Goal: Task Accomplishment & Management: Use online tool/utility

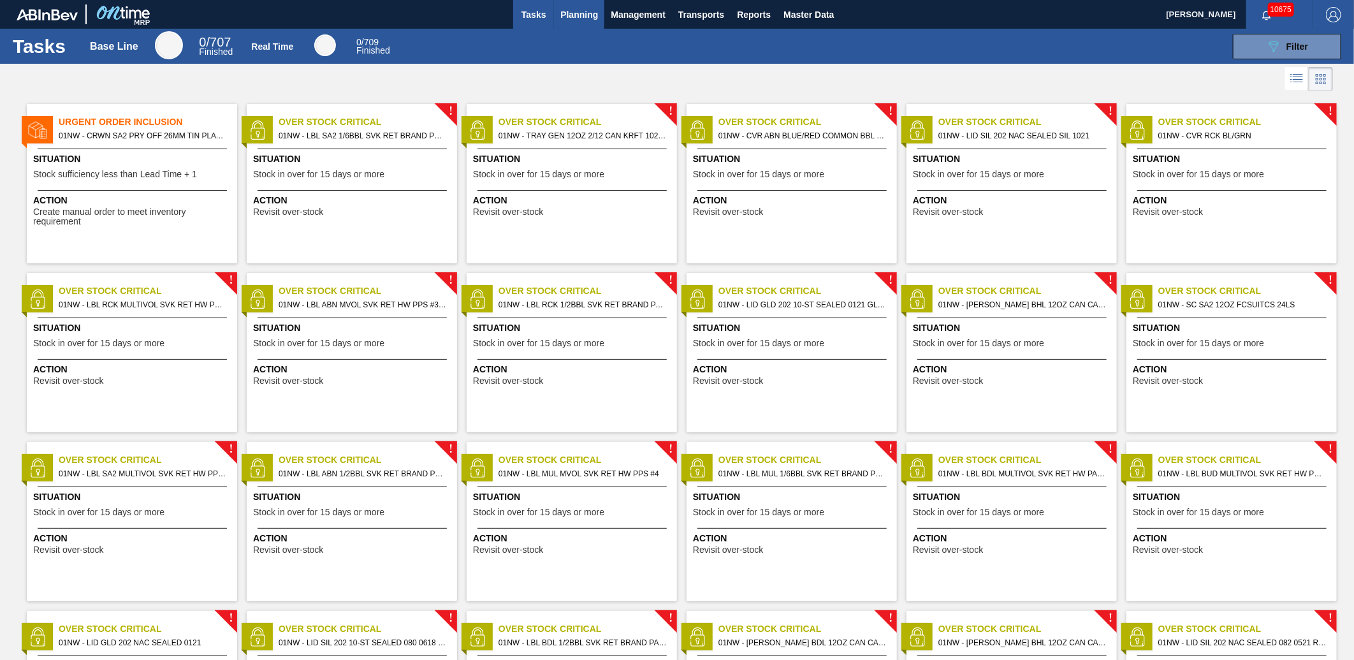
click at [574, 17] on span "Planning" at bounding box center [579, 14] width 38 height 15
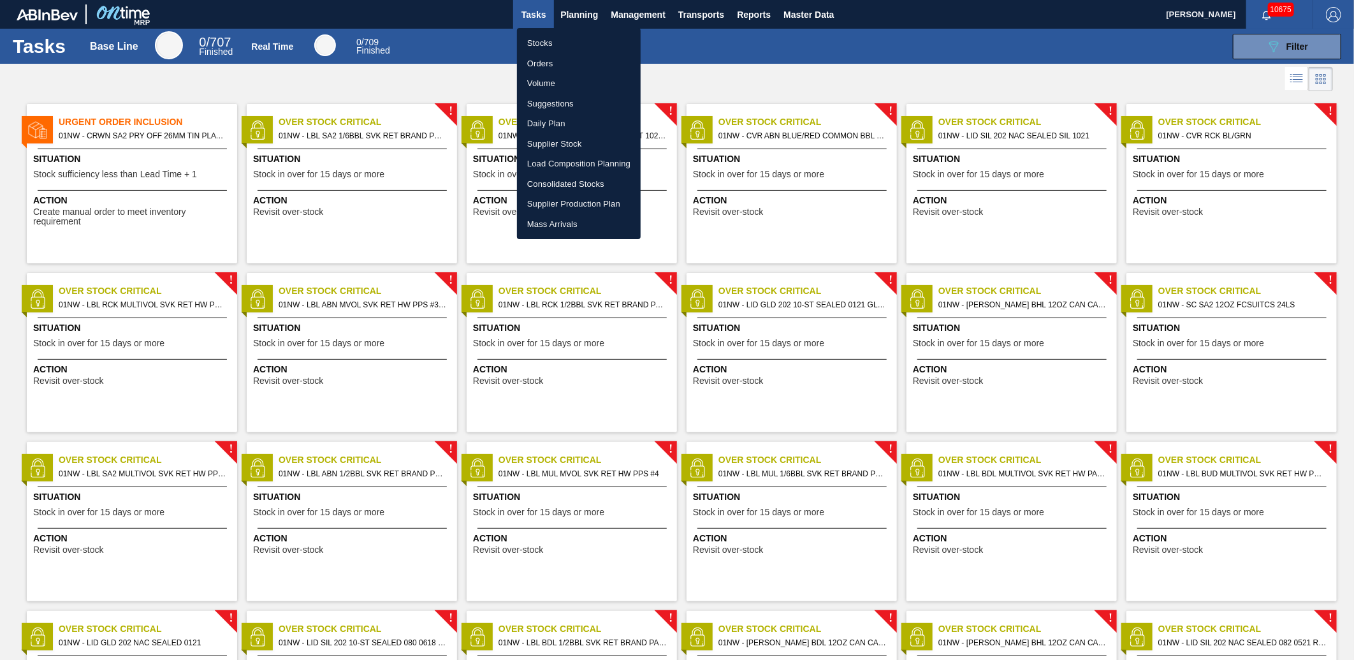
click at [570, 30] on ul "Stocks Orders Volume Suggestions Daily Plan Supplier Stock Load Composition Pla…" at bounding box center [579, 133] width 124 height 211
click at [567, 36] on li "Stocks" at bounding box center [579, 43] width 124 height 20
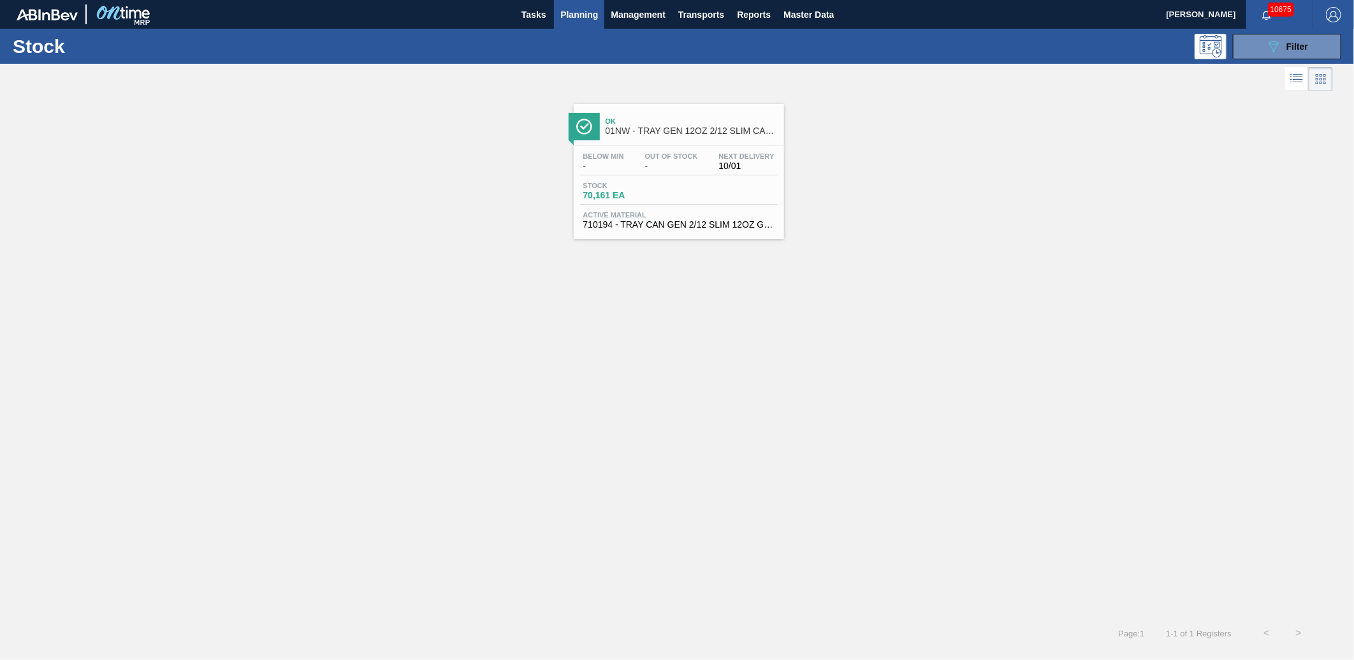
click at [588, 7] on span "Planning" at bounding box center [579, 14] width 38 height 15
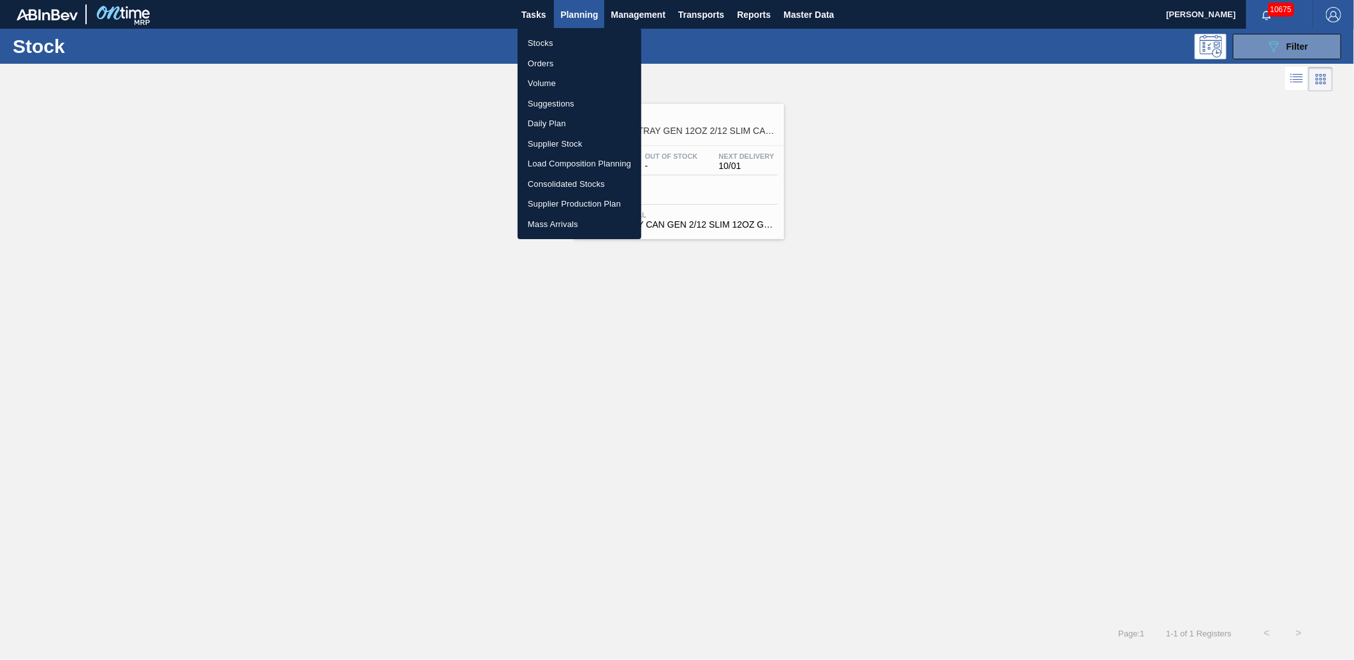
click at [587, 158] on li "Load Composition Planning" at bounding box center [579, 164] width 124 height 20
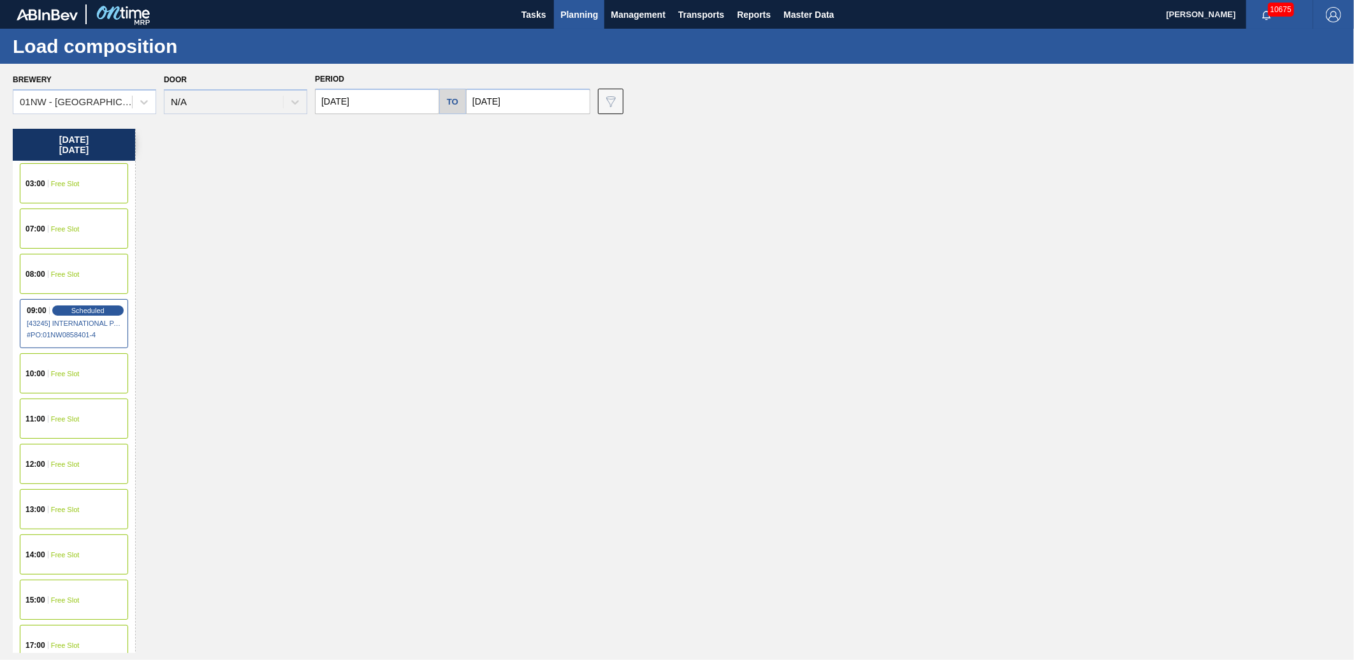
click at [382, 105] on input "[DATE]" at bounding box center [377, 101] width 124 height 25
click at [370, 191] on div "7" at bounding box center [371, 193] width 17 height 17
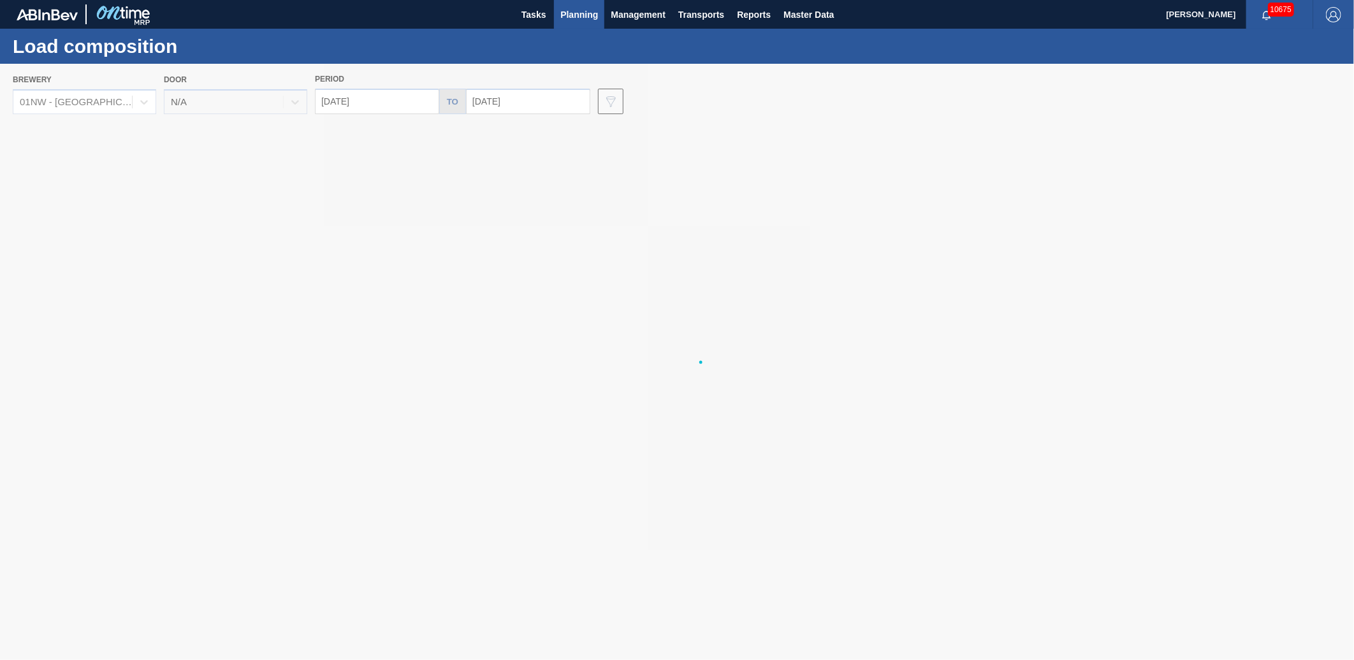
type input "[DATE]"
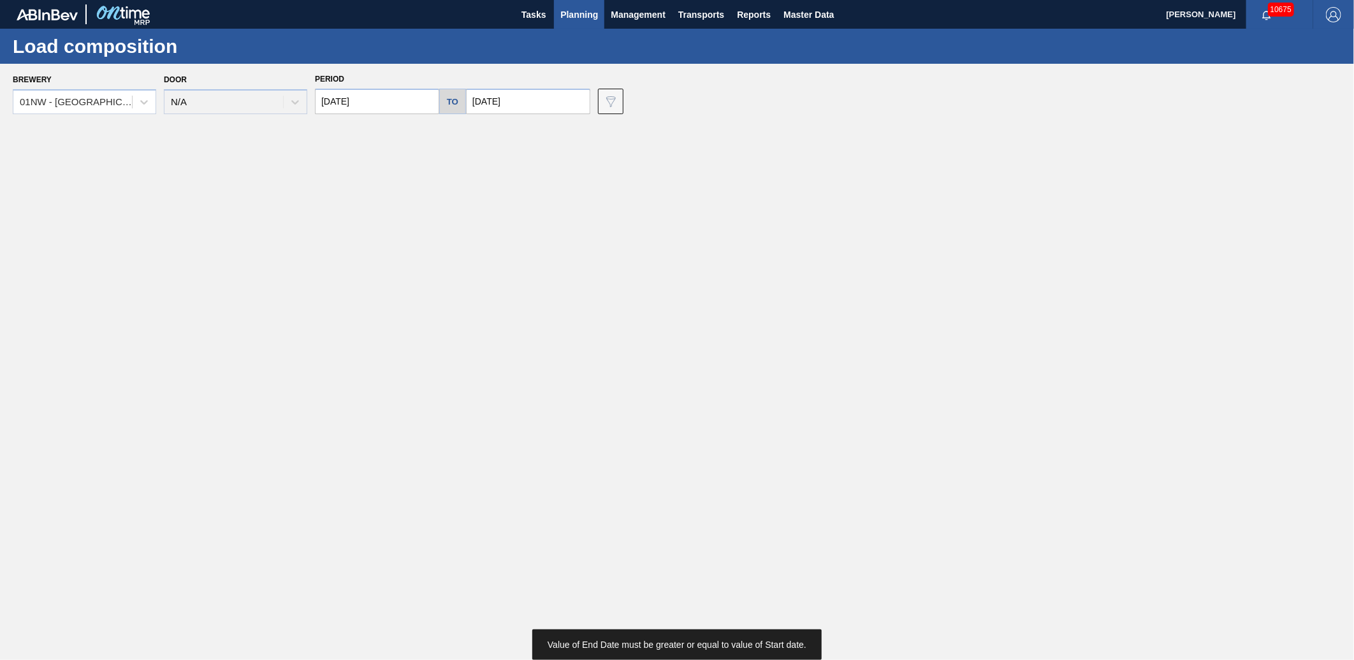
click at [533, 100] on input "[DATE]" at bounding box center [528, 101] width 124 height 25
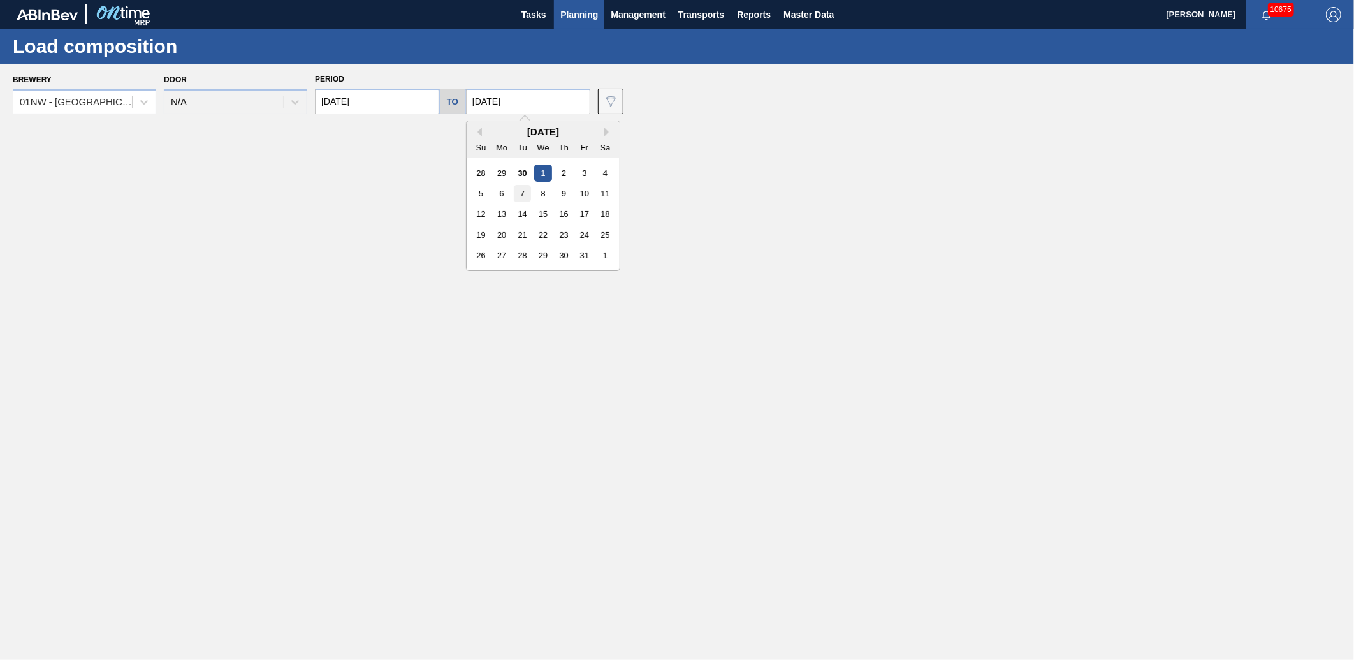
click at [525, 189] on div "7" at bounding box center [522, 193] width 17 height 17
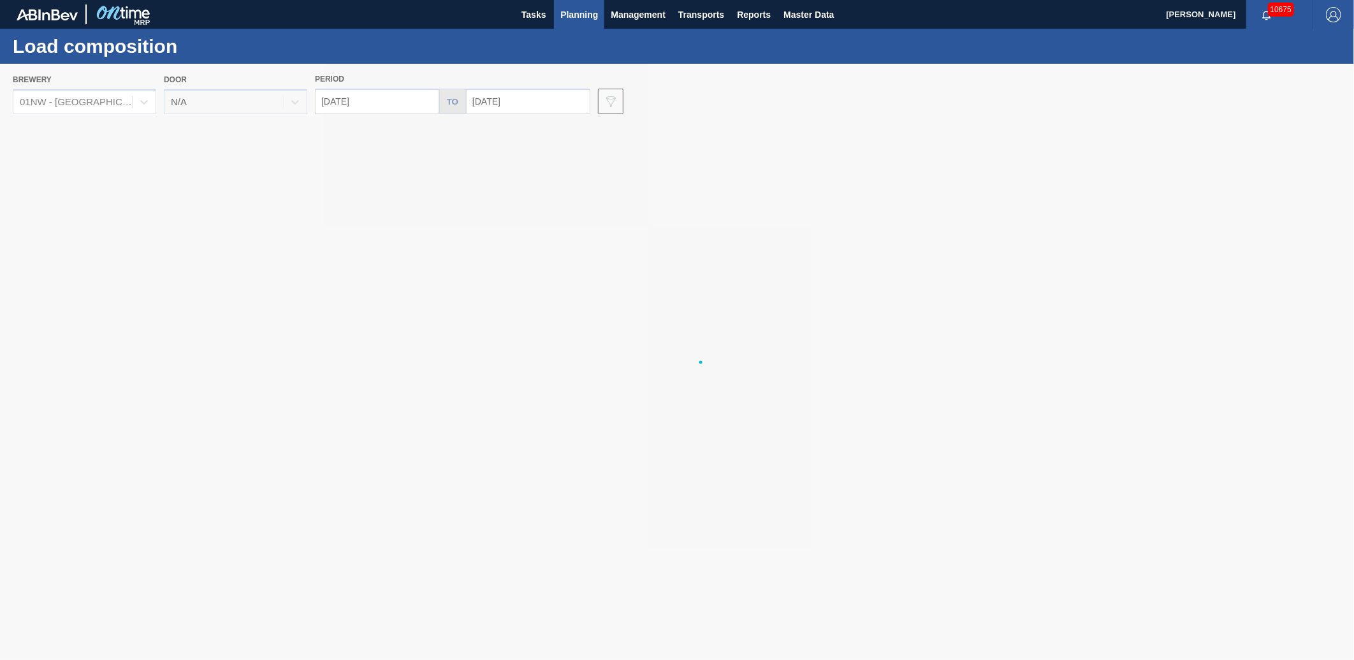
type input "[DATE]"
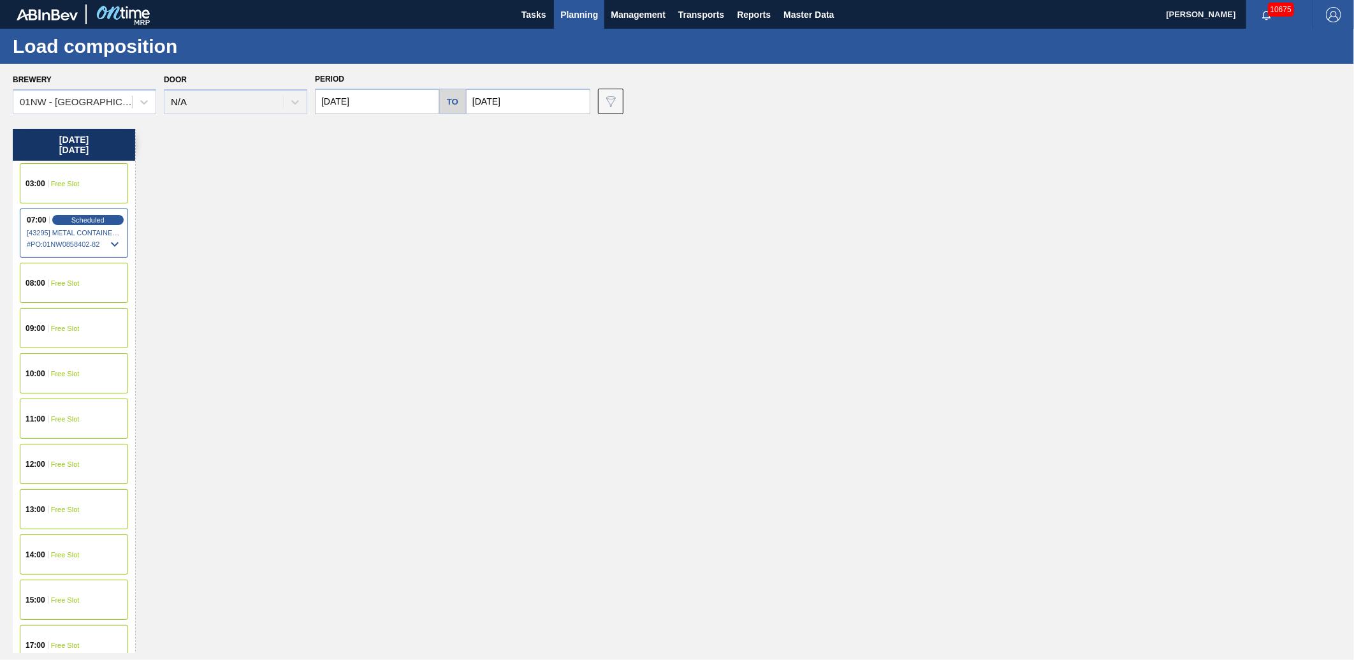
click at [83, 287] on div "08:00 Free Slot" at bounding box center [74, 283] width 108 height 40
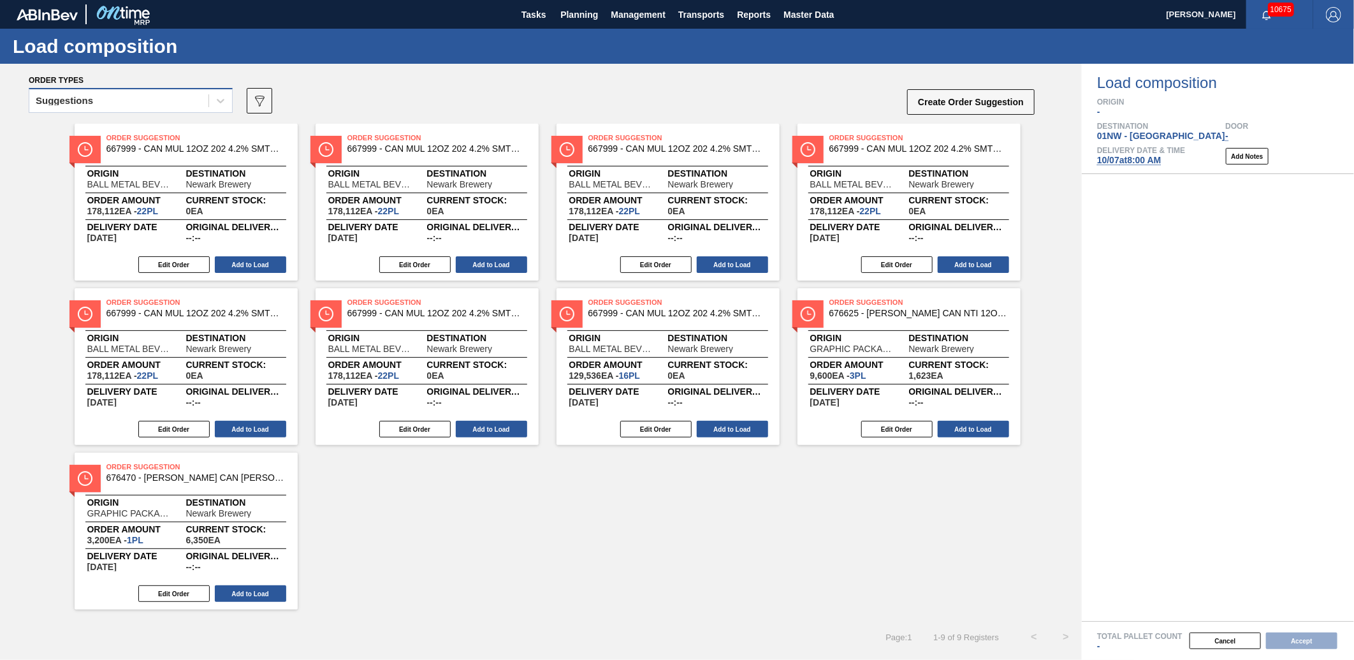
click at [177, 92] on div "Suggestions" at bounding box center [118, 101] width 179 height 18
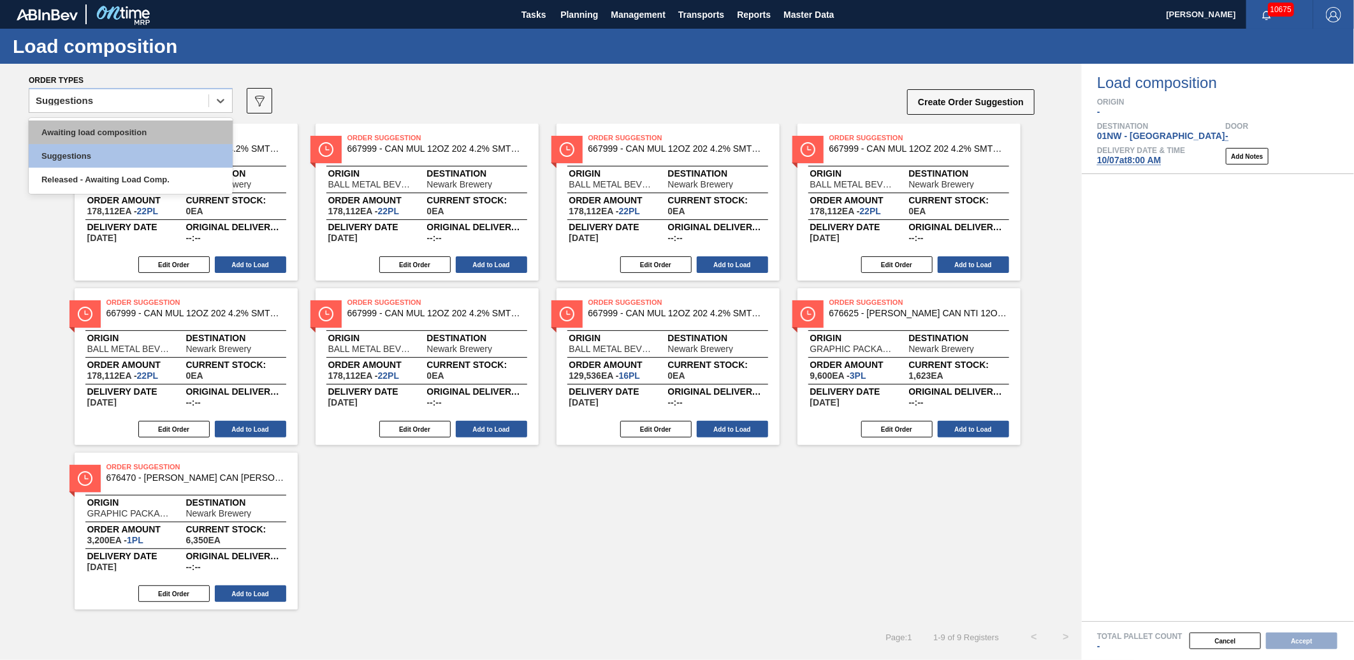
click at [148, 126] on div "Awaiting load composition" at bounding box center [131, 132] width 204 height 24
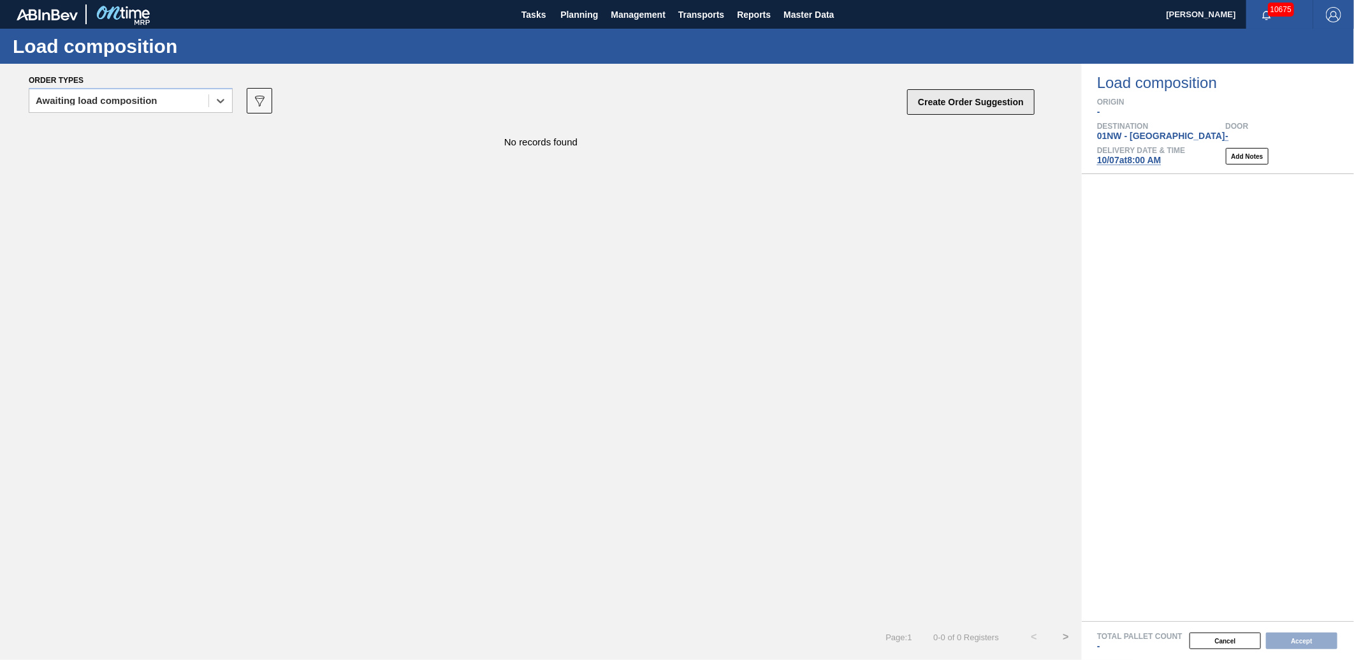
click at [980, 99] on button "Create Order Suggestion" at bounding box center [970, 101] width 127 height 25
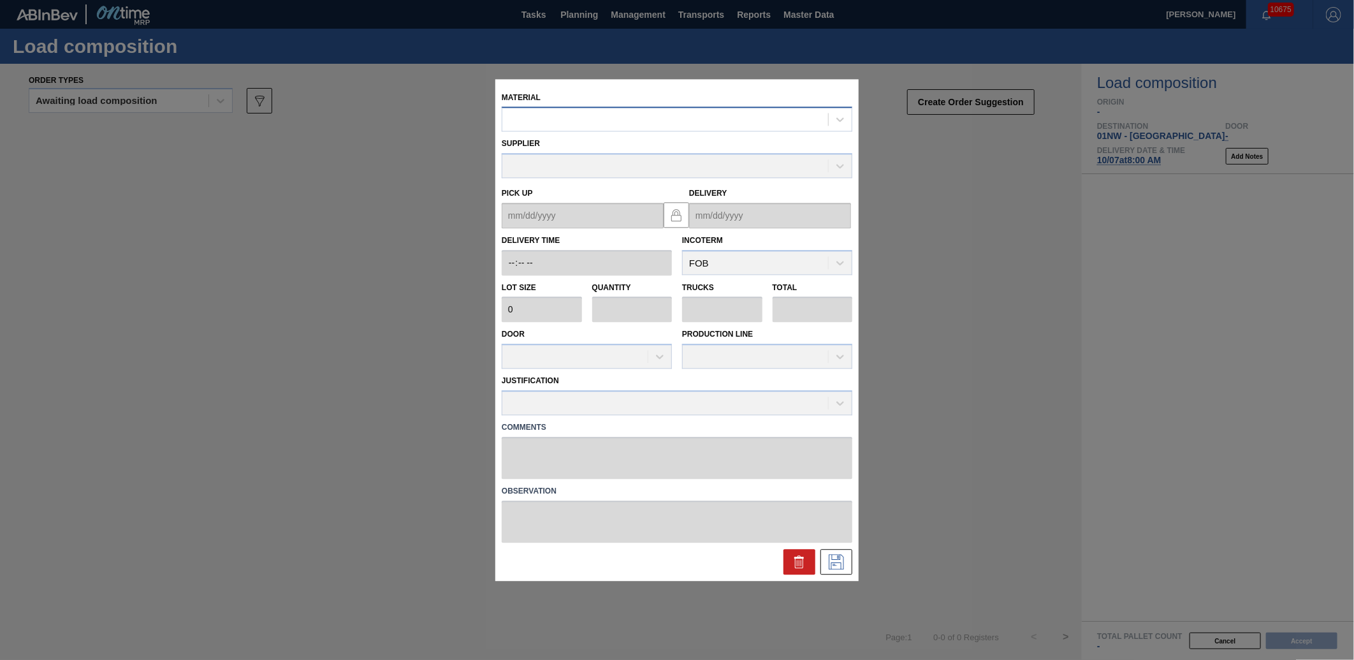
click at [658, 111] on div at bounding box center [665, 119] width 326 height 18
type input "676741"
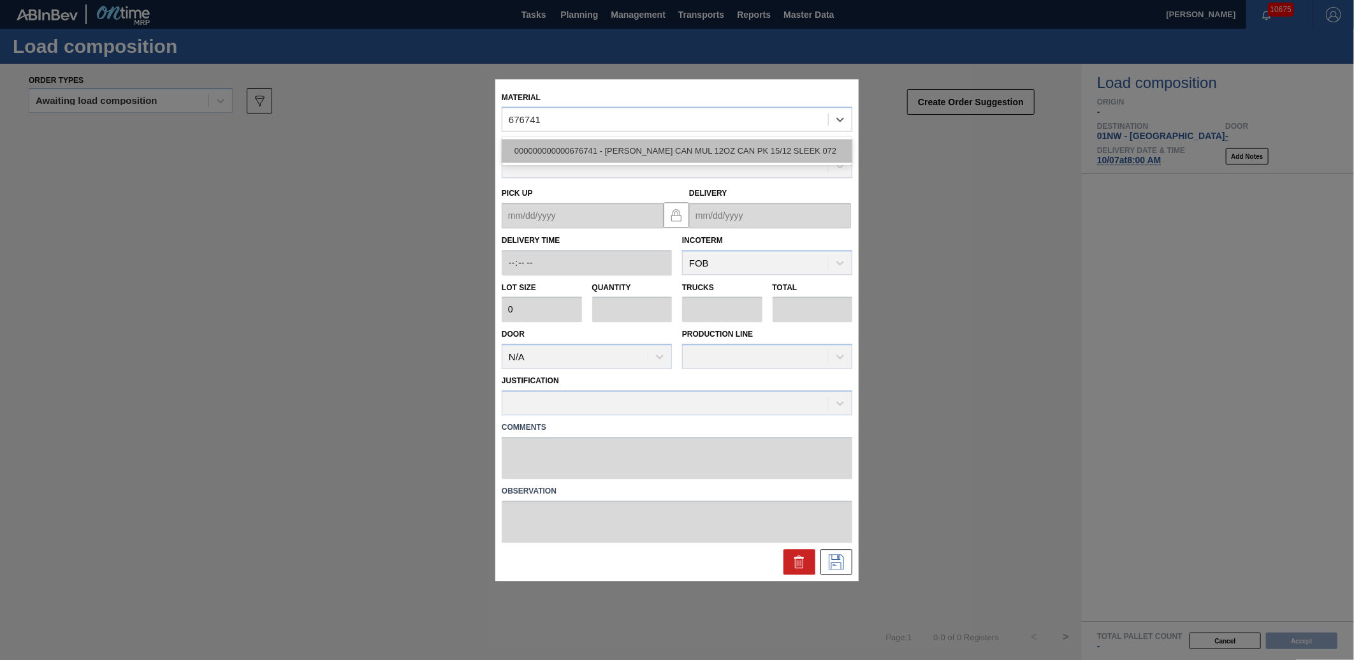
click at [636, 145] on div "000000000000676741 - [PERSON_NAME] CAN MUL 12OZ CAN PK 15/12 SLEEK 072" at bounding box center [677, 152] width 351 height 24
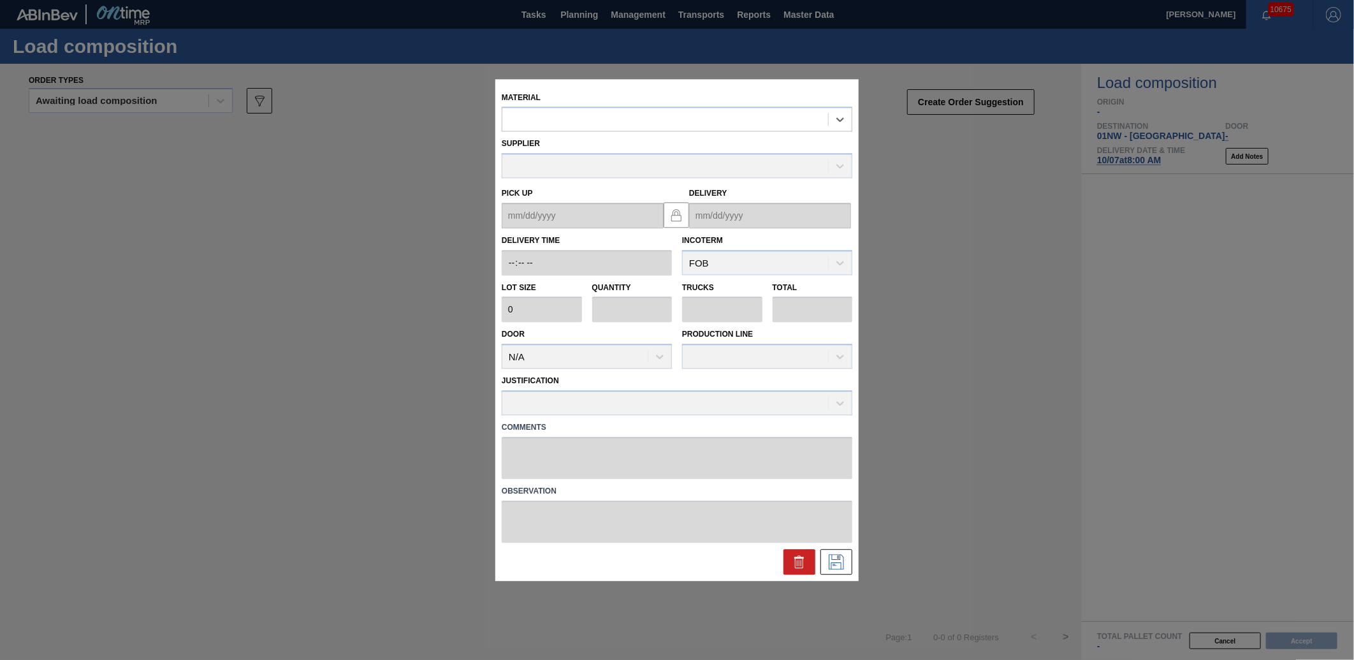
type input "3,200"
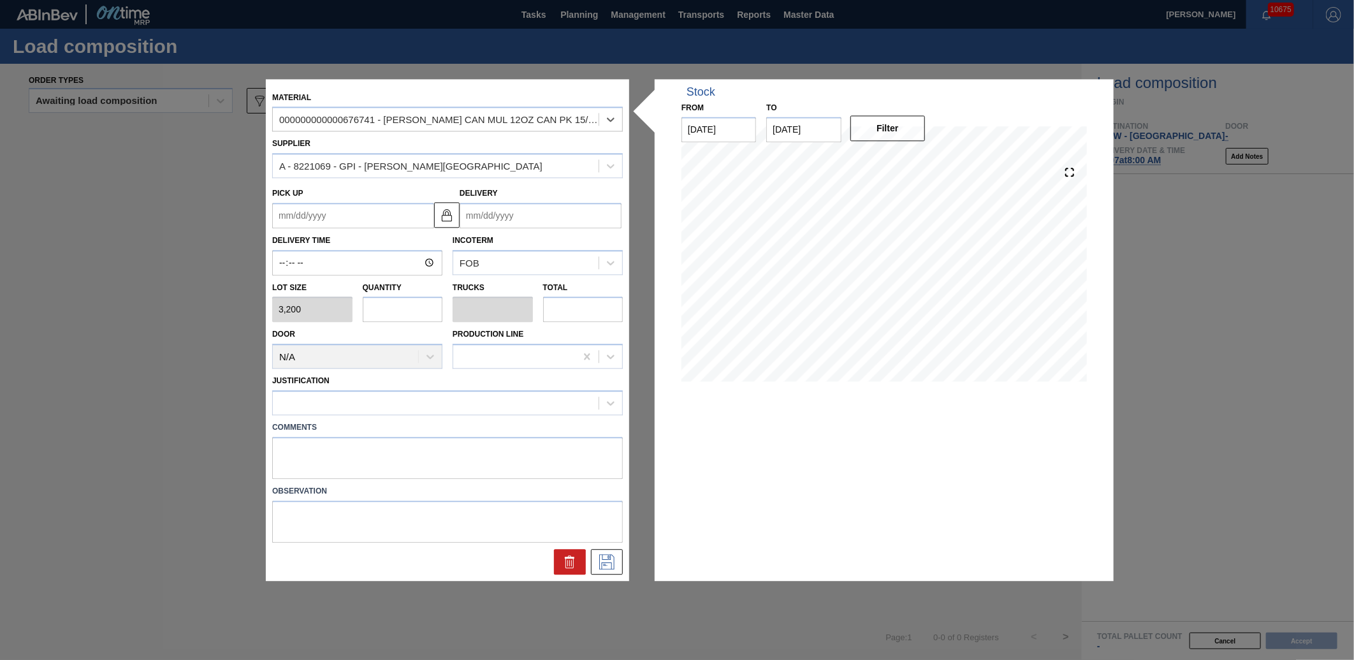
click at [396, 314] on input "text" at bounding box center [403, 309] width 80 height 25
type input "2"
type input "0.077"
type input "6,400"
type input "26"
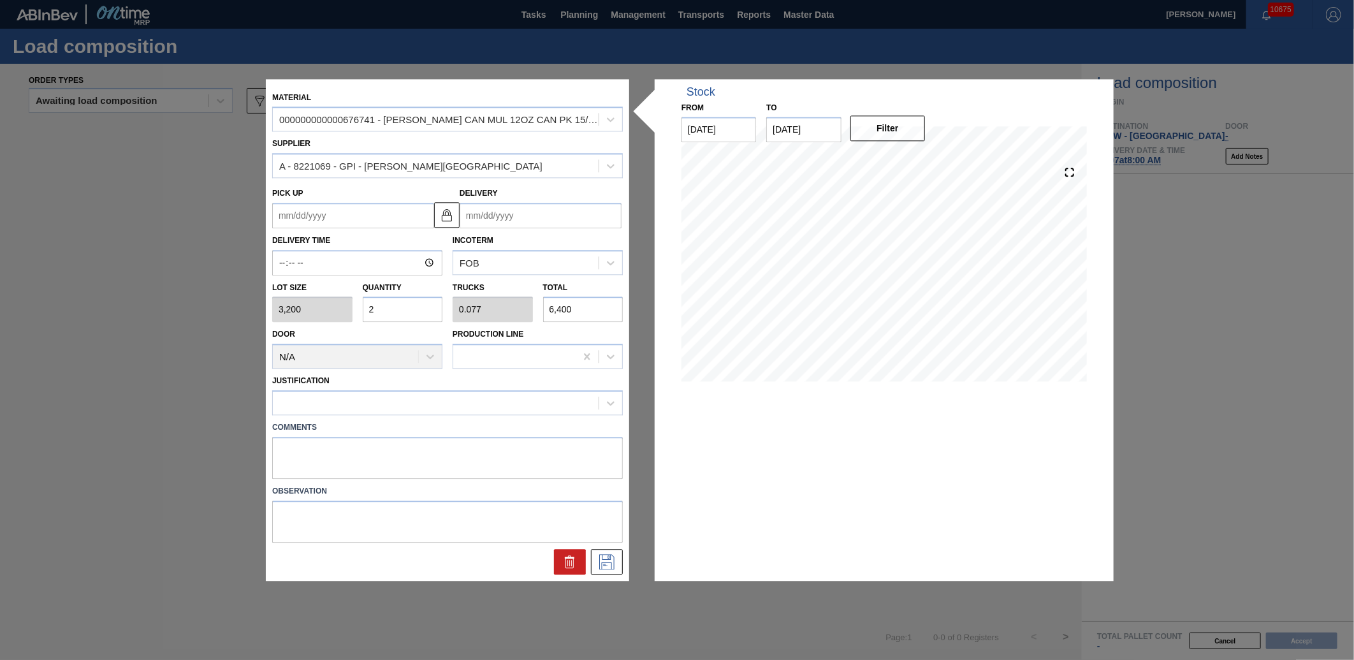
type input "1"
type input "83,200"
type input "26"
click at [485, 217] on input "Delivery" at bounding box center [540, 215] width 162 height 25
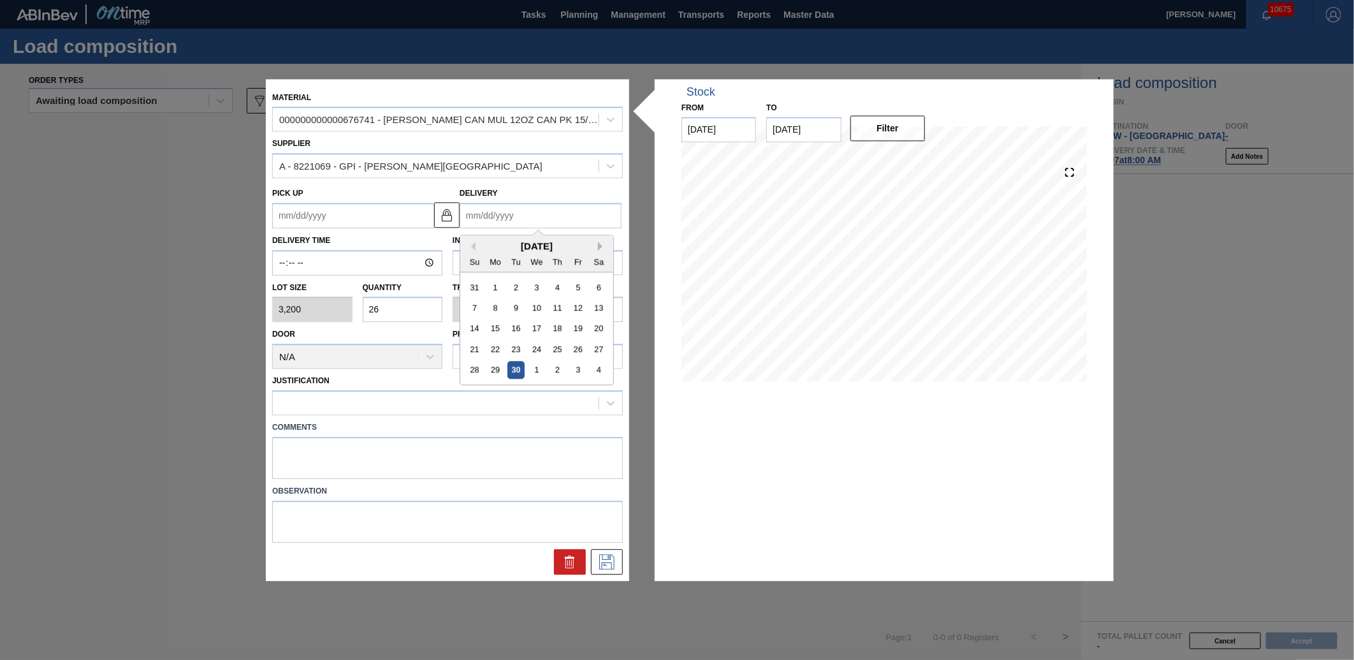
click at [600, 249] on button "Next Month" at bounding box center [602, 246] width 9 height 9
click at [556, 307] on div "9" at bounding box center [557, 307] width 17 height 17
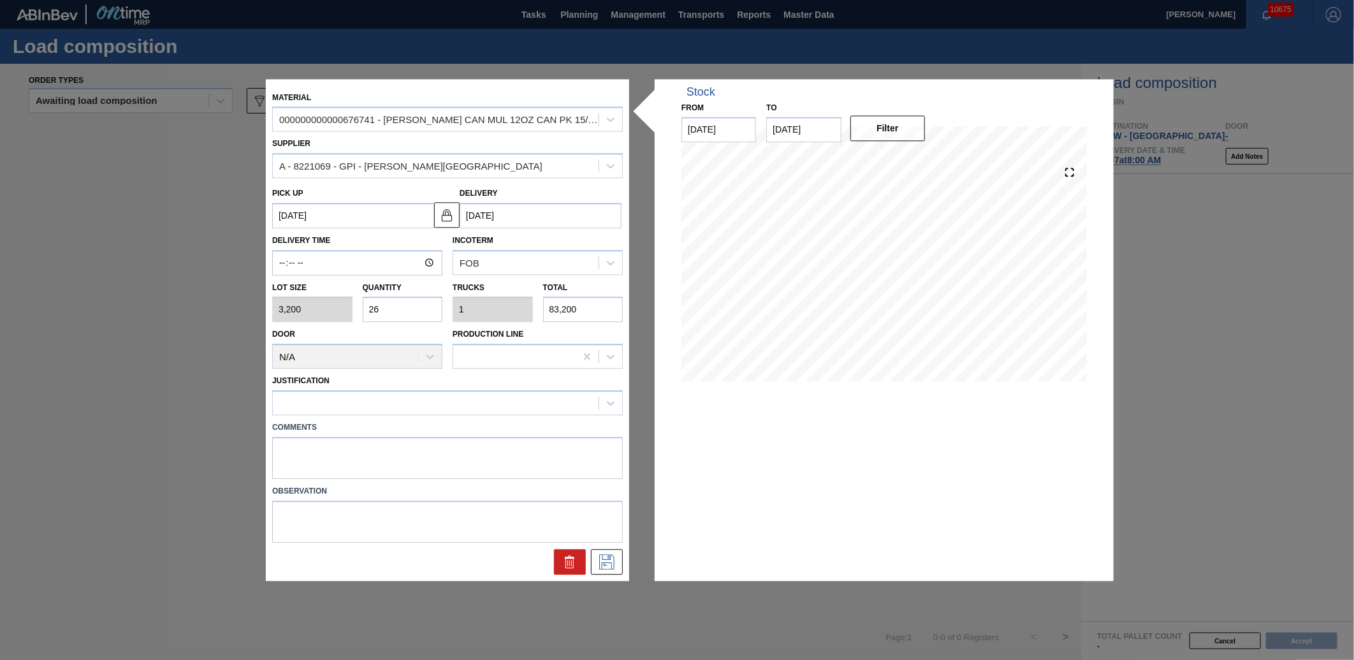
type up "[DATE]"
type input "[DATE]"
click at [282, 258] on input "Delivery Time" at bounding box center [357, 262] width 170 height 25
type input "09:00"
click at [605, 557] on icon at bounding box center [607, 561] width 20 height 15
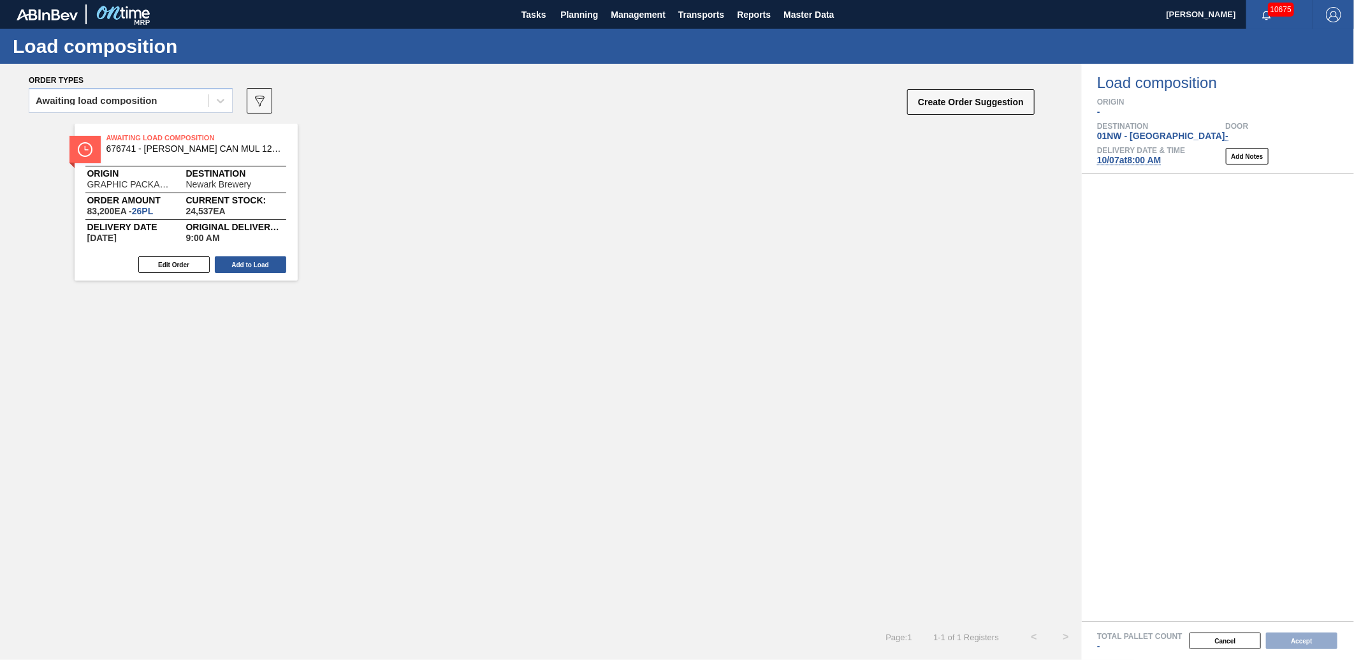
click at [1133, 154] on div "Delivery Date & Time [DATE] 8:00 AM" at bounding box center [1141, 156] width 88 height 19
click at [1130, 160] on span "[DATE] 8:00 AM" at bounding box center [1129, 160] width 64 height 10
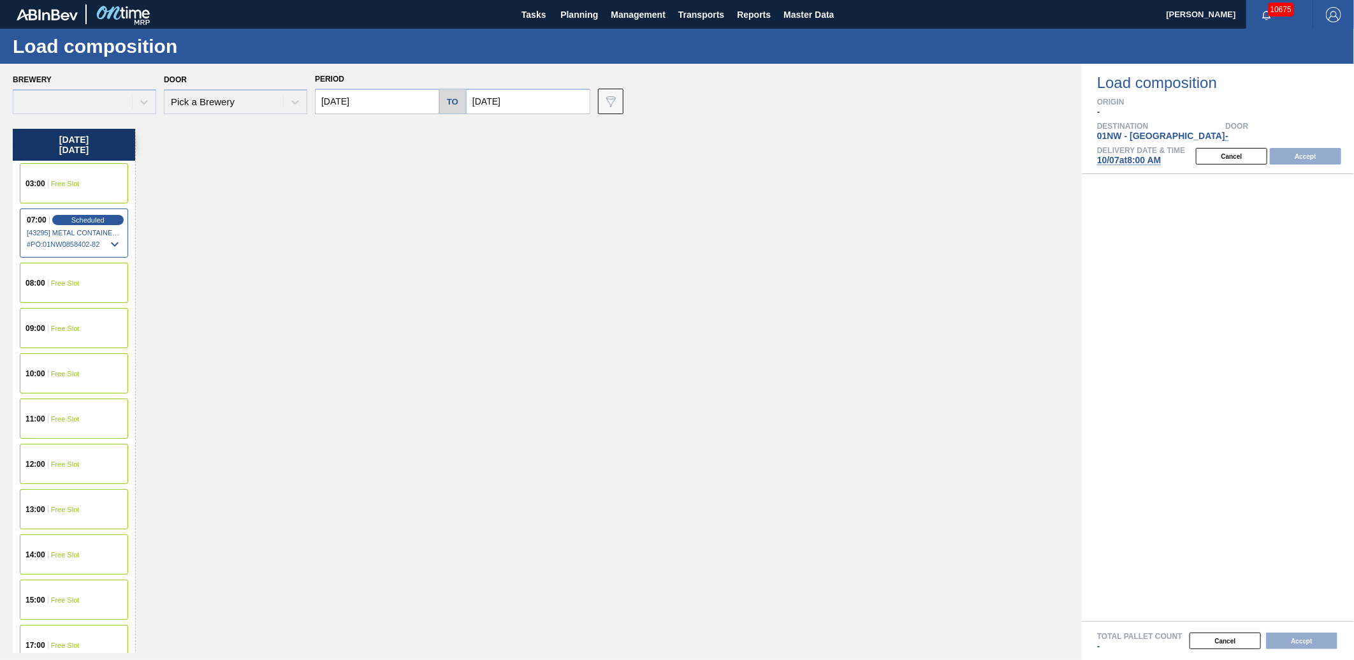
type input "[DATE]"
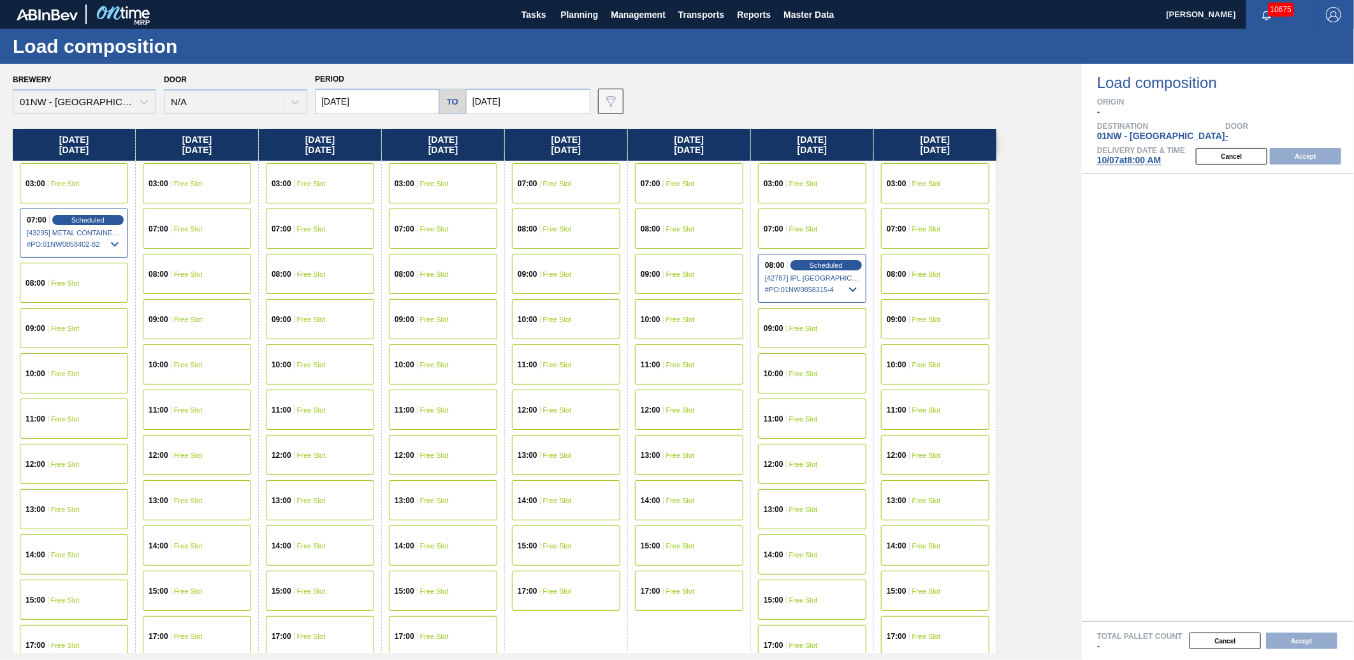
click at [311, 315] on span "Free Slot" at bounding box center [311, 319] width 29 height 8
click at [1299, 150] on button "Accept" at bounding box center [1305, 156] width 71 height 17
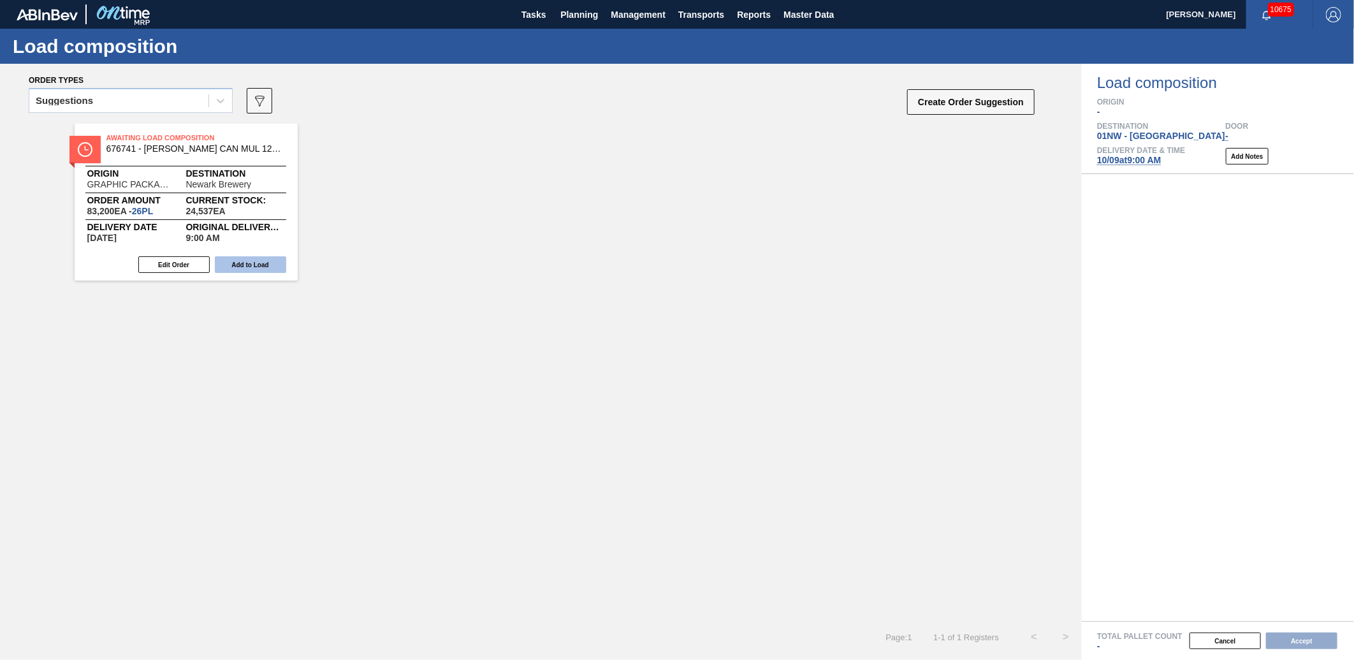
click at [250, 259] on button "Add to Load" at bounding box center [250, 264] width 71 height 17
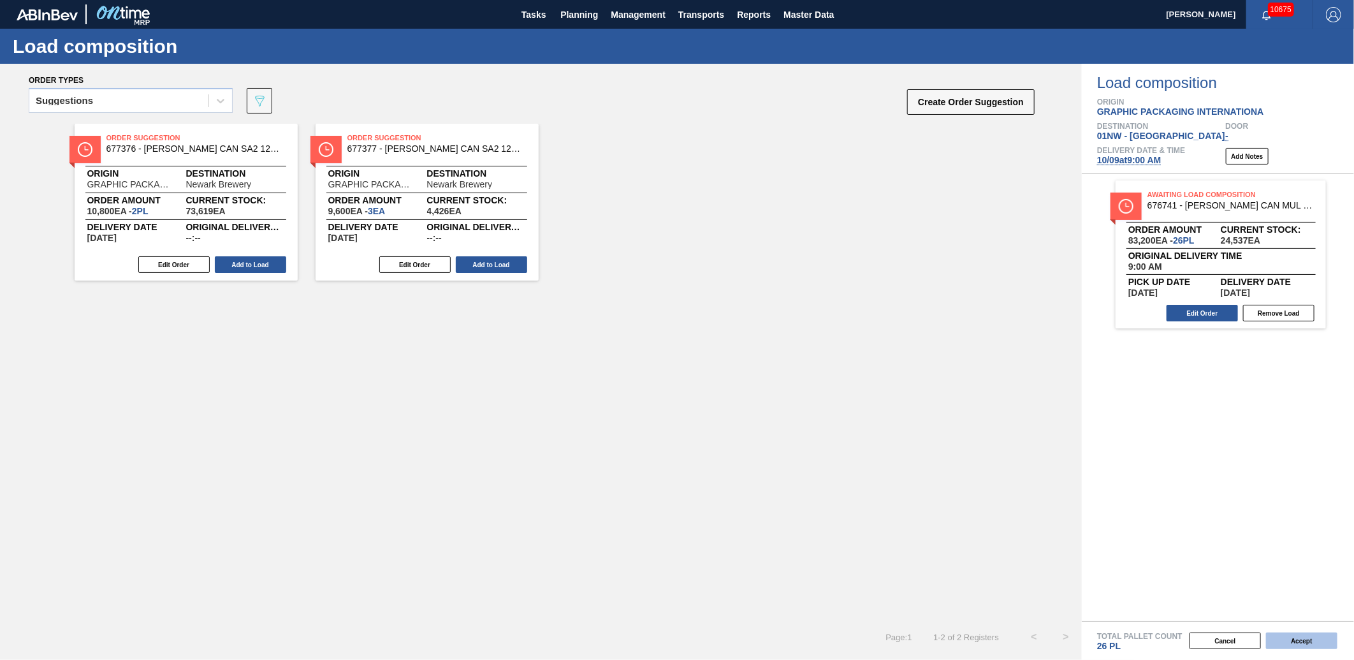
click at [1311, 640] on button "Accept" at bounding box center [1301, 640] width 71 height 17
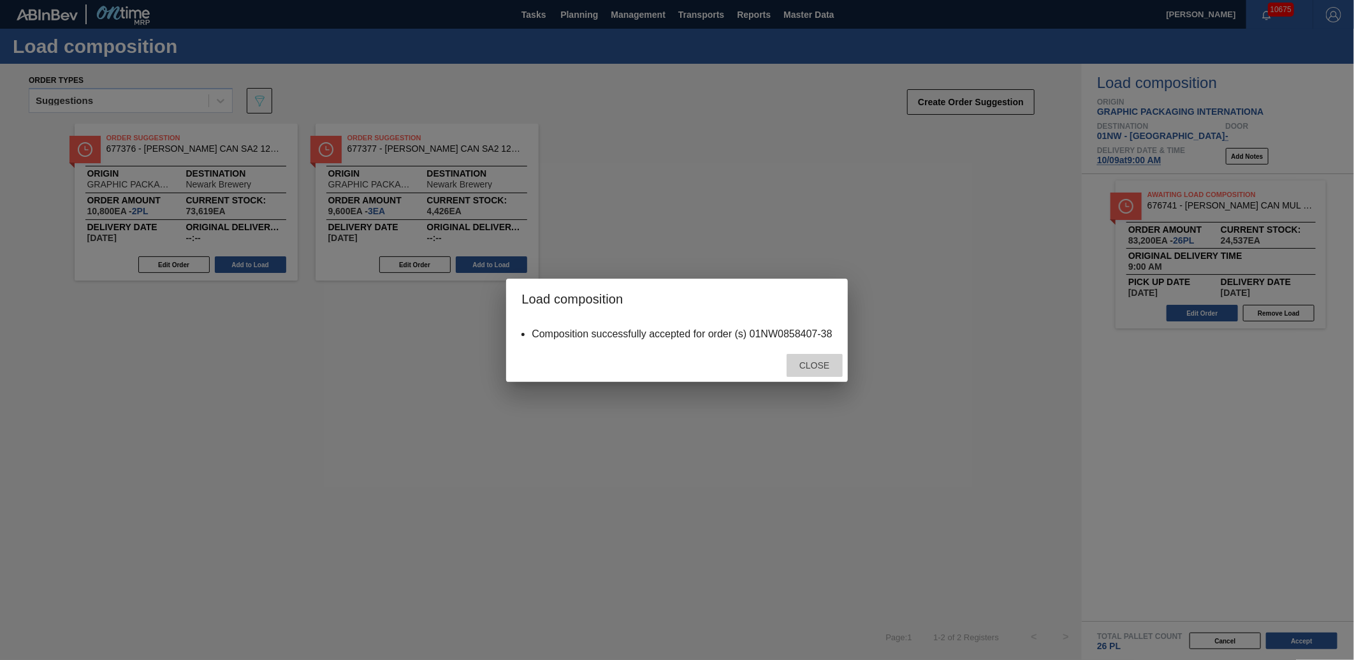
click at [816, 363] on span "Close" at bounding box center [814, 365] width 50 height 10
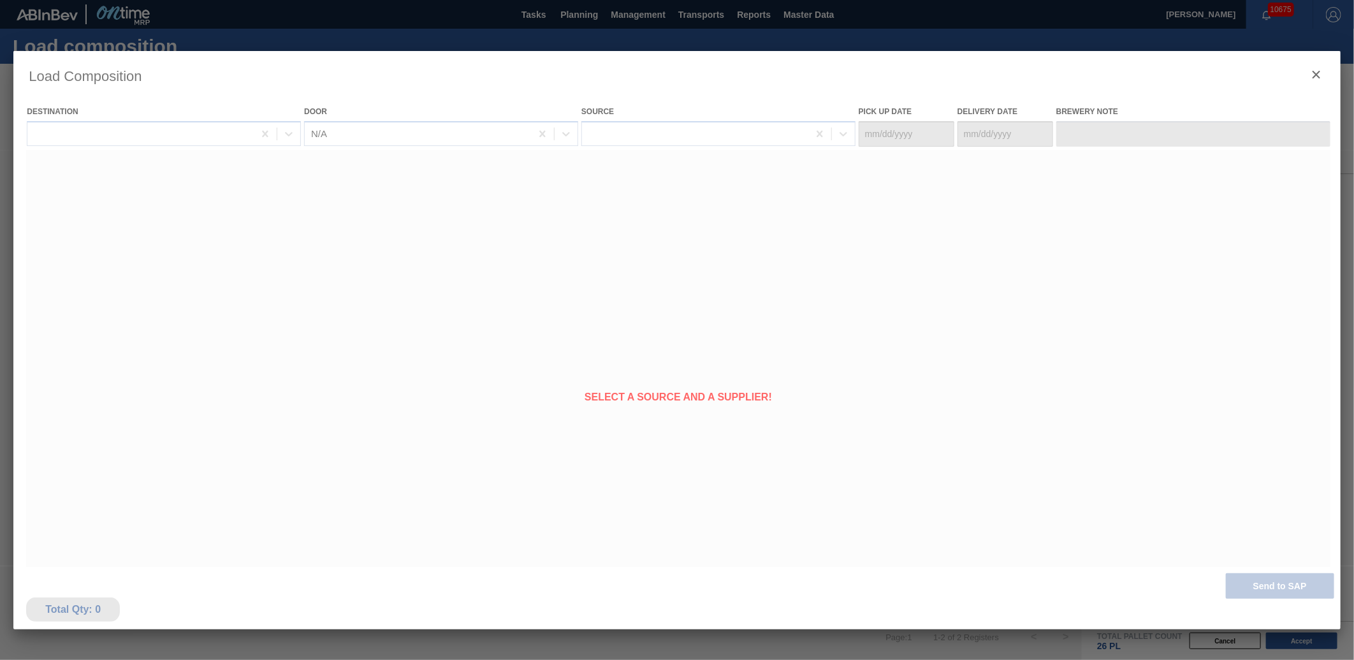
type Date "[DATE]"
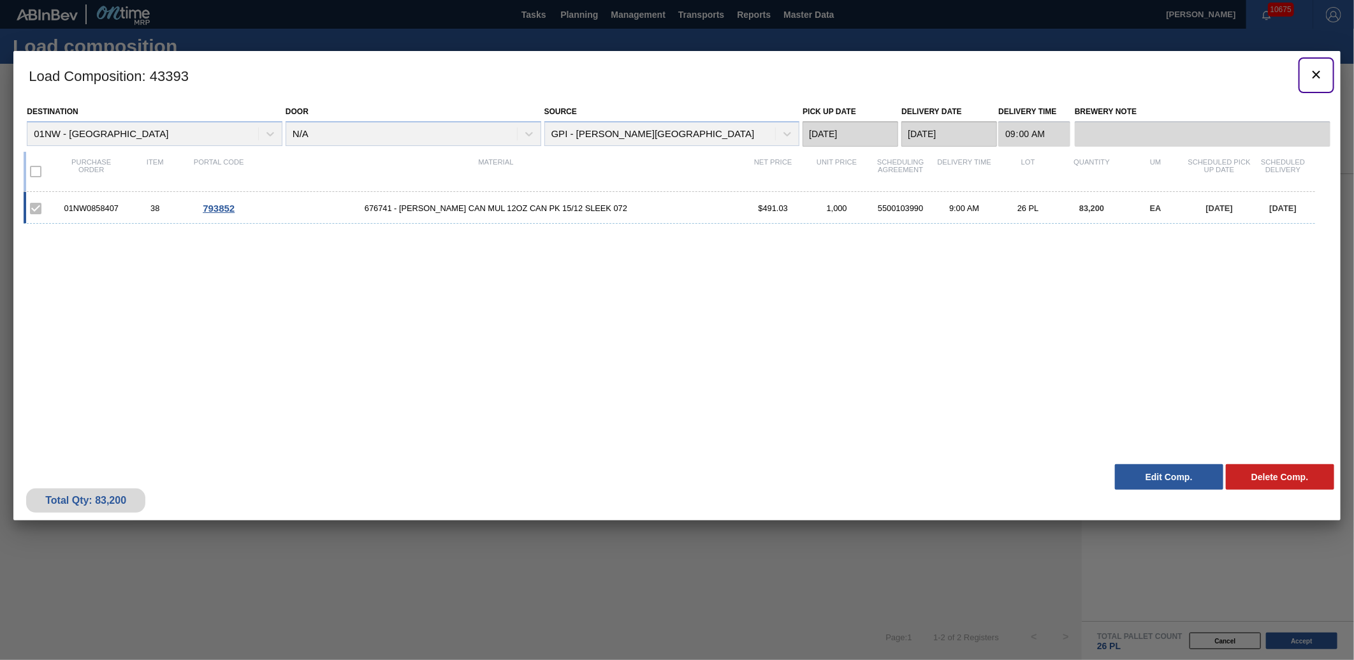
click at [1317, 69] on icon "botão de ícone" at bounding box center [1315, 74] width 15 height 15
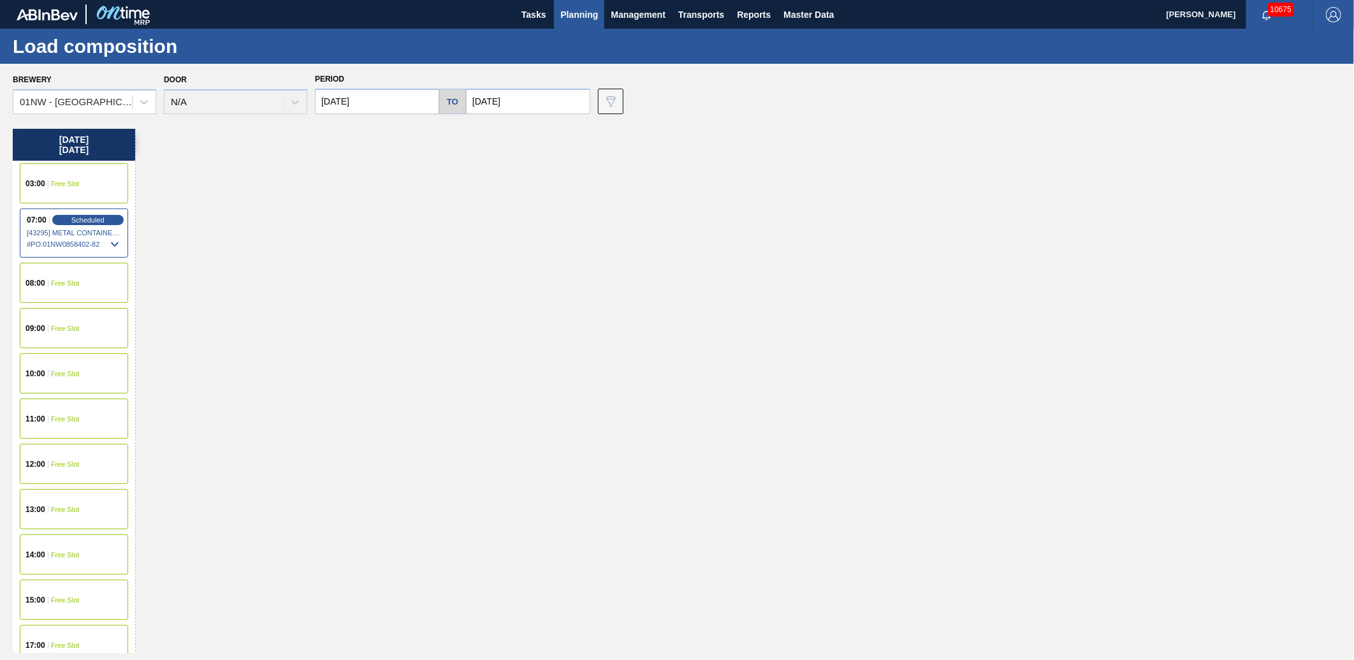
click at [85, 283] on div "08:00 Free Slot" at bounding box center [74, 283] width 108 height 40
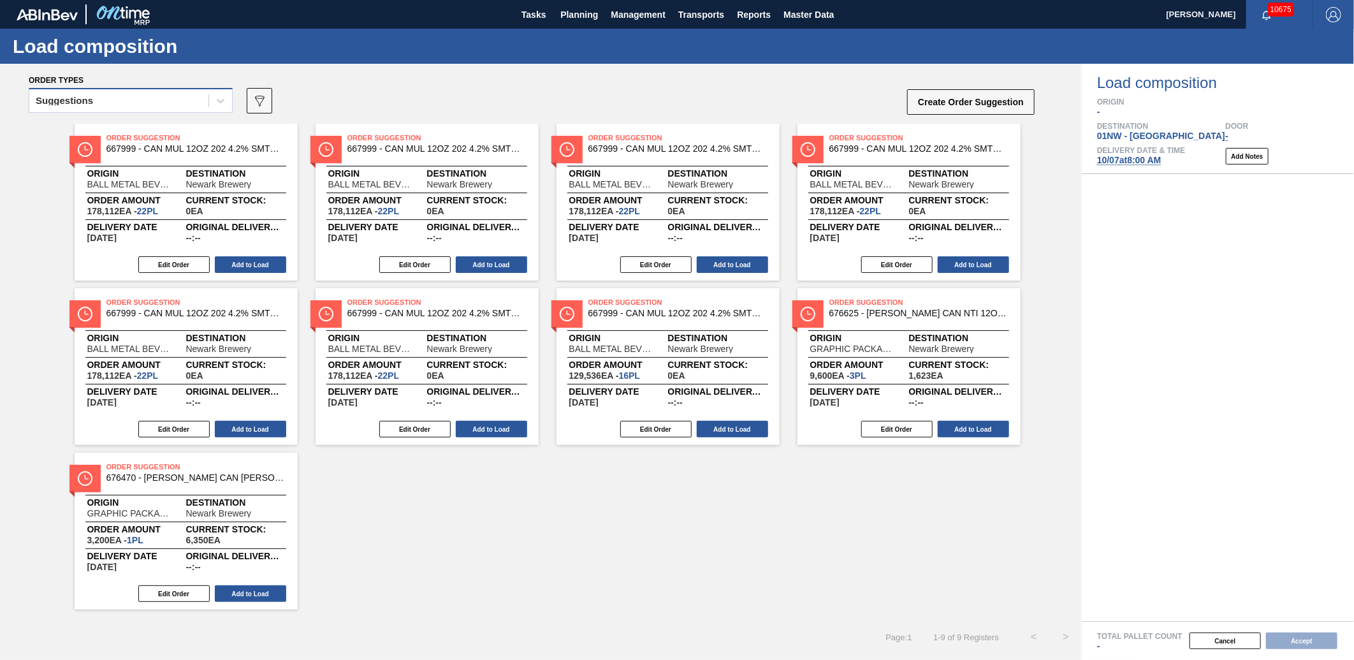
click at [137, 99] on div "Suggestions" at bounding box center [118, 101] width 179 height 18
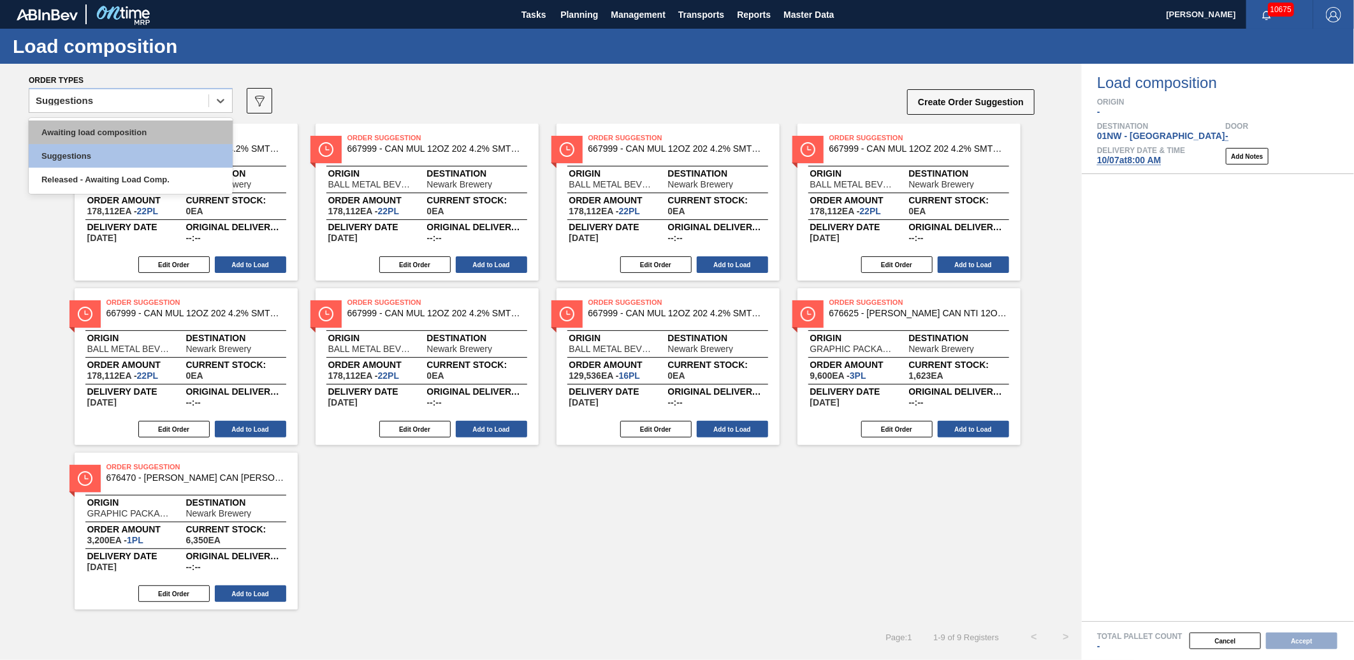
click at [122, 130] on div "Awaiting load composition" at bounding box center [131, 132] width 204 height 24
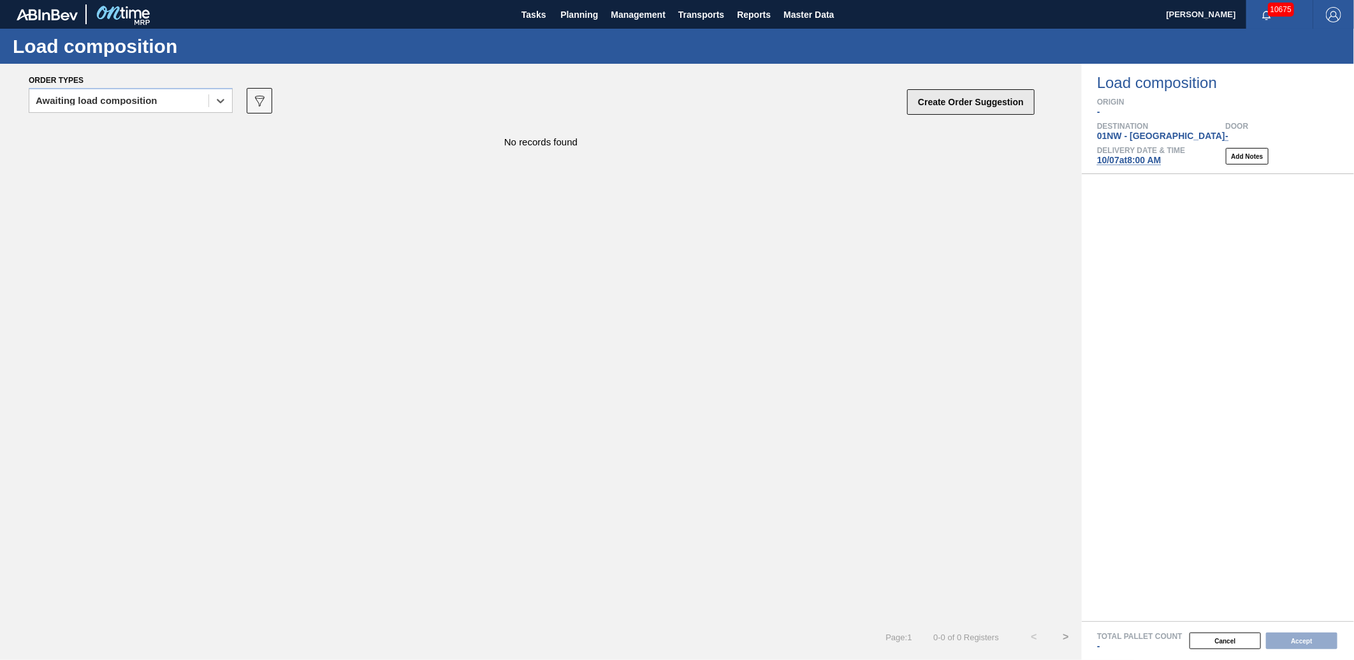
click at [996, 107] on button "Create Order Suggestion" at bounding box center [970, 101] width 127 height 25
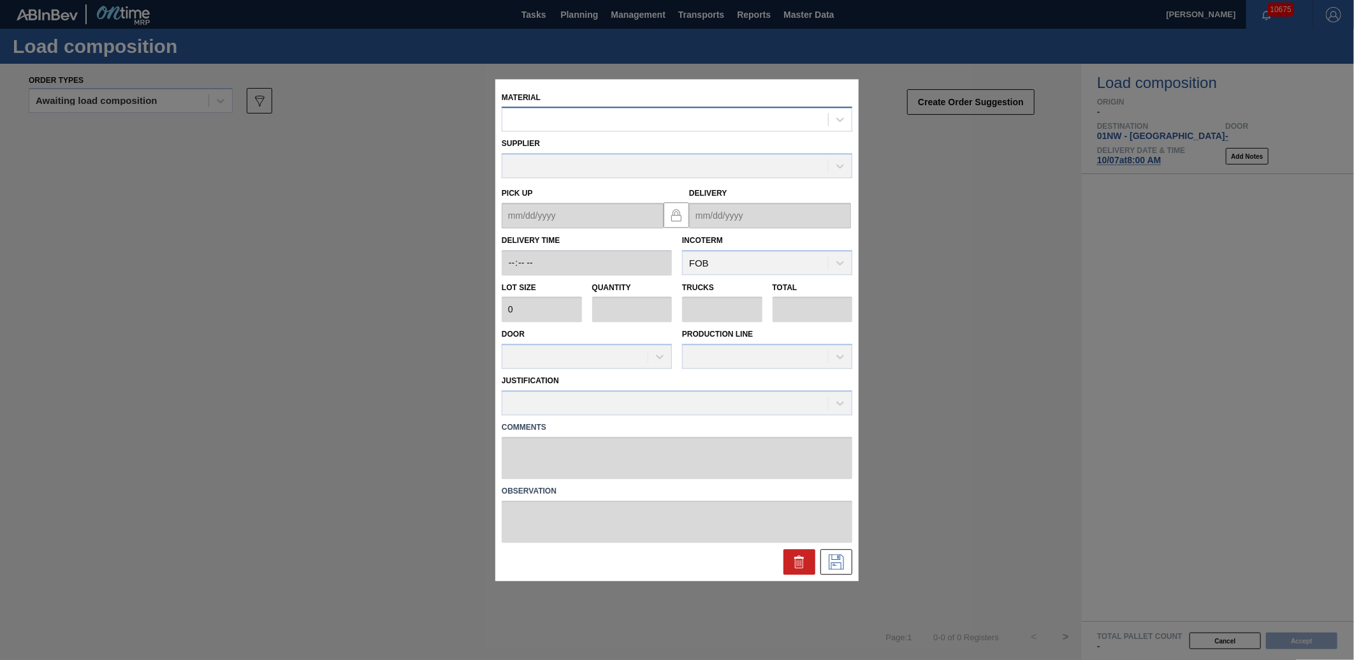
click at [595, 122] on div at bounding box center [665, 119] width 326 height 18
type input "676741"
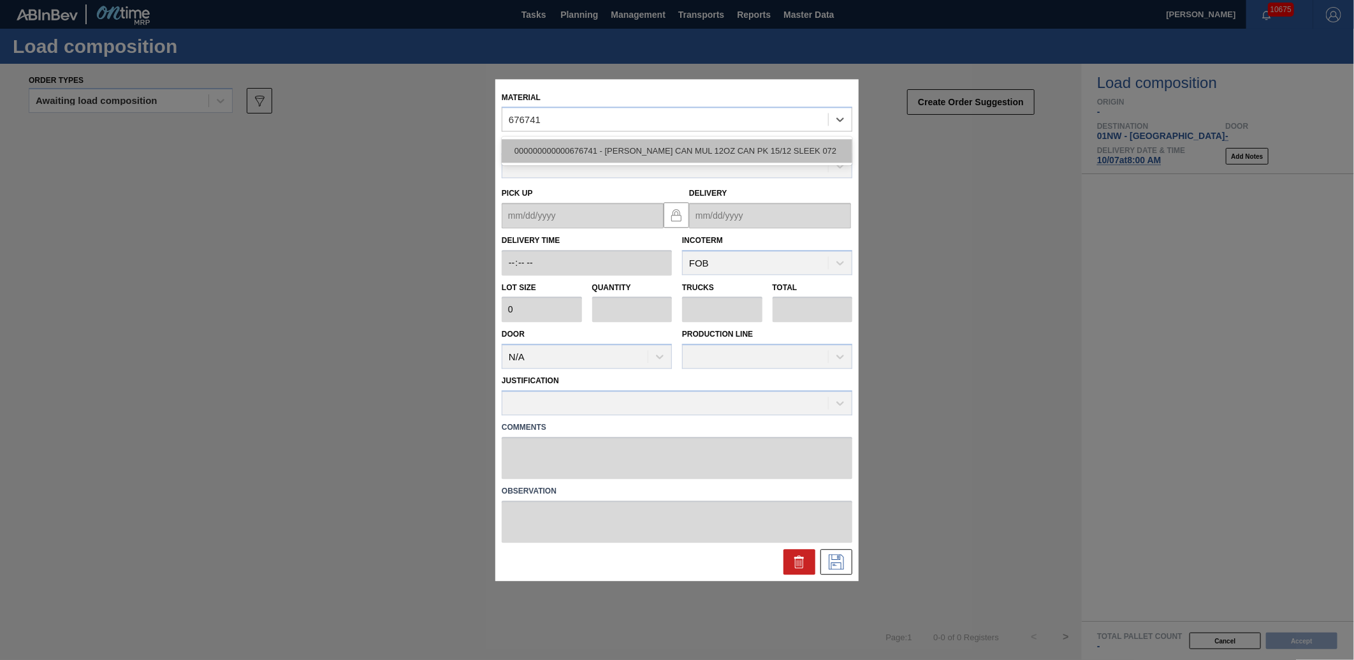
click at [609, 147] on div "000000000000676741 - [PERSON_NAME] CAN MUL 12OZ CAN PK 15/12 SLEEK 072" at bounding box center [677, 152] width 351 height 24
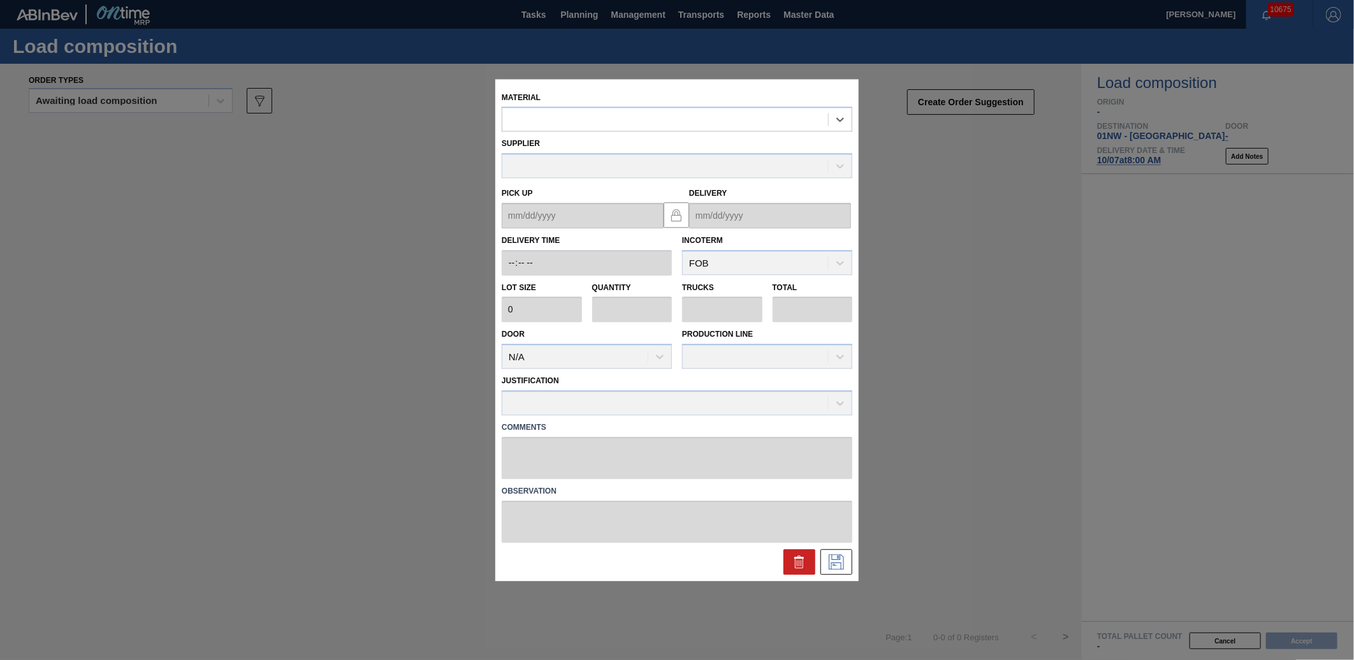
type input "3,200"
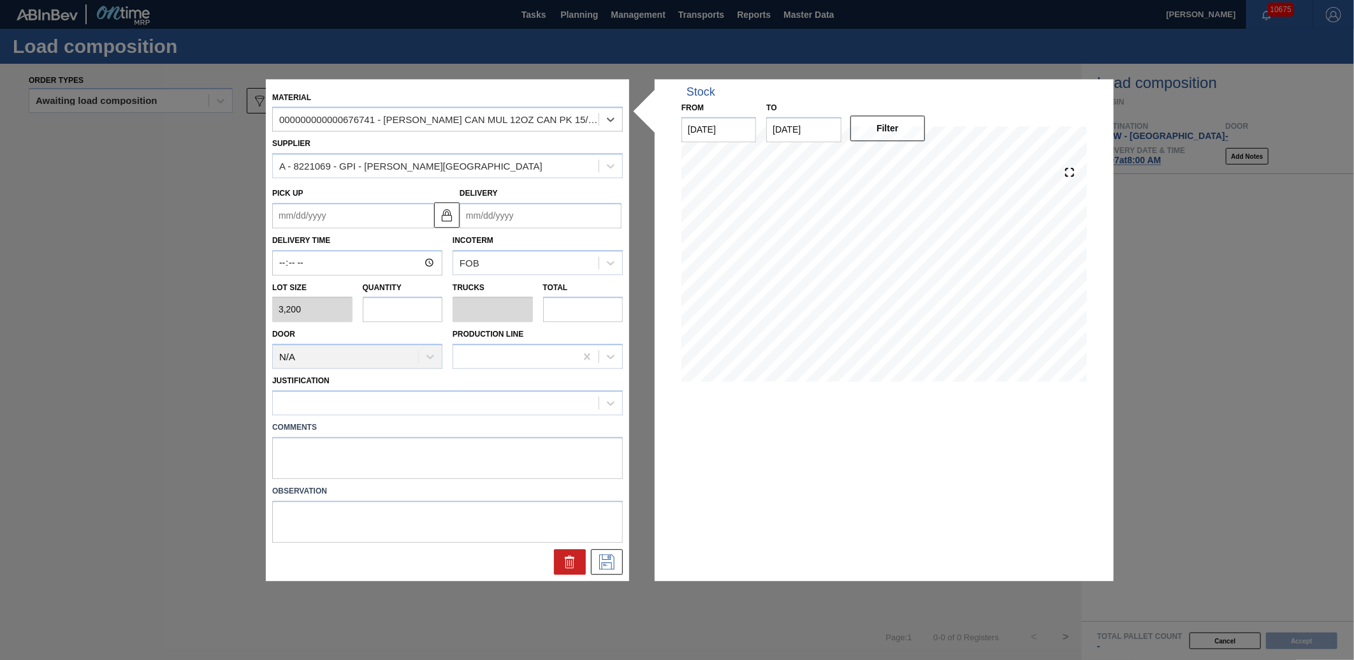
click at [392, 307] on input "text" at bounding box center [403, 309] width 80 height 25
type input "4"
type input "0.154"
type input "12,800"
type input "4"
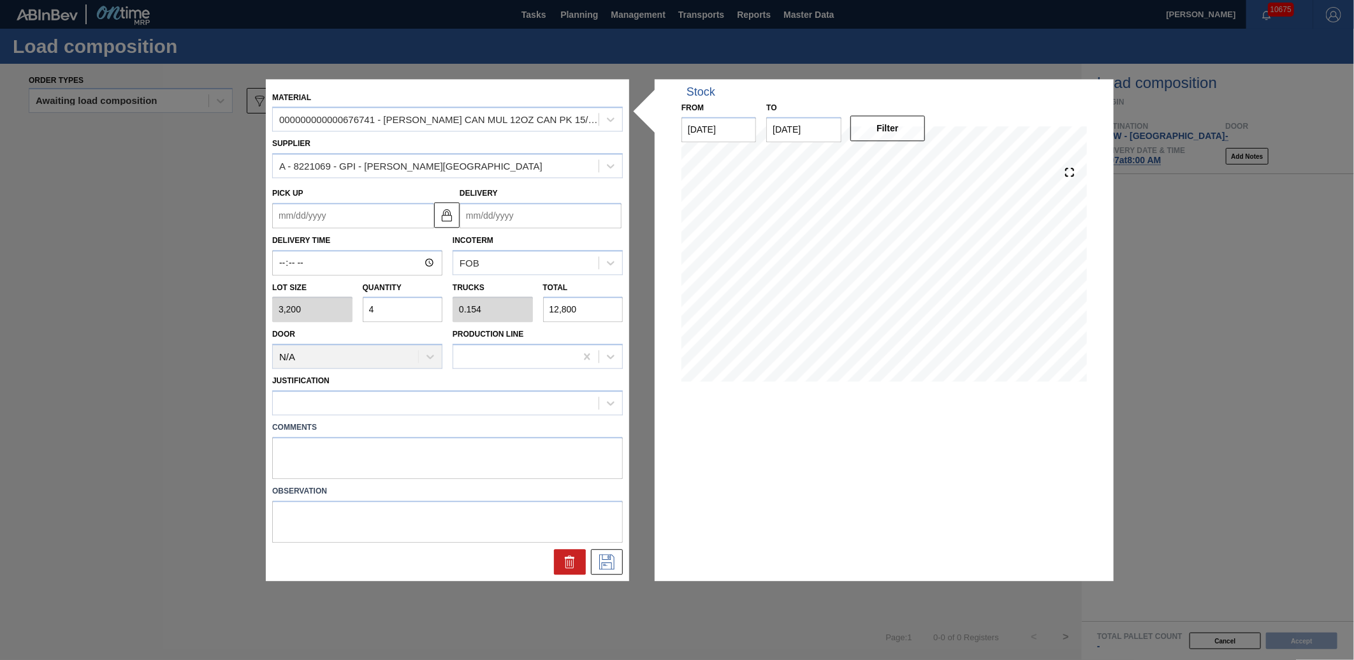
click at [561, 217] on input "Delivery" at bounding box center [540, 215] width 162 height 25
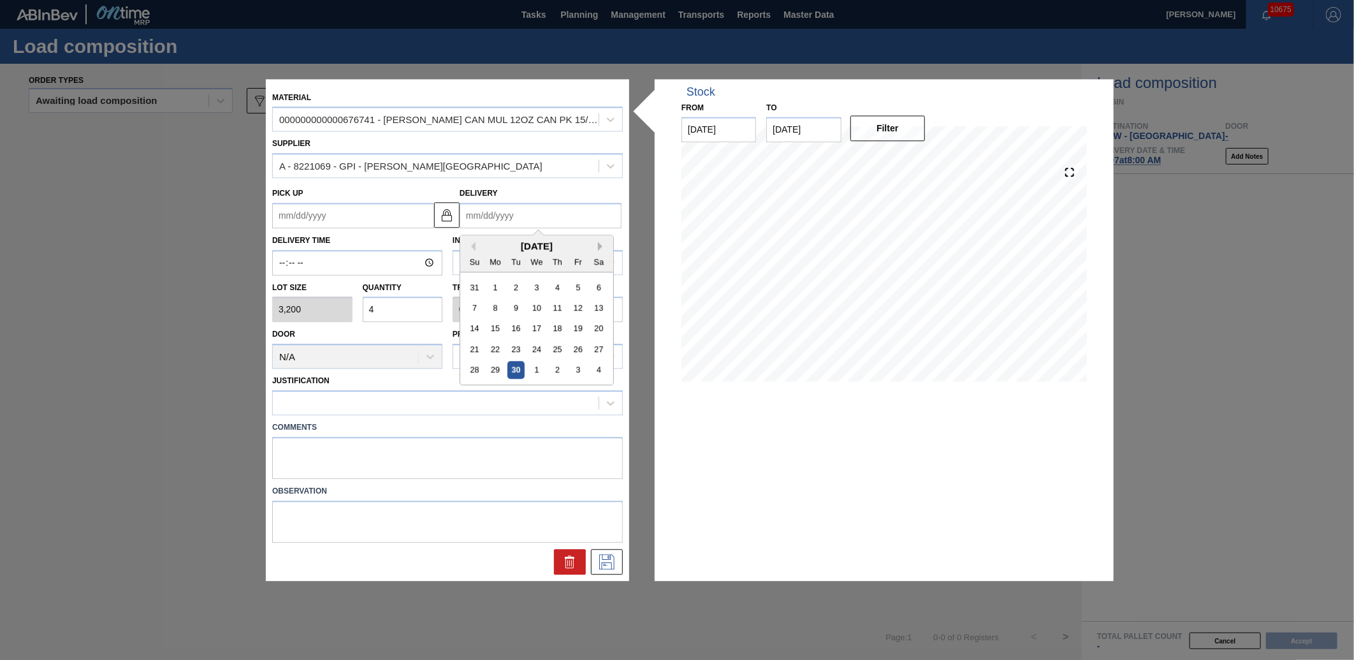
click at [599, 247] on button "Next Month" at bounding box center [602, 246] width 9 height 9
click at [510, 307] on div "7" at bounding box center [515, 307] width 17 height 17
type up "[DATE]"
type input "[DATE]"
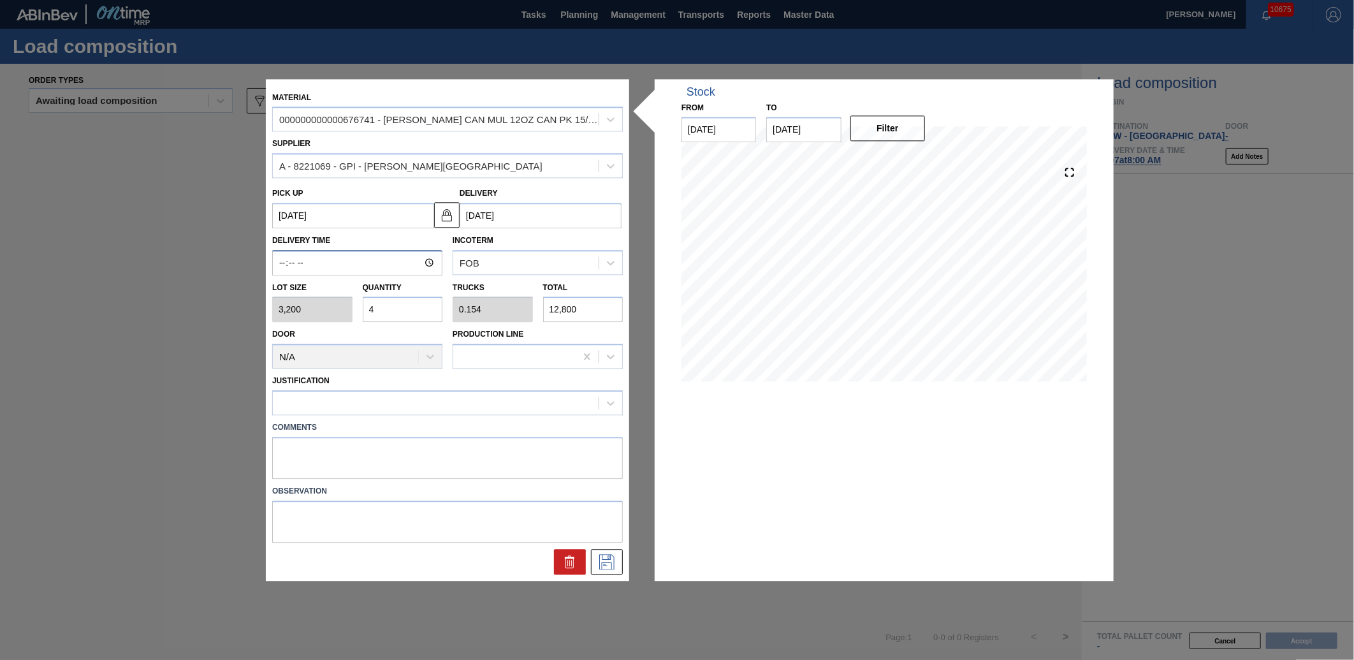
click at [278, 259] on input "Delivery Time" at bounding box center [357, 262] width 170 height 25
type input "09:00"
click at [621, 563] on button at bounding box center [607, 561] width 32 height 25
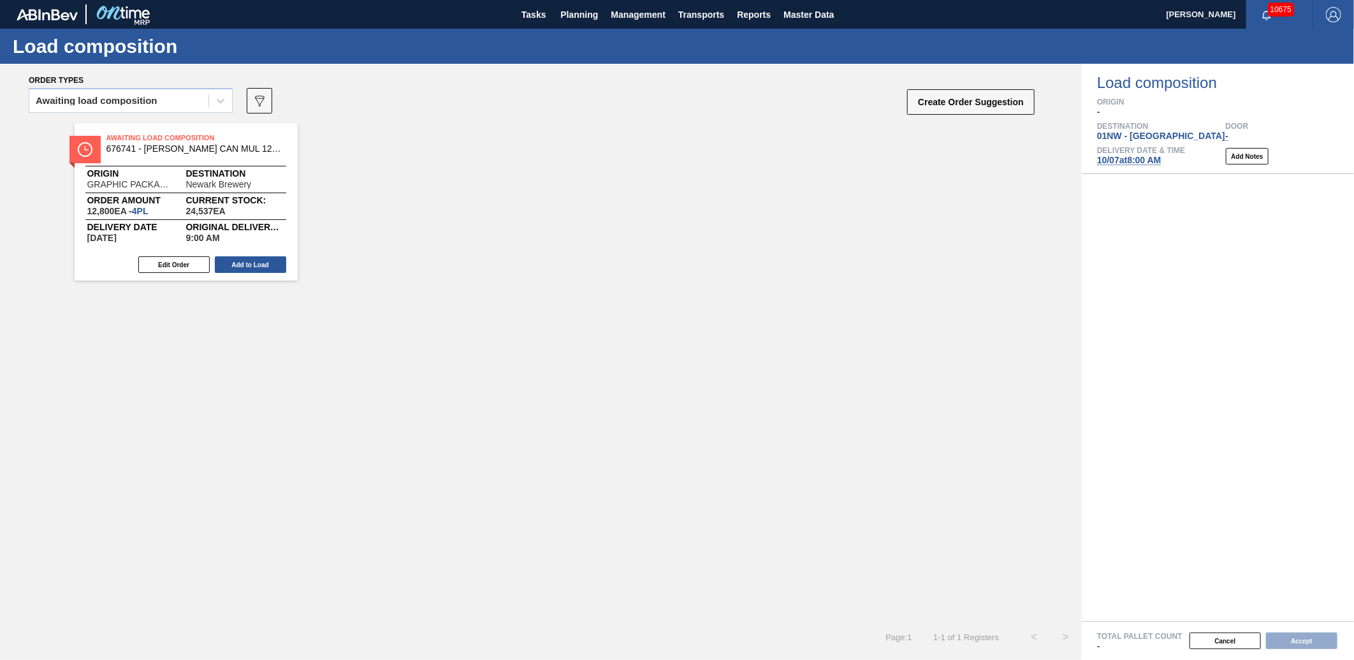
click at [973, 86] on div "Awaiting load composition 089F7B8B-B2A5-4AFE-B5C0-19BA573D28AC Create Order Sug…" at bounding box center [532, 104] width 1007 height 38
click at [971, 96] on button "Create Order Suggestion" at bounding box center [970, 101] width 127 height 25
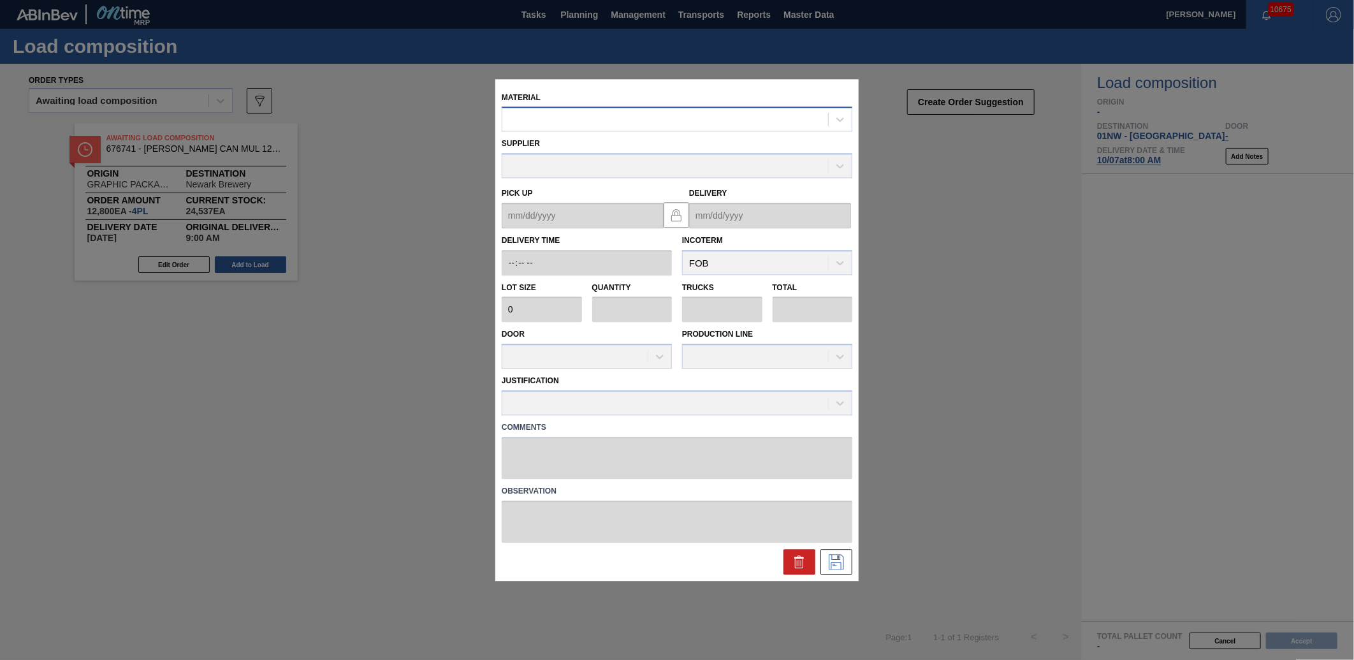
click at [648, 116] on div at bounding box center [665, 119] width 326 height 18
type input "677377"
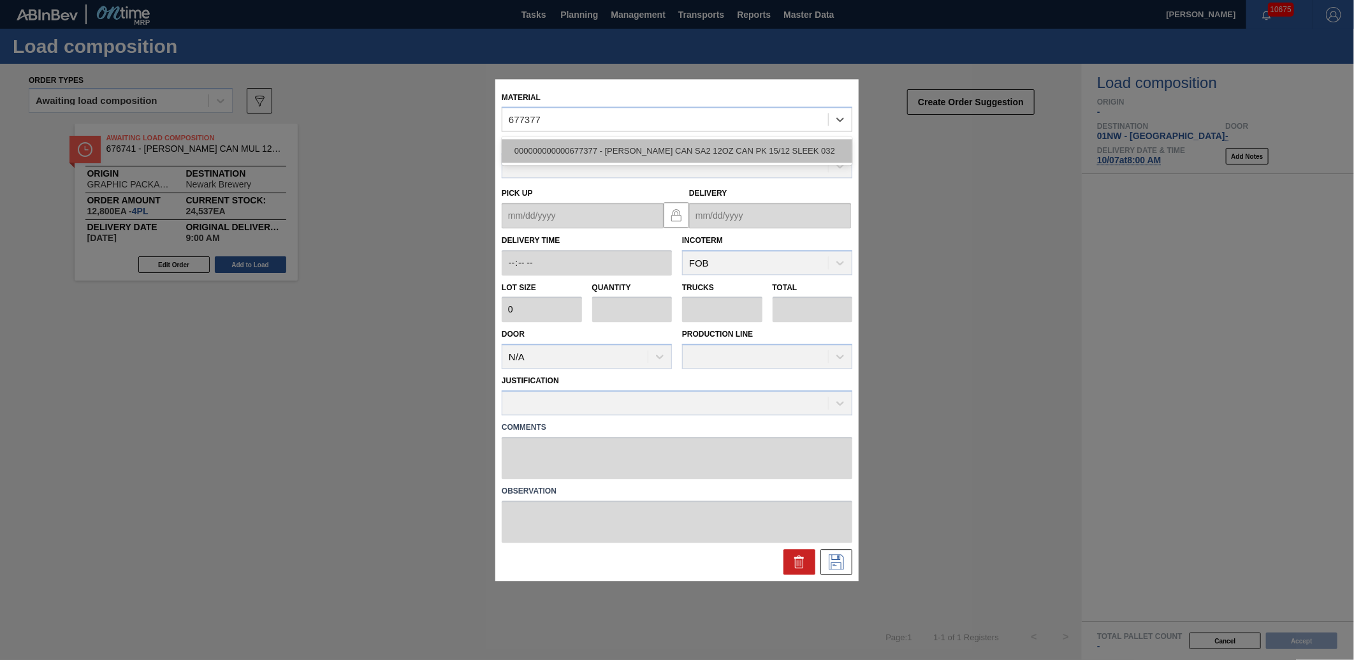
click at [677, 143] on div "000000000000677377 - [PERSON_NAME] CAN SA2 12OZ CAN PK 15/12 SLEEK 032" at bounding box center [677, 152] width 351 height 24
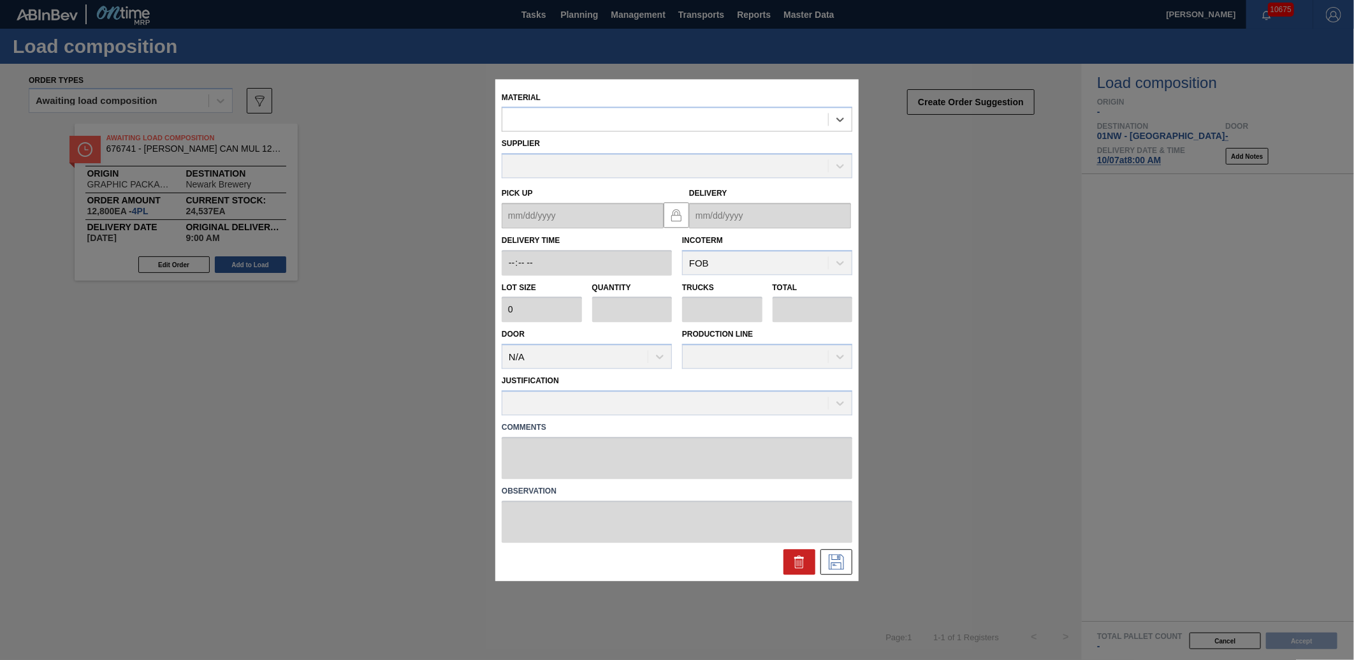
type input "3,200"
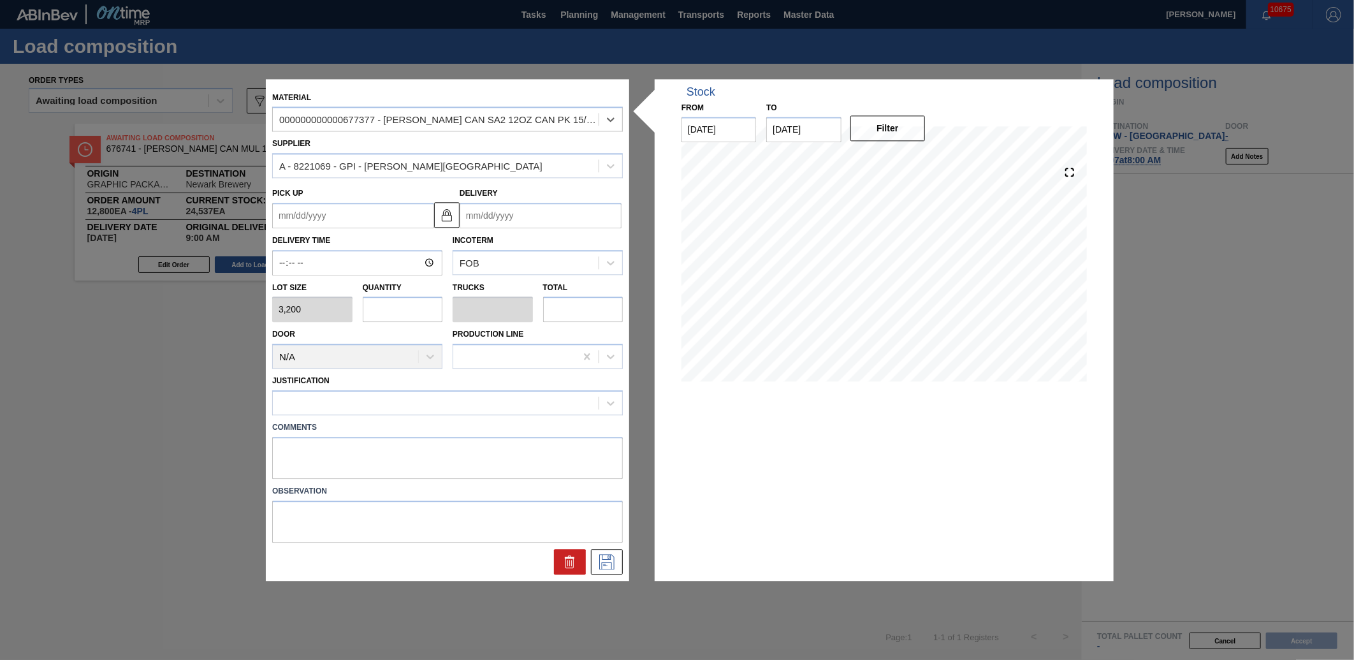
click at [394, 301] on input "text" at bounding box center [403, 309] width 80 height 25
type input "4"
type input "0.154"
type input "12,800"
type input "4"
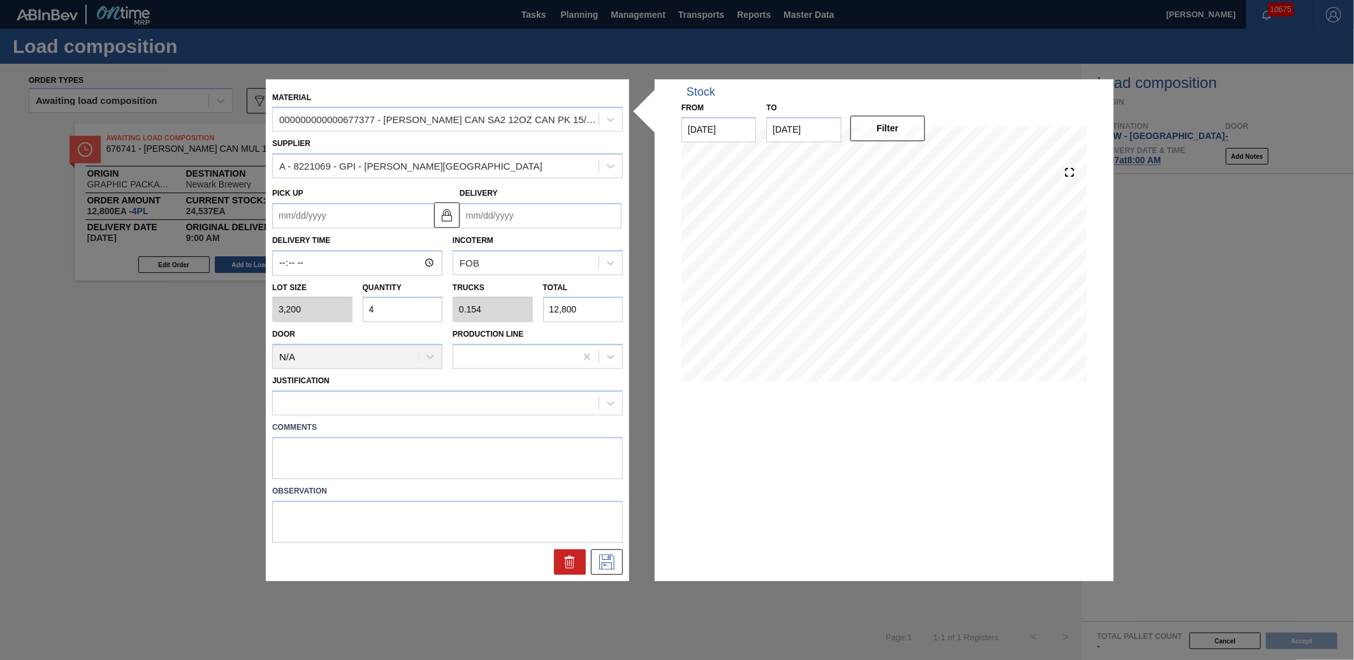
click at [535, 206] on input "Delivery" at bounding box center [540, 215] width 162 height 25
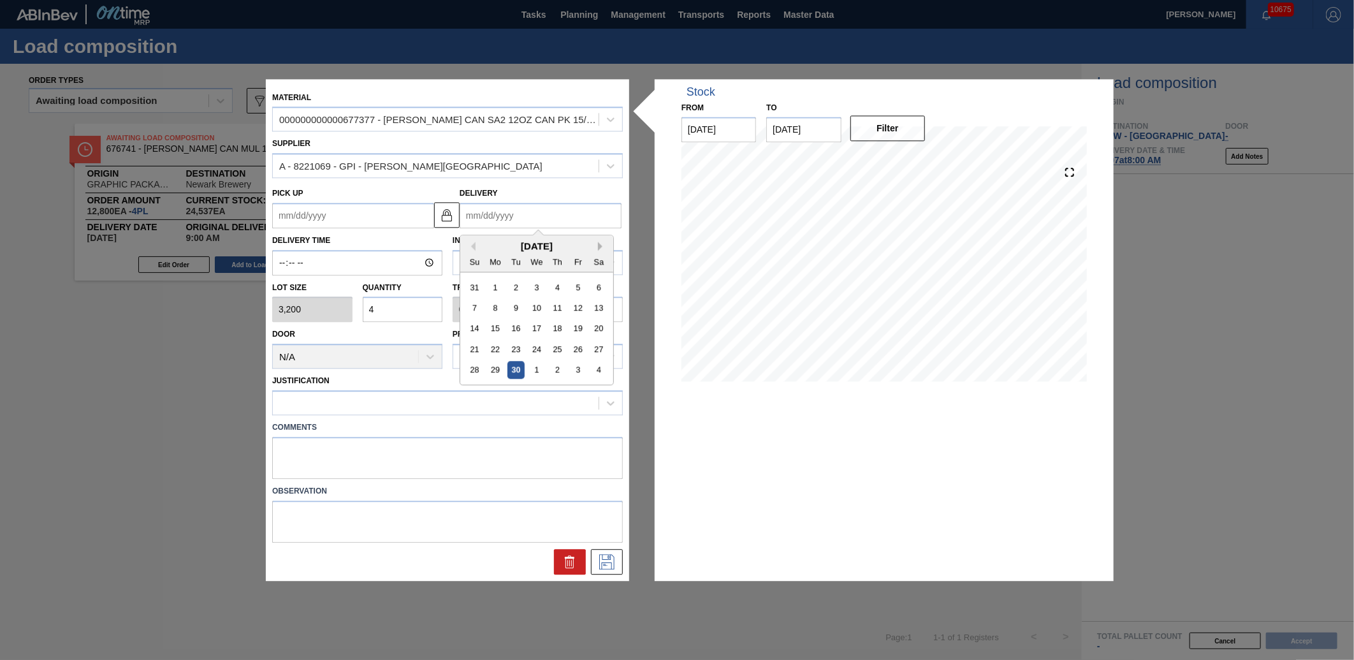
click at [600, 247] on button "Next Month" at bounding box center [602, 246] width 9 height 9
click at [511, 303] on div "7" at bounding box center [515, 307] width 17 height 17
type up "[DATE]"
type input "[DATE]"
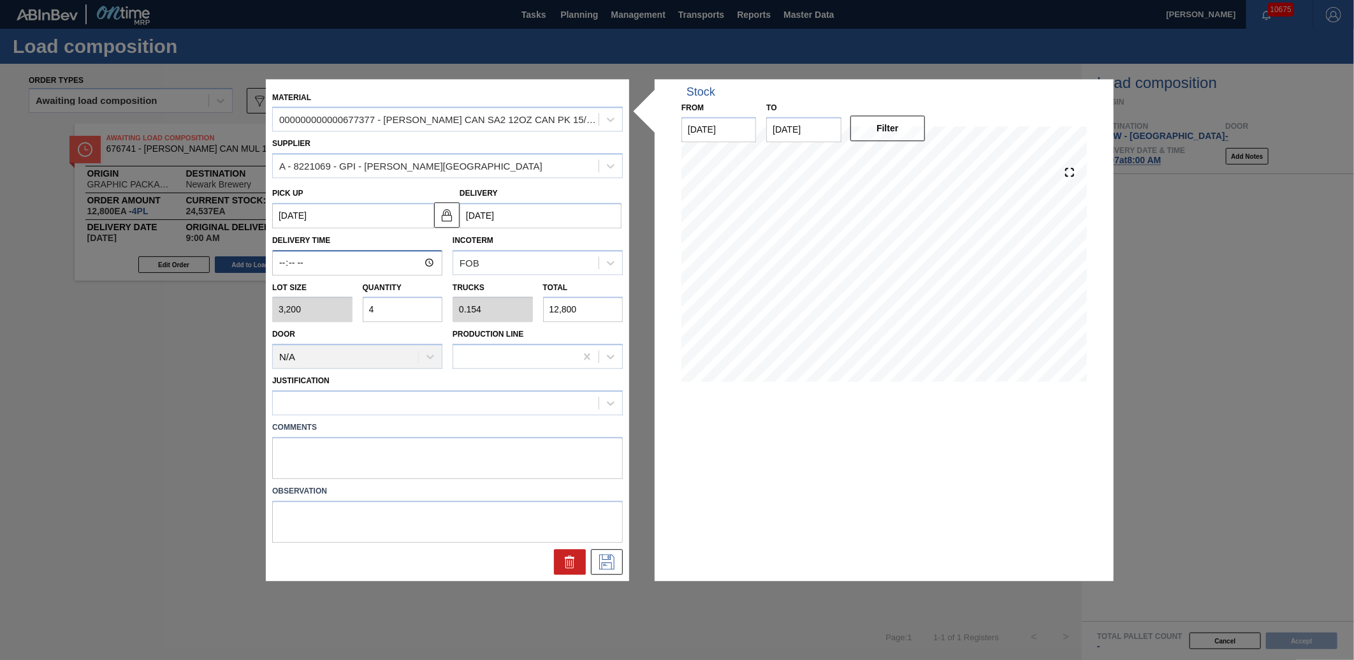
click at [289, 263] on input "Delivery Time" at bounding box center [357, 262] width 170 height 25
click at [281, 263] on input "Delivery Time" at bounding box center [357, 262] width 170 height 25
type input "09:00"
click at [604, 561] on icon at bounding box center [606, 561] width 15 height 15
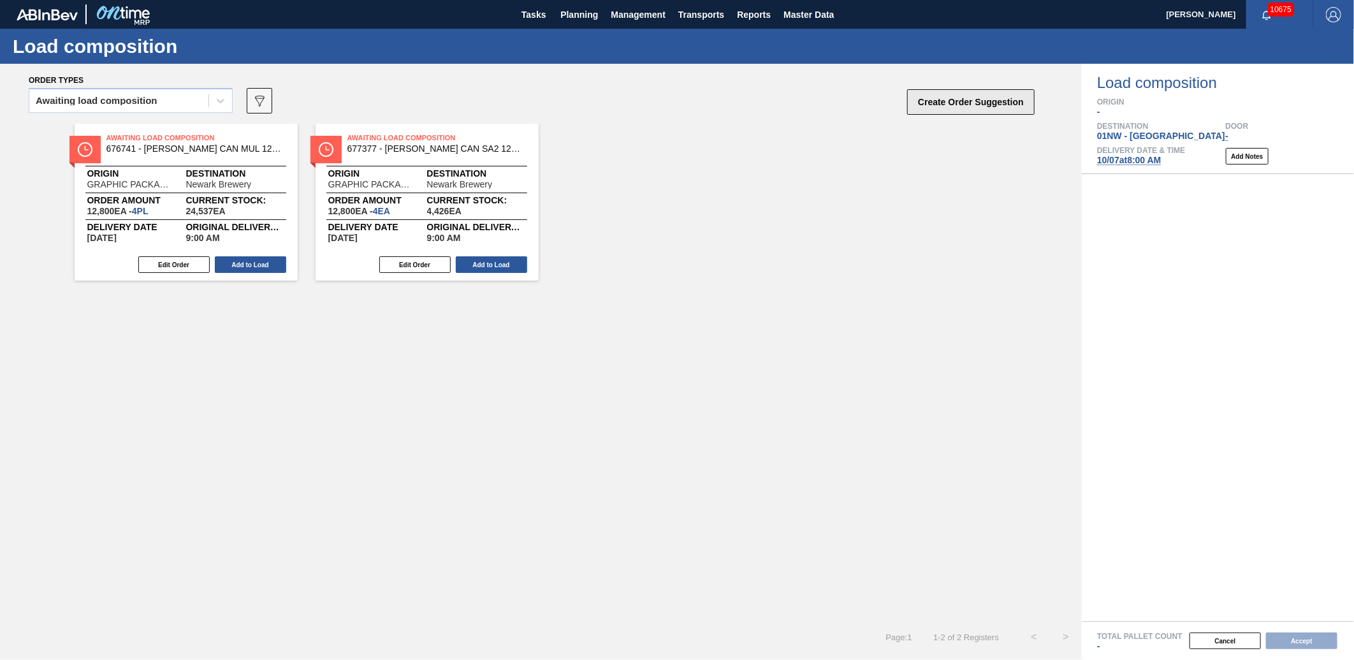
click at [958, 101] on button "Create Order Suggestion" at bounding box center [970, 101] width 127 height 25
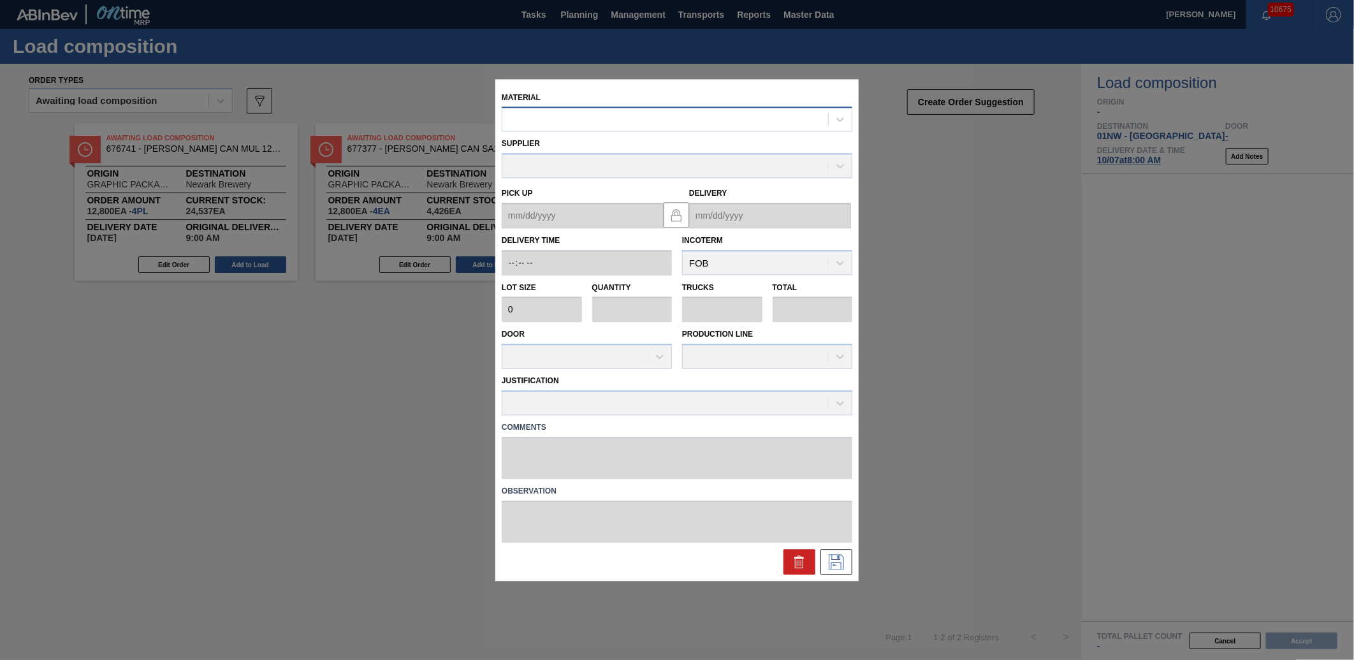
click at [621, 111] on div at bounding box center [665, 119] width 326 height 18
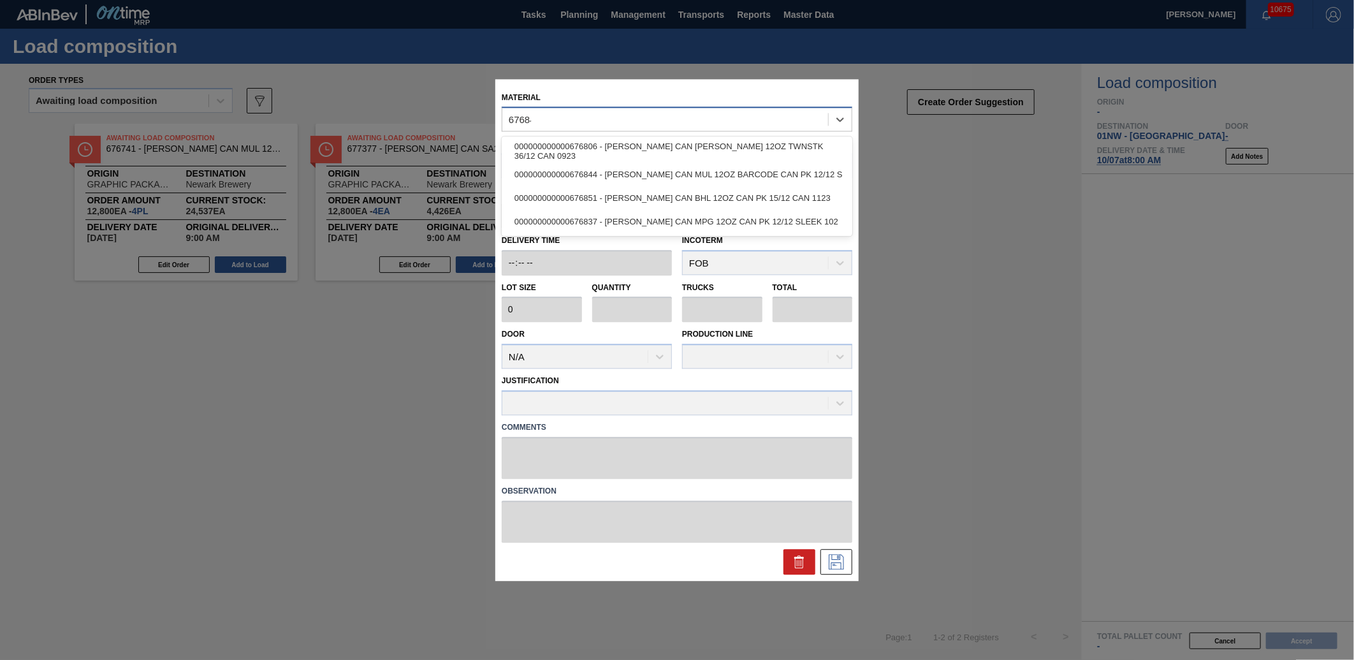
type input "676844"
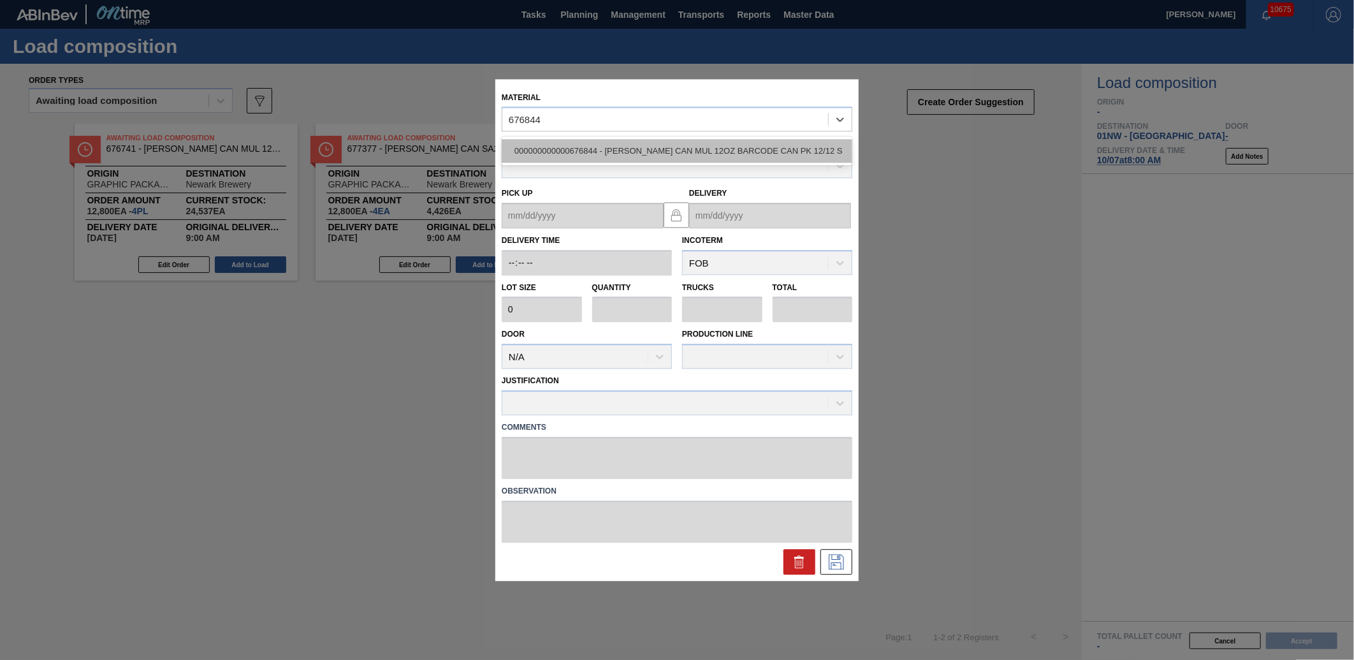
click at [736, 157] on div "000000000000676844 - [PERSON_NAME] CAN MUL 12OZ BARCODE CAN PK 12/12 S" at bounding box center [677, 152] width 351 height 24
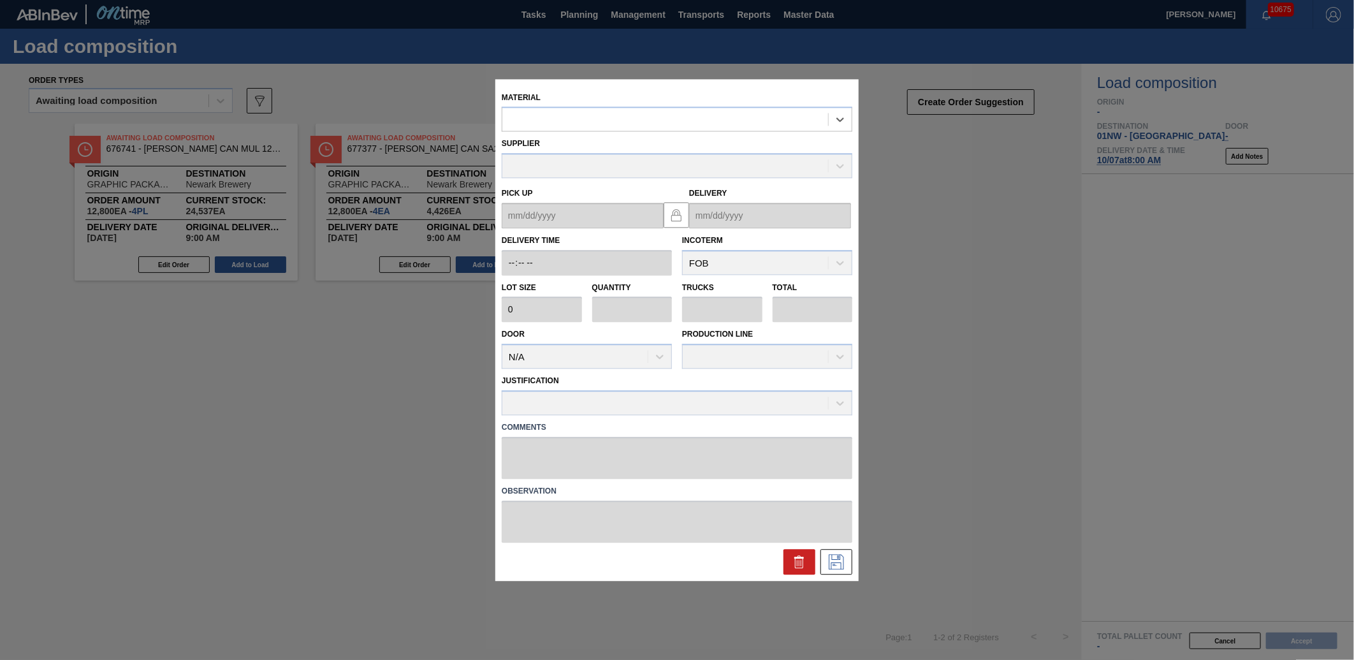
type input "5,400"
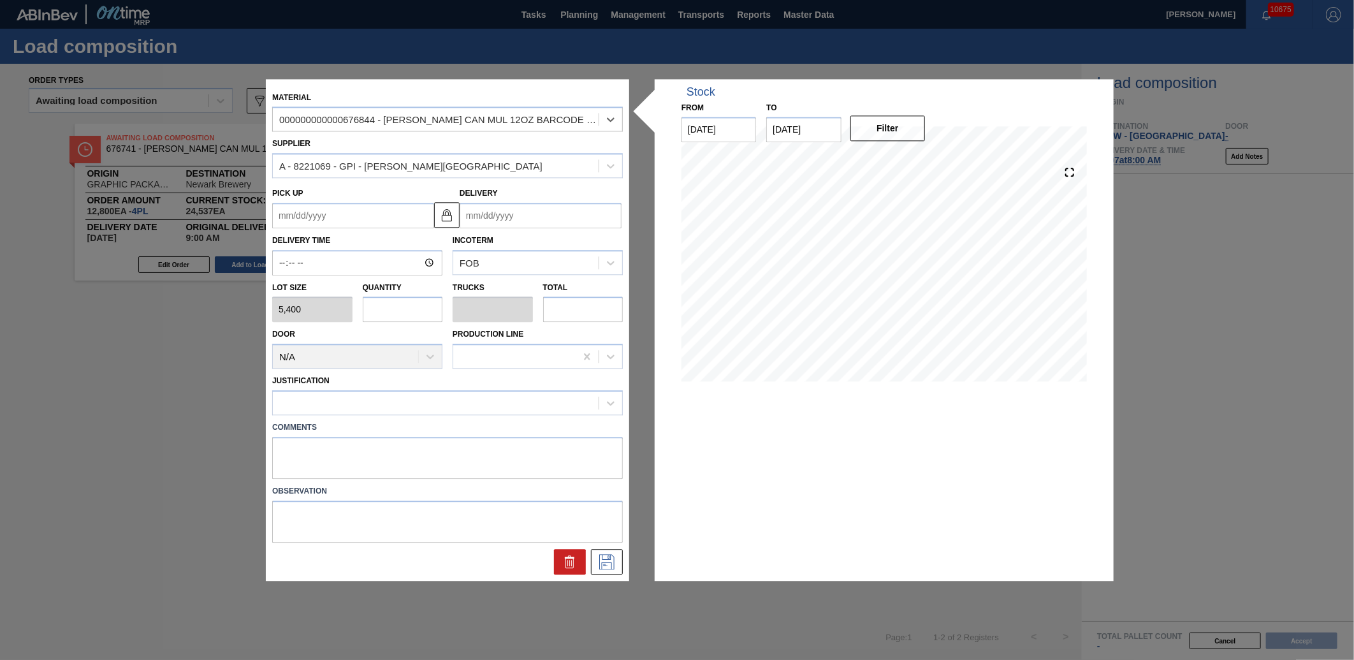
click at [397, 312] on input "text" at bounding box center [403, 309] width 80 height 25
type input "5"
type input "0.192"
type input "27,000"
type input "5"
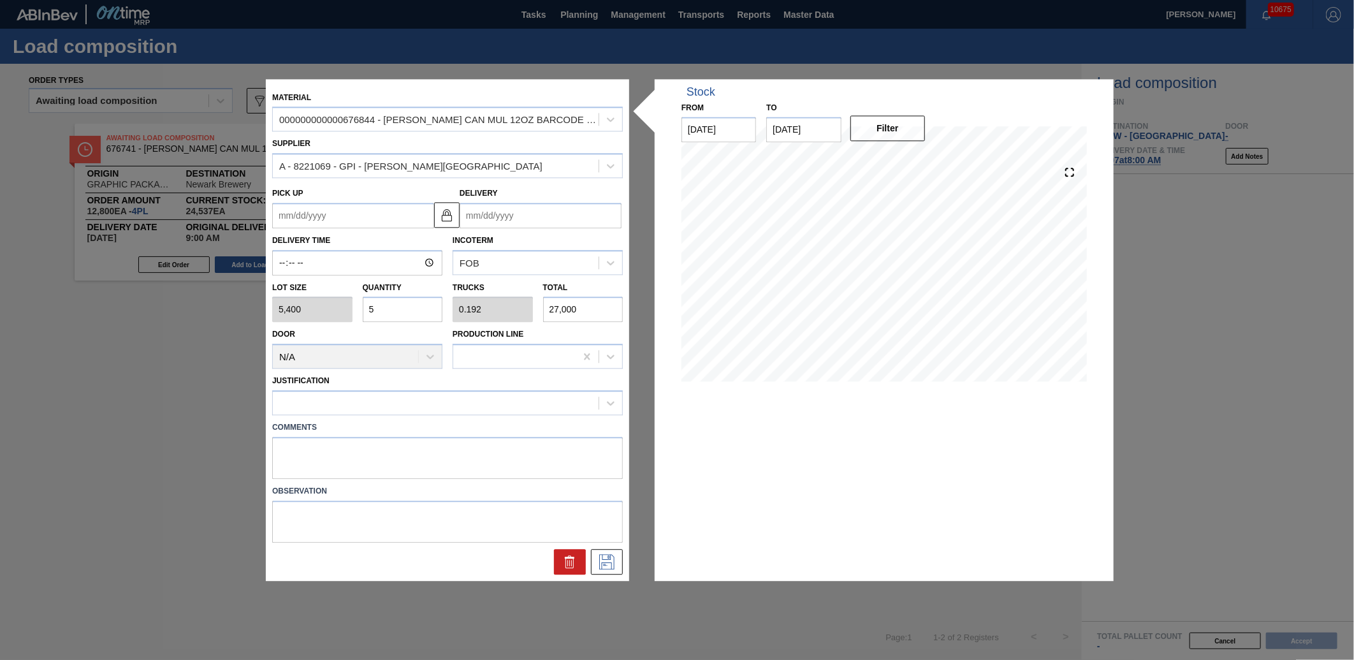
click at [514, 215] on input "Delivery" at bounding box center [540, 215] width 162 height 25
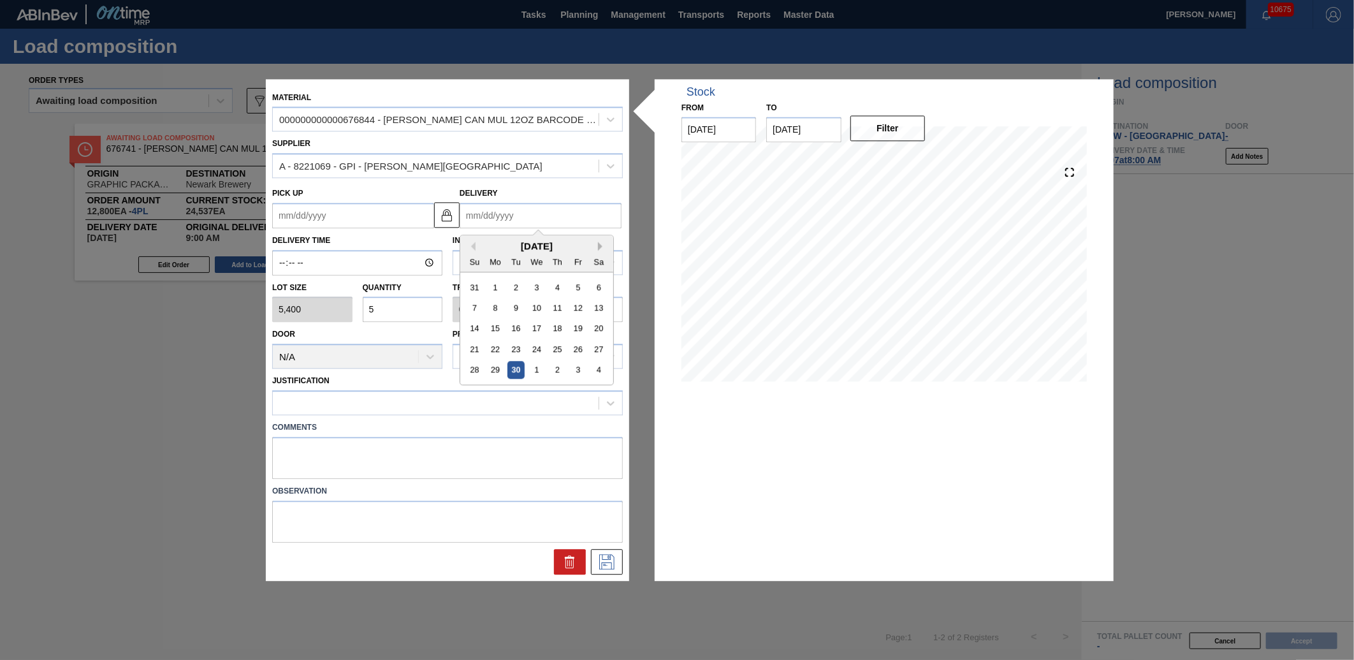
click at [604, 250] on button "Next Month" at bounding box center [602, 246] width 9 height 9
click at [510, 307] on div "7" at bounding box center [515, 307] width 17 height 17
type up "[DATE]"
type input "[DATE]"
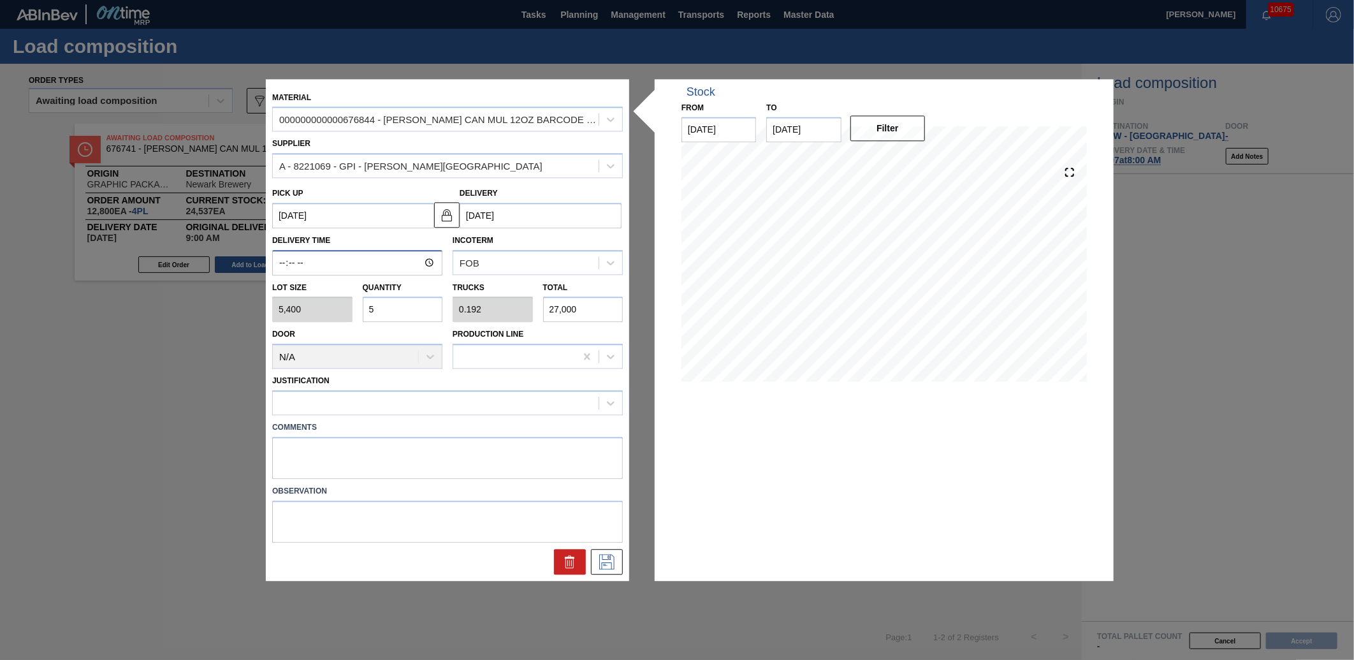
click at [277, 265] on input "Delivery Time" at bounding box center [357, 262] width 170 height 25
type input "09:00"
click at [603, 566] on icon at bounding box center [607, 561] width 20 height 15
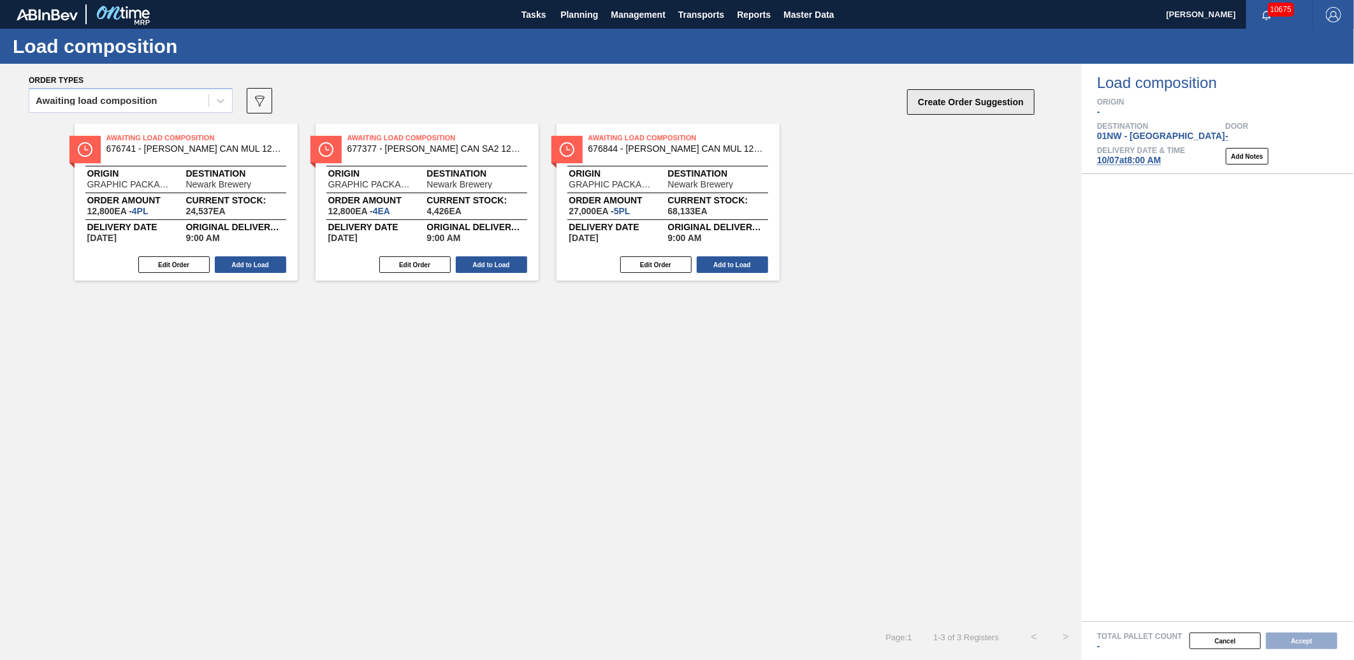
click at [984, 106] on button "Create Order Suggestion" at bounding box center [970, 101] width 127 height 25
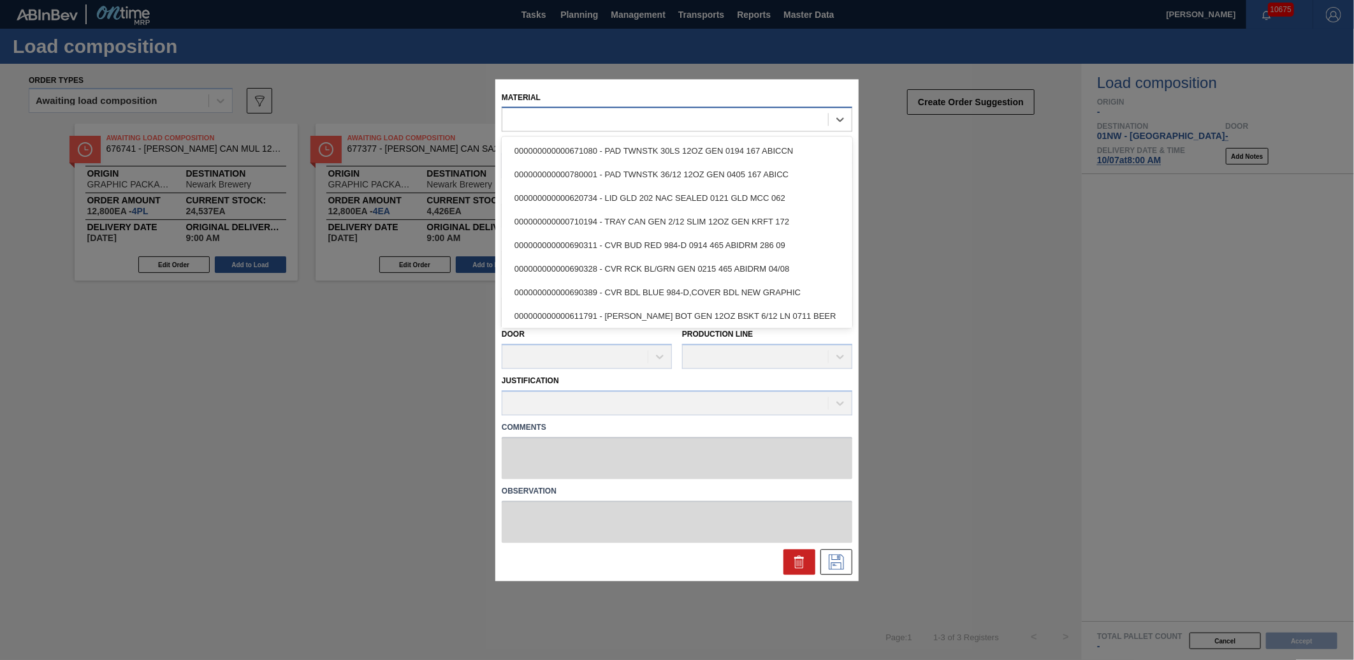
click at [632, 122] on div at bounding box center [665, 119] width 326 height 18
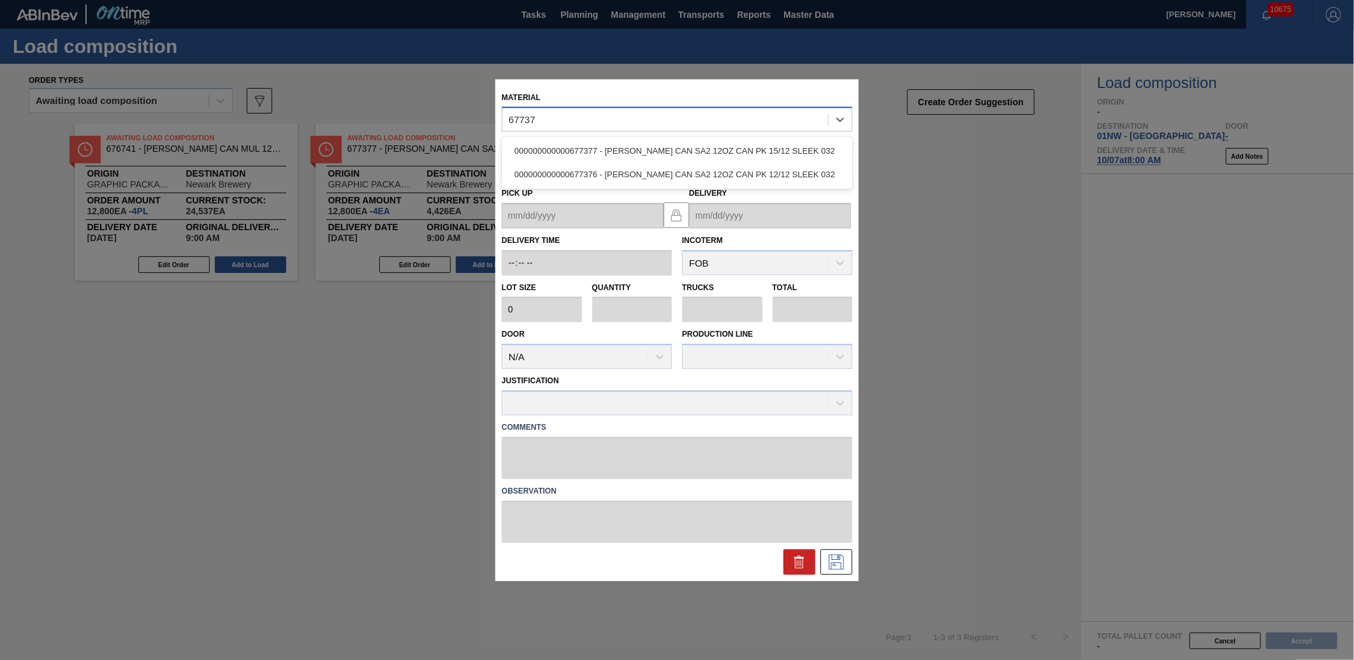
type input "677376"
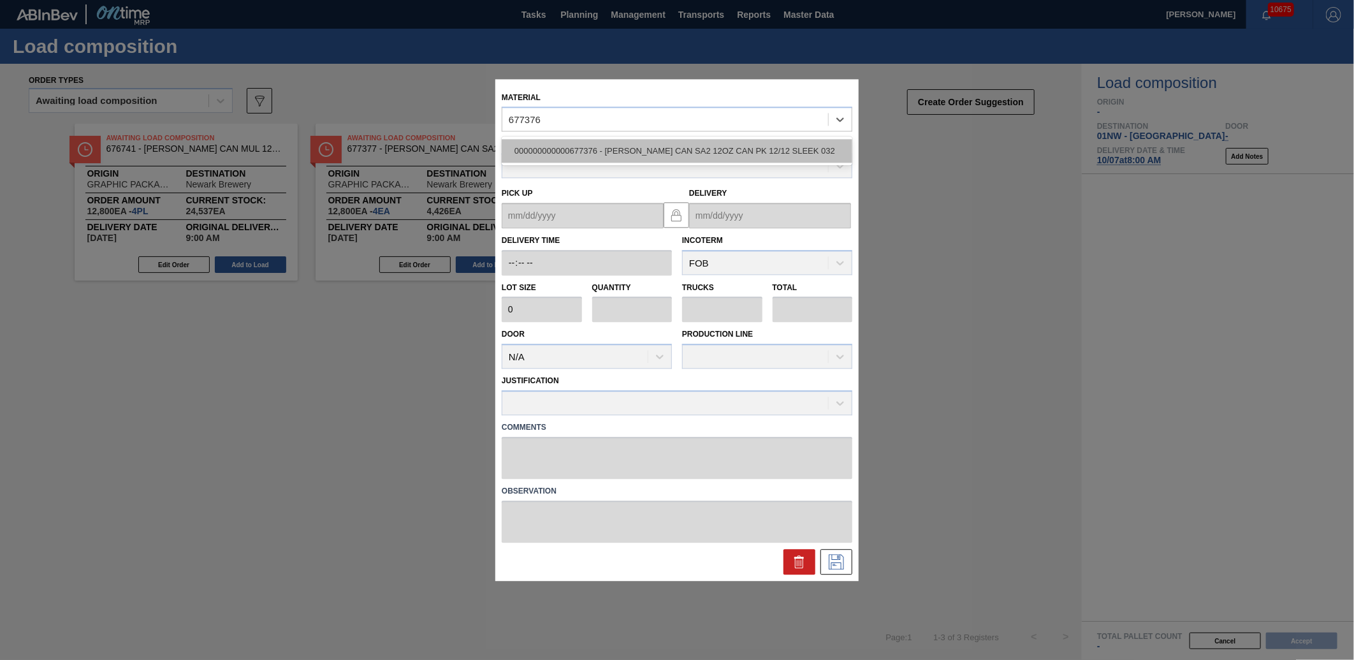
click at [646, 148] on div "000000000000677376 - [PERSON_NAME] CAN SA2 12OZ CAN PK 12/12 SLEEK 032" at bounding box center [677, 152] width 351 height 24
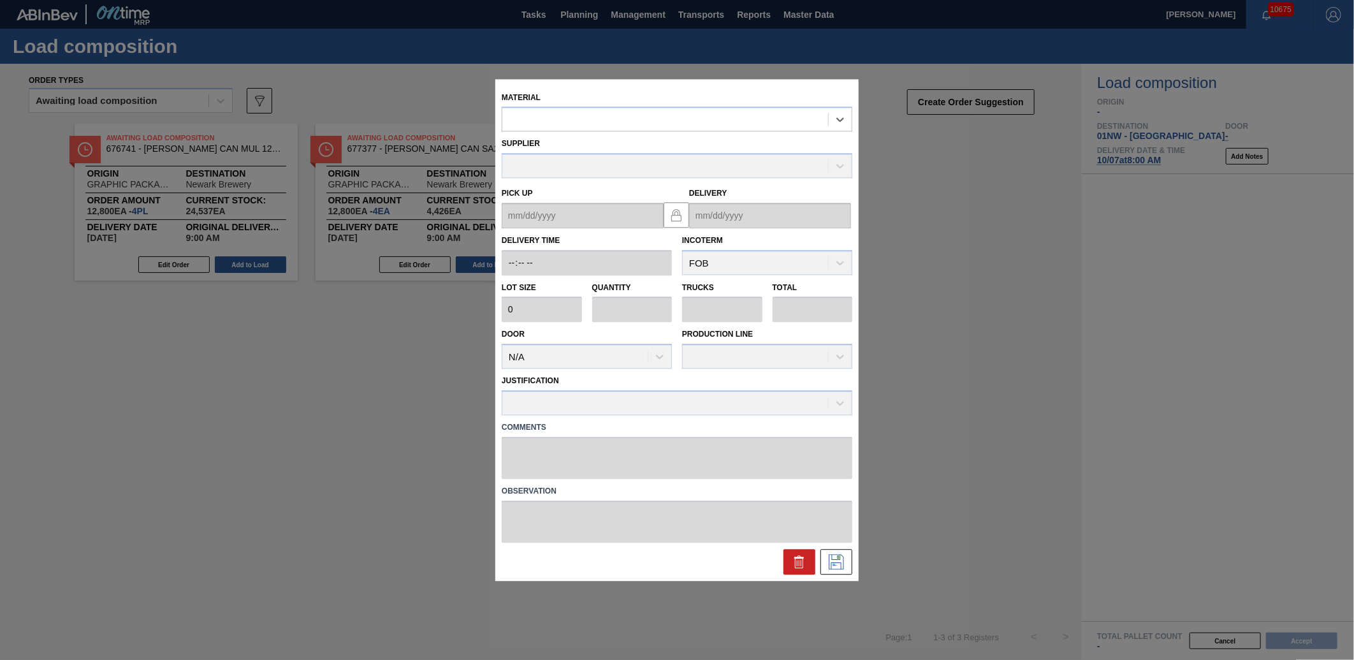
type input "5,400"
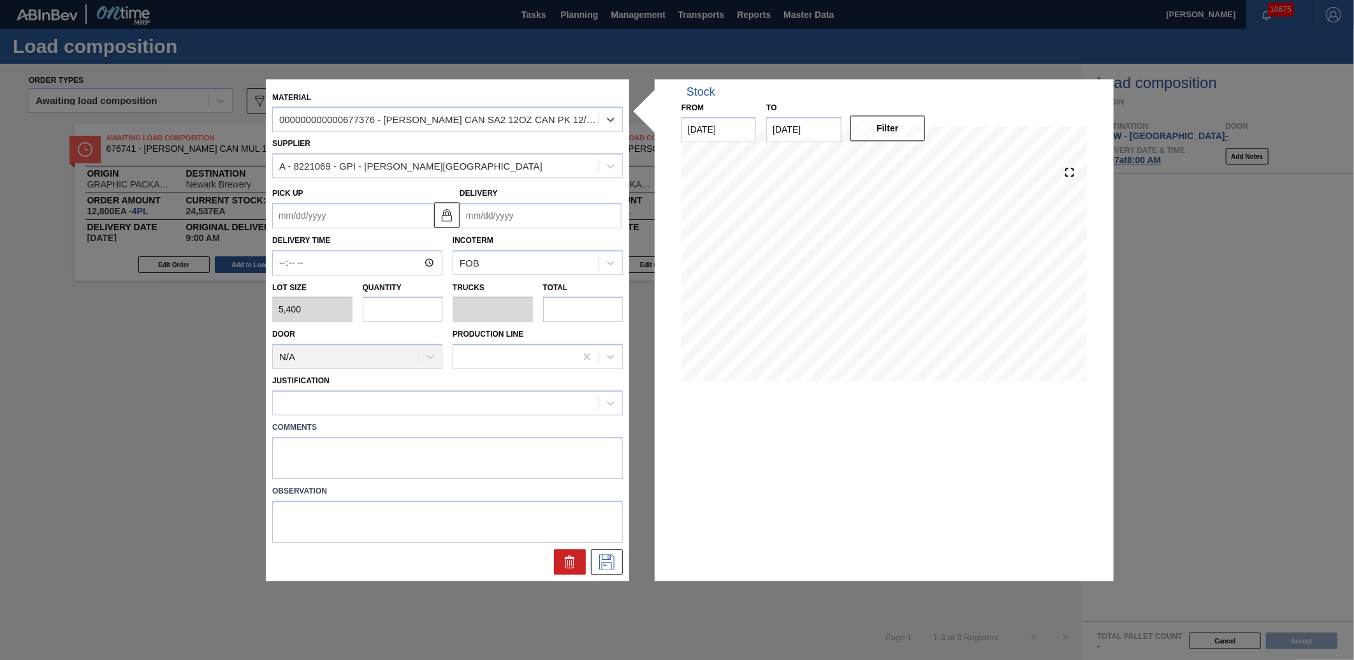
click at [400, 307] on input "text" at bounding box center [403, 309] width 80 height 25
type input "2"
type input "0.077"
type input "10,800"
type input "2"
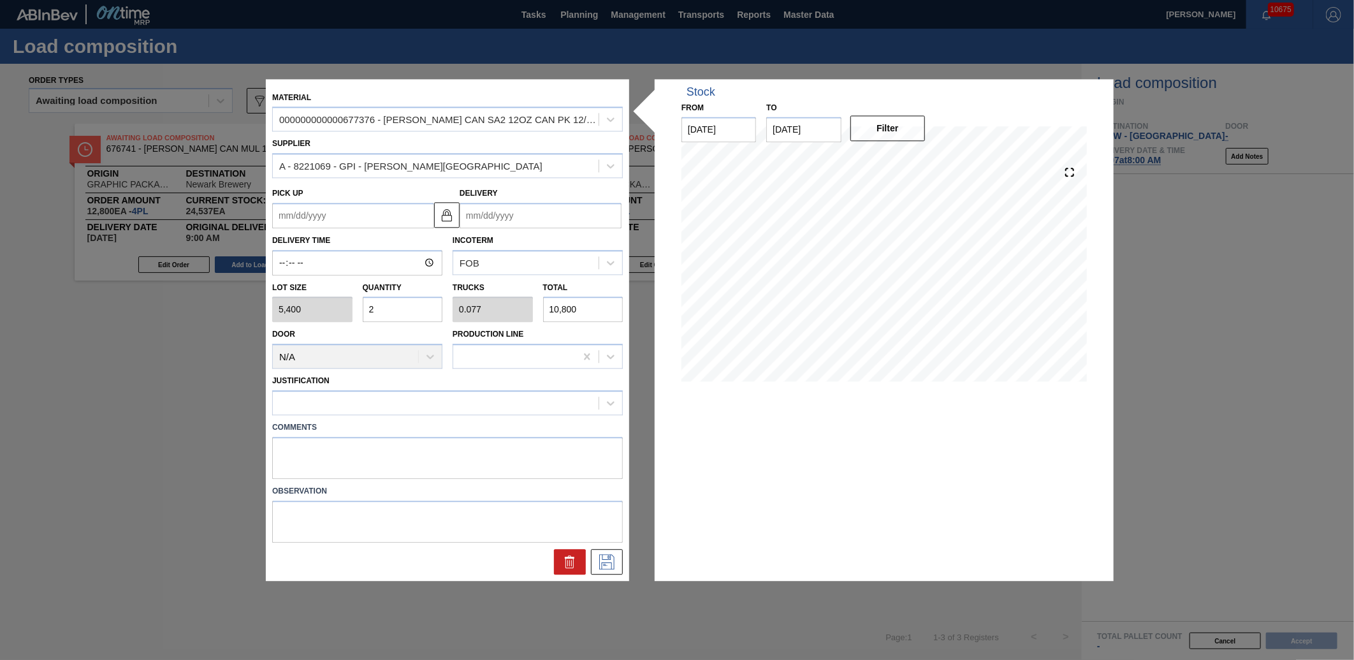
click at [491, 205] on input "Delivery" at bounding box center [540, 215] width 162 height 25
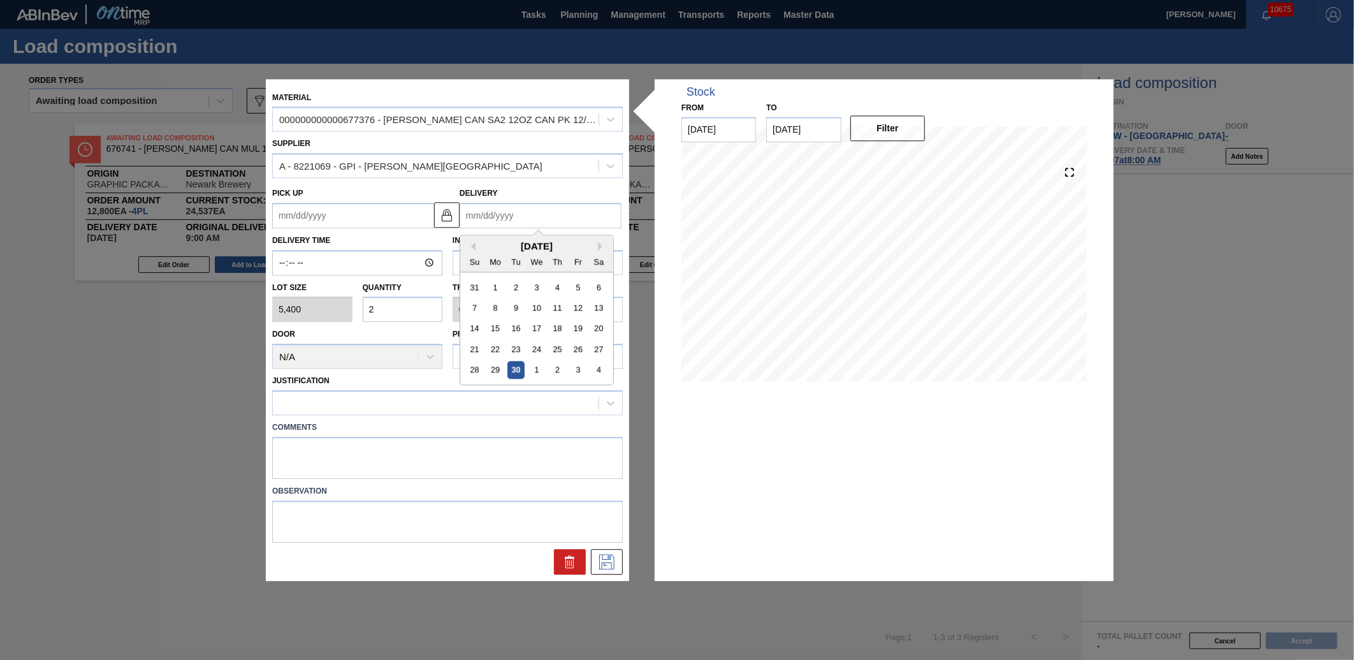
click at [597, 245] on div "[DATE]" at bounding box center [536, 245] width 153 height 11
click at [600, 243] on button "Next Month" at bounding box center [602, 246] width 9 height 9
click at [514, 303] on div "7" at bounding box center [515, 307] width 17 height 17
type up "[DATE]"
type input "[DATE]"
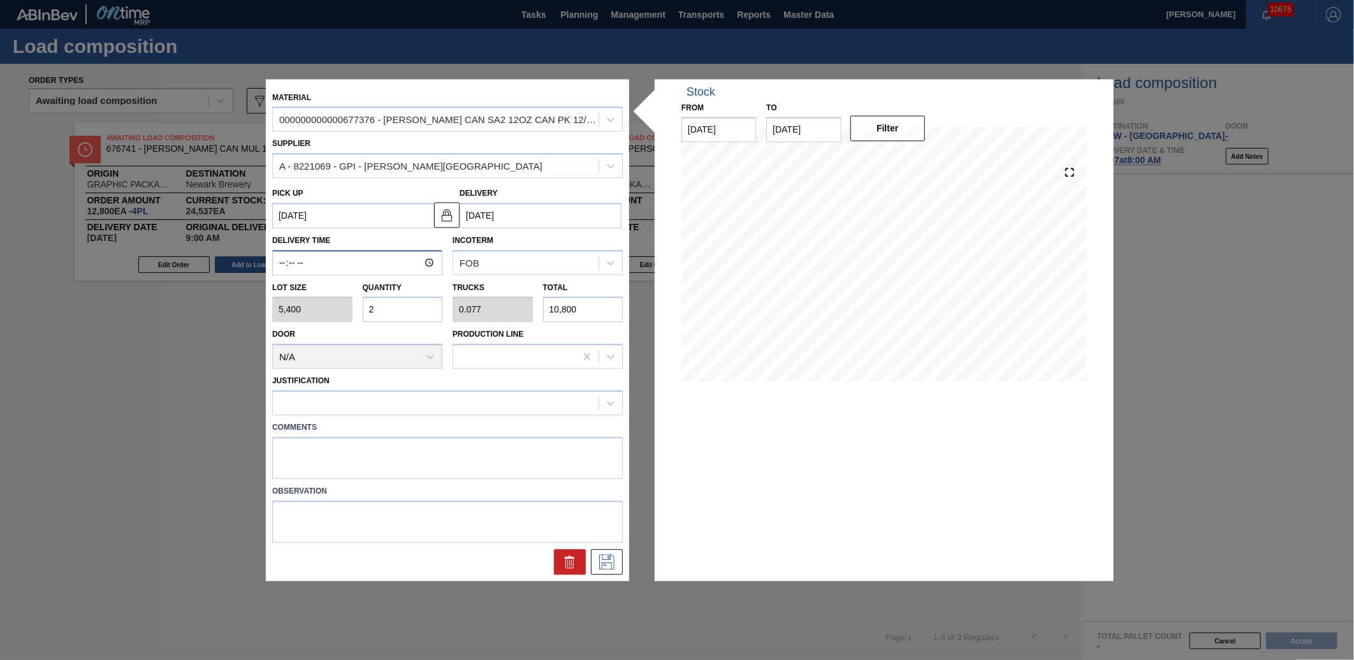
click at [277, 268] on input "Delivery Time" at bounding box center [357, 262] width 170 height 25
type input "09:00"
click at [618, 564] on button at bounding box center [607, 561] width 32 height 25
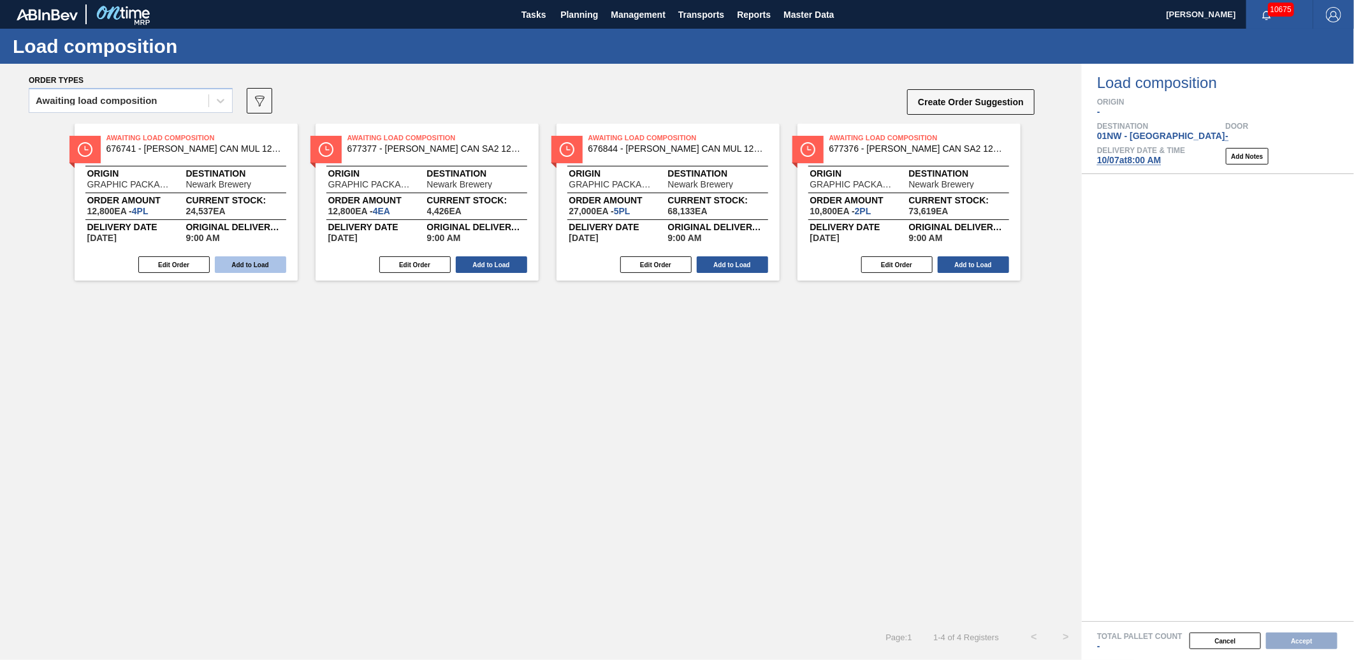
click at [247, 260] on button "Add to Load" at bounding box center [250, 264] width 71 height 17
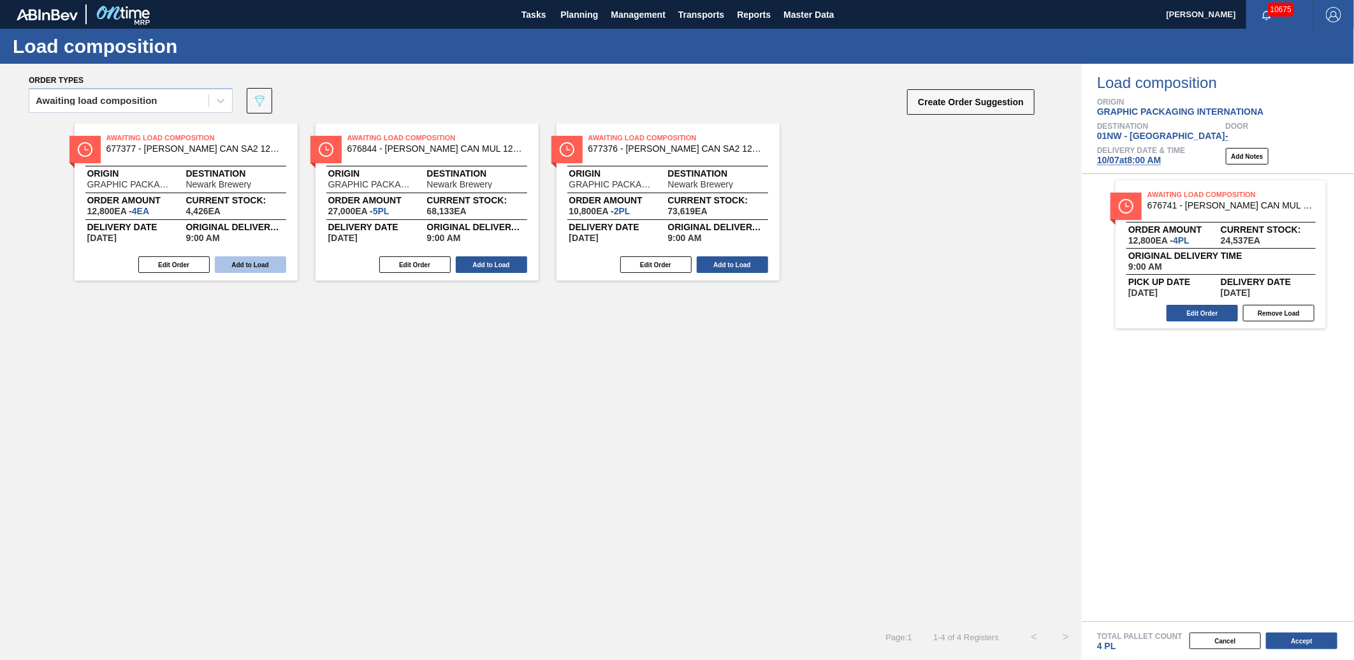
click at [249, 259] on button "Add to Load" at bounding box center [250, 264] width 71 height 17
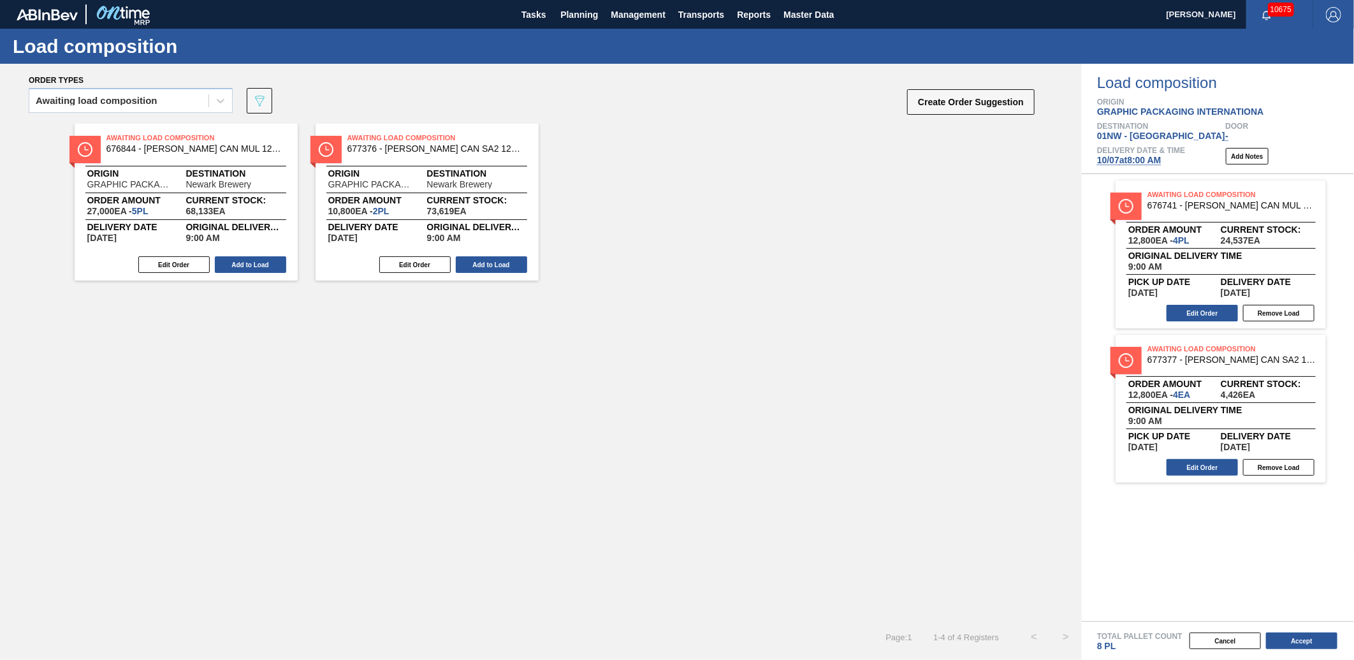
click at [249, 259] on button "Add to Load" at bounding box center [250, 264] width 71 height 17
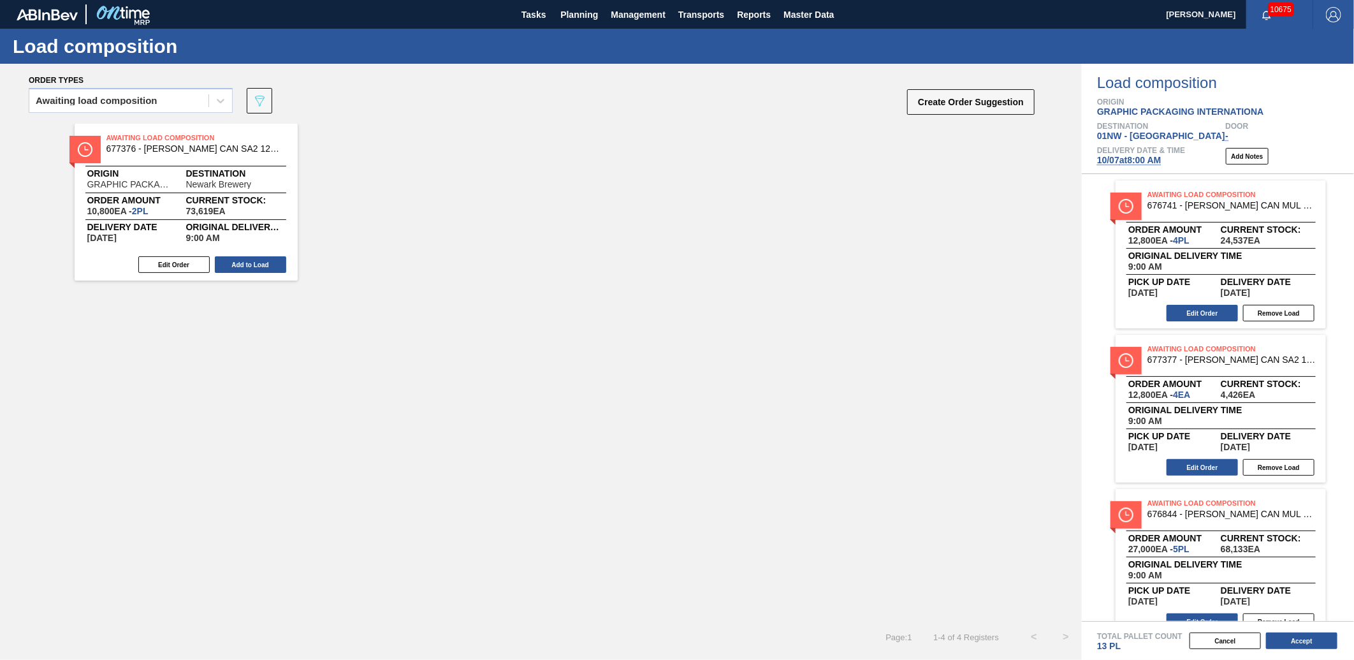
click at [249, 259] on button "Add to Load" at bounding box center [250, 264] width 71 height 17
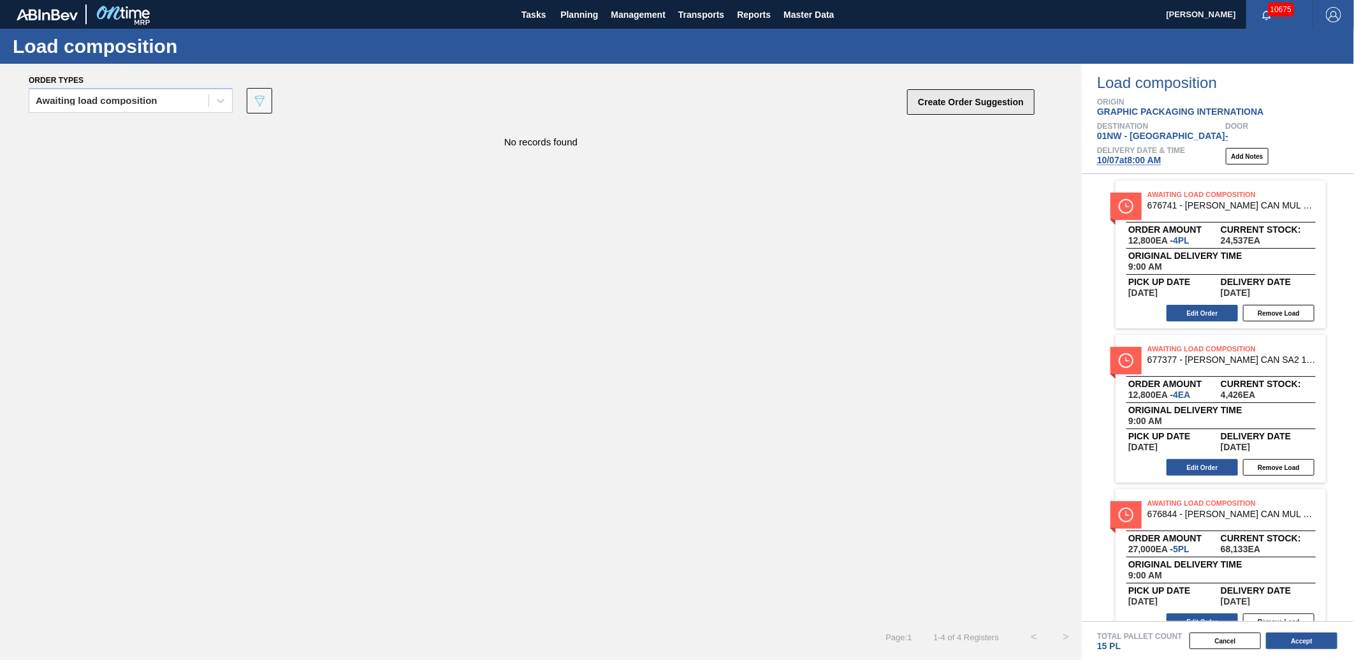
click at [935, 98] on button "Create Order Suggestion" at bounding box center [970, 101] width 127 height 25
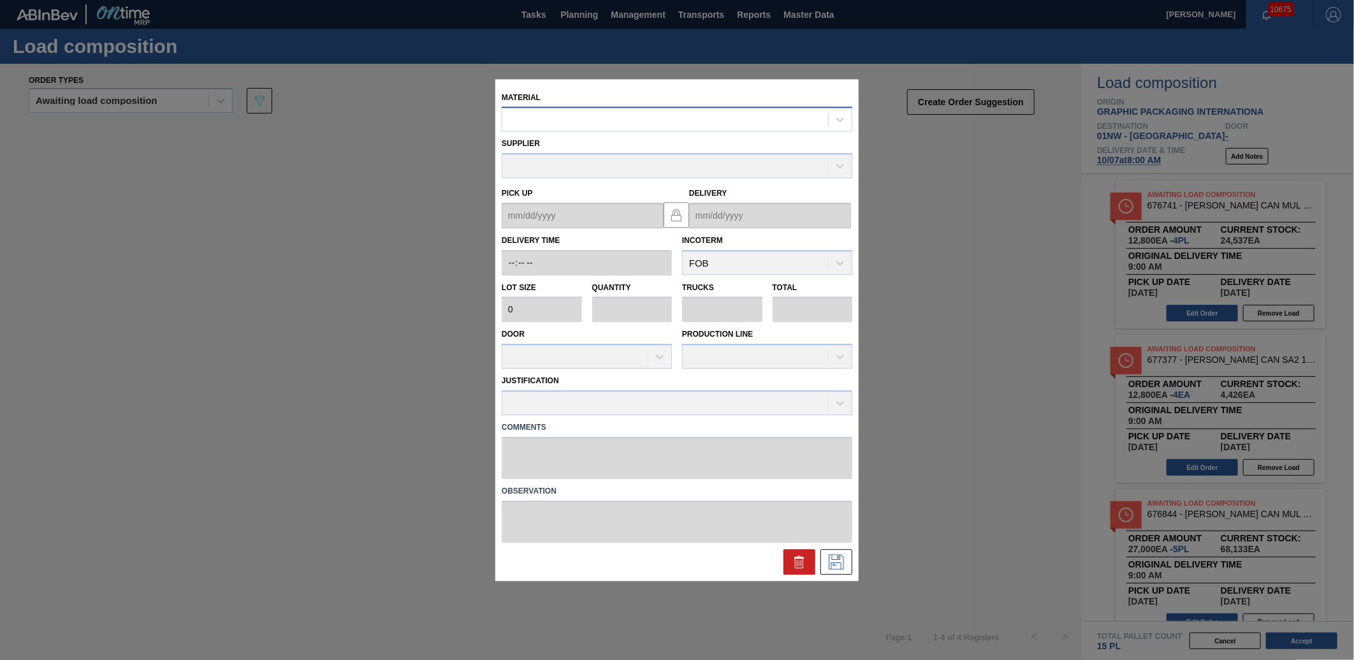
click at [553, 126] on div at bounding box center [665, 119] width 326 height 18
type input "676439"
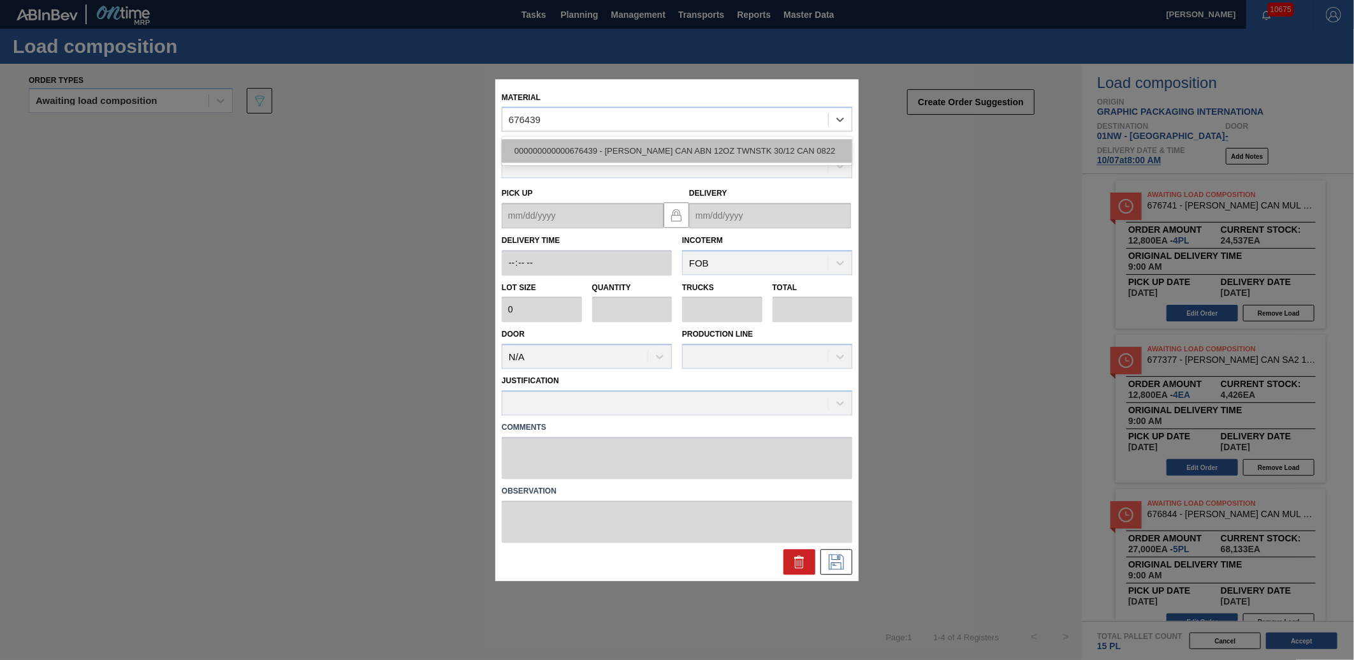
click at [586, 150] on div "000000000000676439 - [PERSON_NAME] CAN ABN 12OZ TWNSTK 30/12 CAN 0822" at bounding box center [677, 152] width 351 height 24
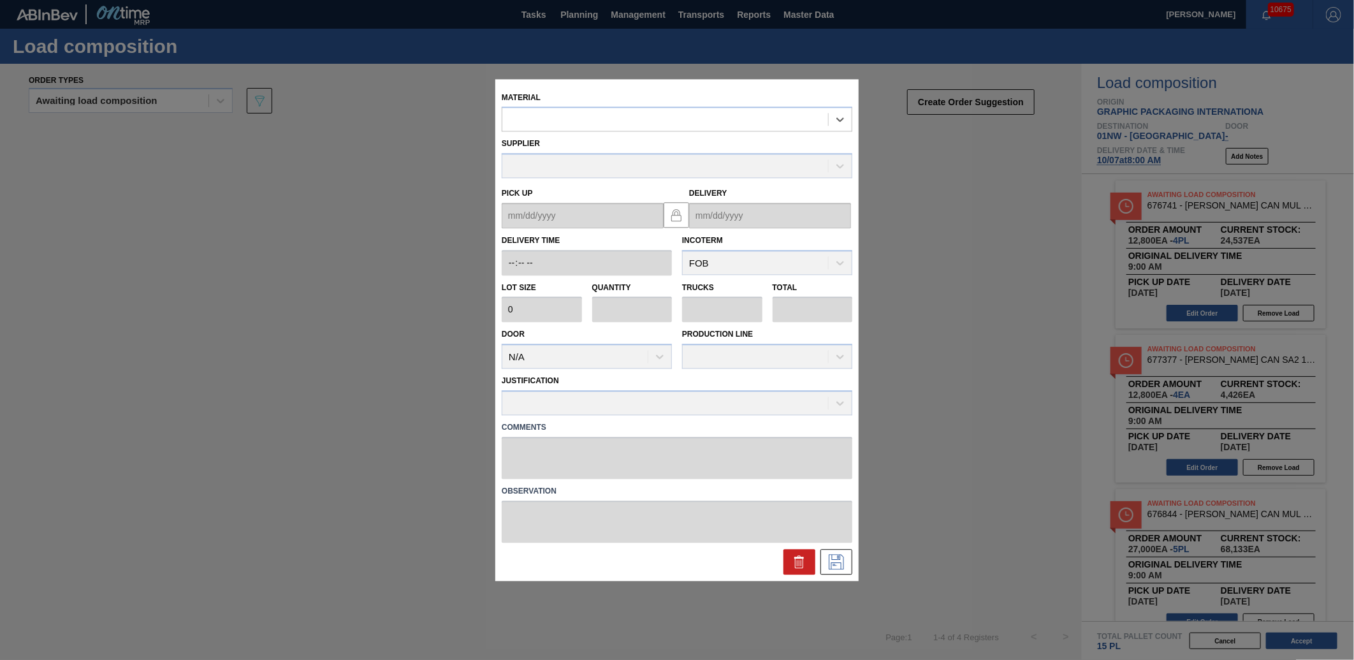
type input "3,200"
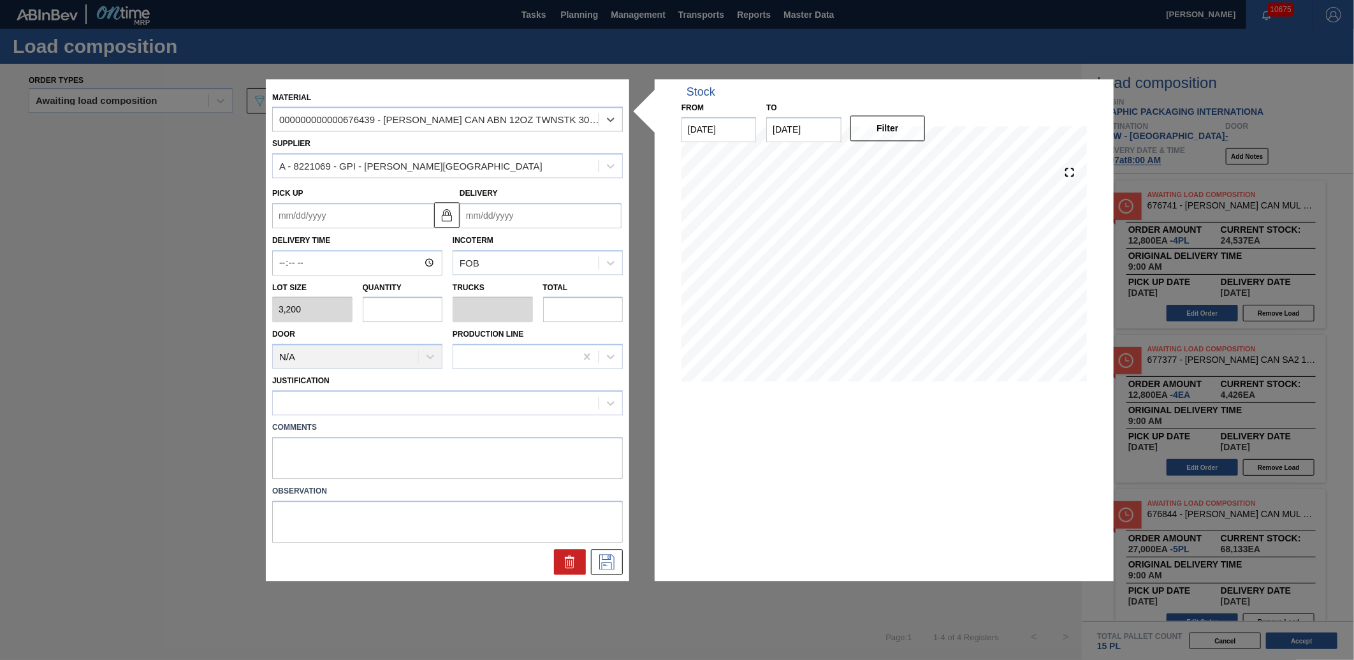
click at [398, 311] on input "text" at bounding box center [403, 309] width 80 height 25
type input "1"
type input "0.038"
type input "3,200"
type input "1"
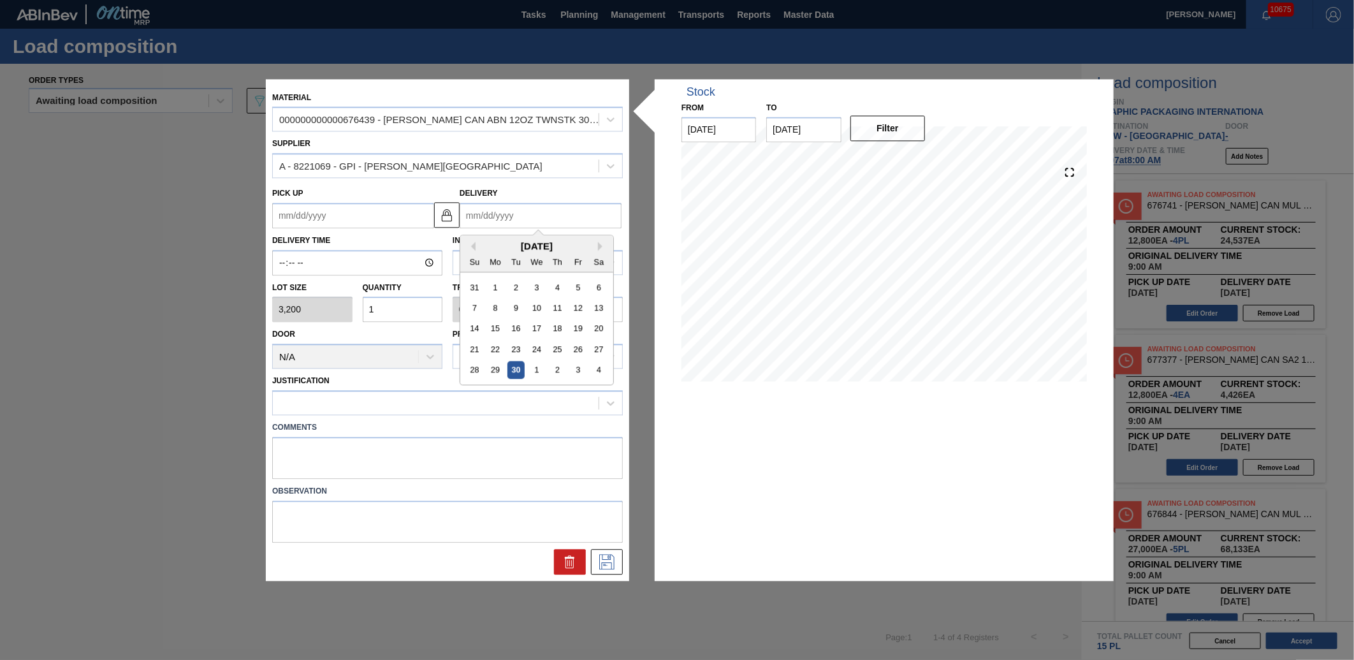
click at [504, 213] on input "Delivery" at bounding box center [540, 215] width 162 height 25
click at [606, 245] on button "Next Month" at bounding box center [602, 246] width 9 height 9
click at [519, 302] on div "7" at bounding box center [515, 307] width 17 height 17
type up "[DATE]"
type input "[DATE]"
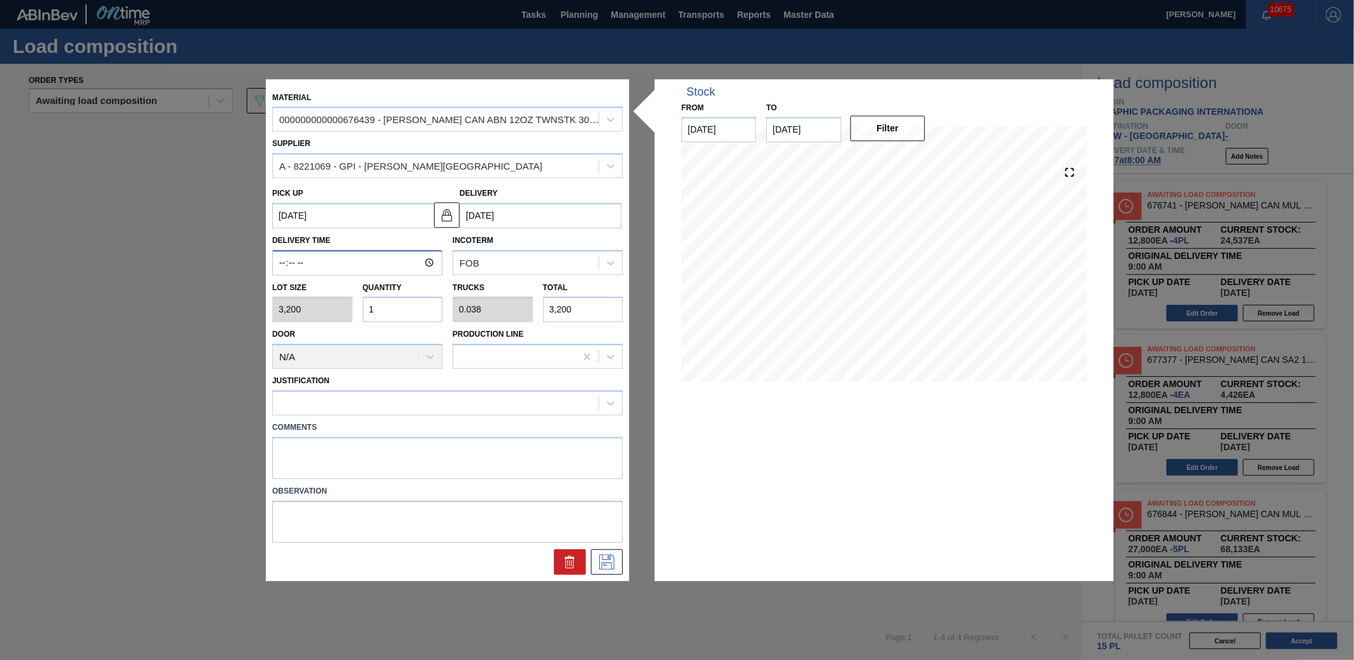
click at [283, 257] on input "Delivery Time" at bounding box center [357, 262] width 170 height 25
type input "09:00"
click at [606, 565] on icon at bounding box center [607, 561] width 20 height 15
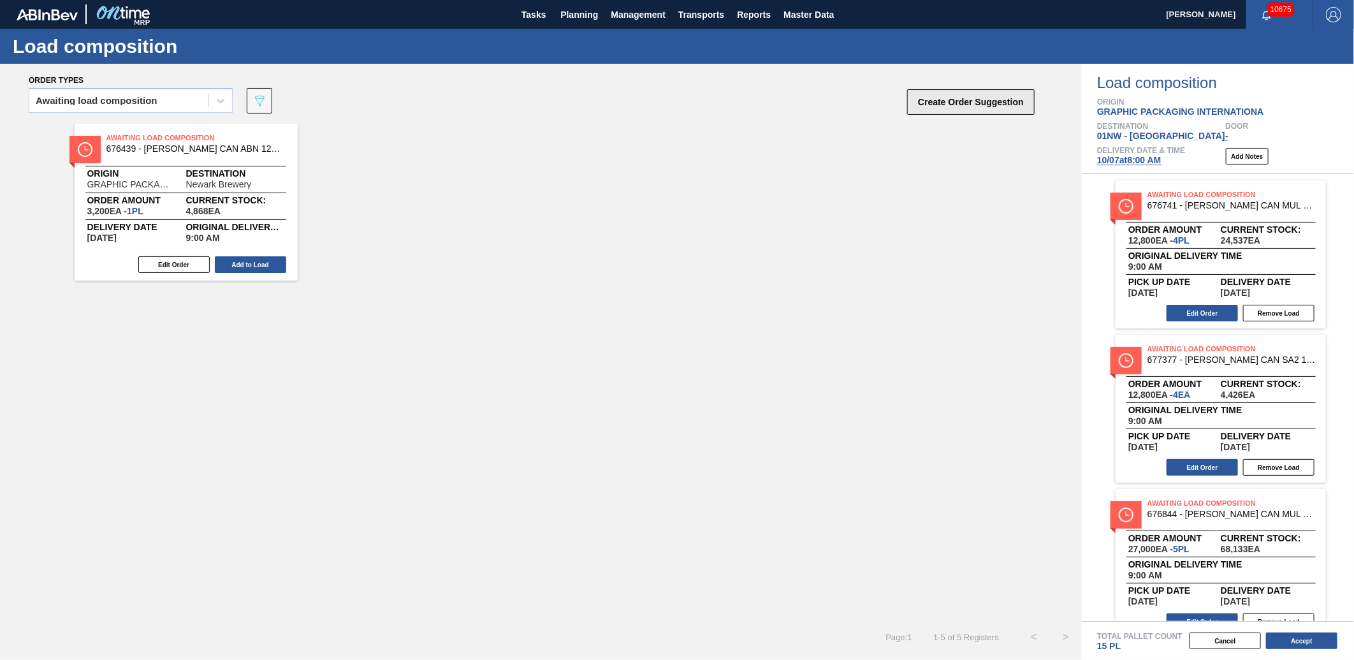
click at [948, 106] on button "Create Order Suggestion" at bounding box center [970, 101] width 127 height 25
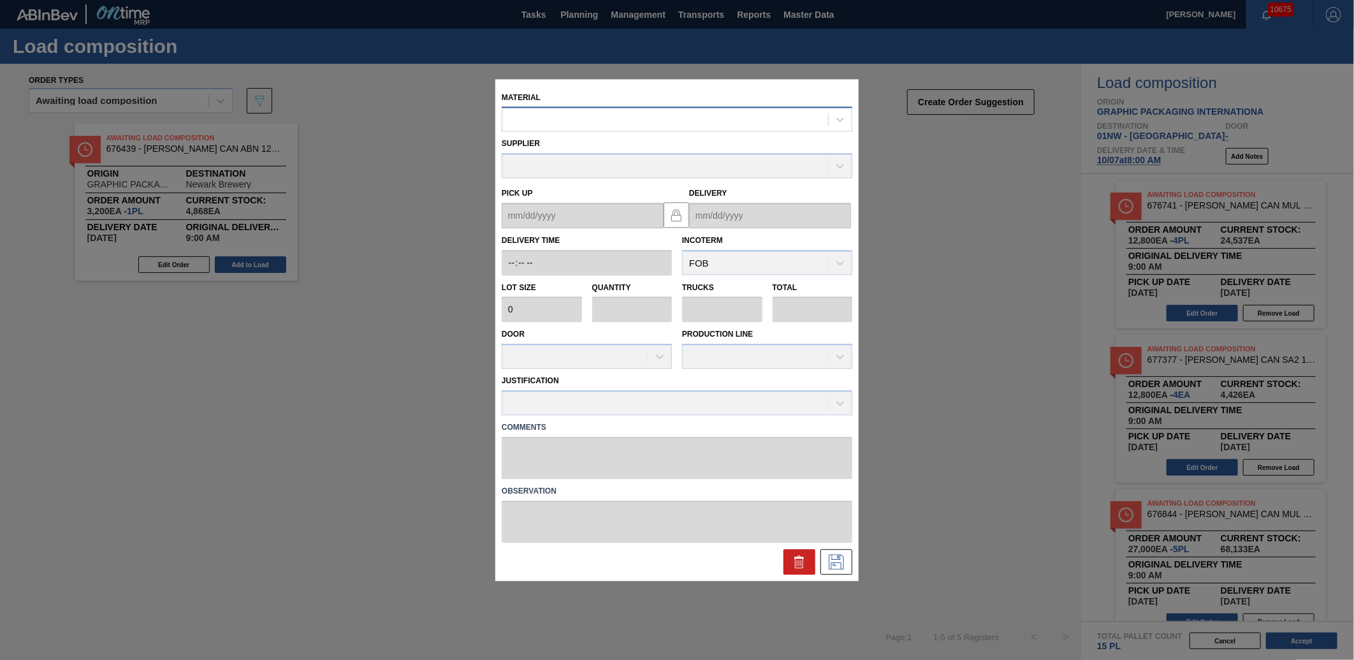
click at [609, 121] on div at bounding box center [665, 119] width 326 height 18
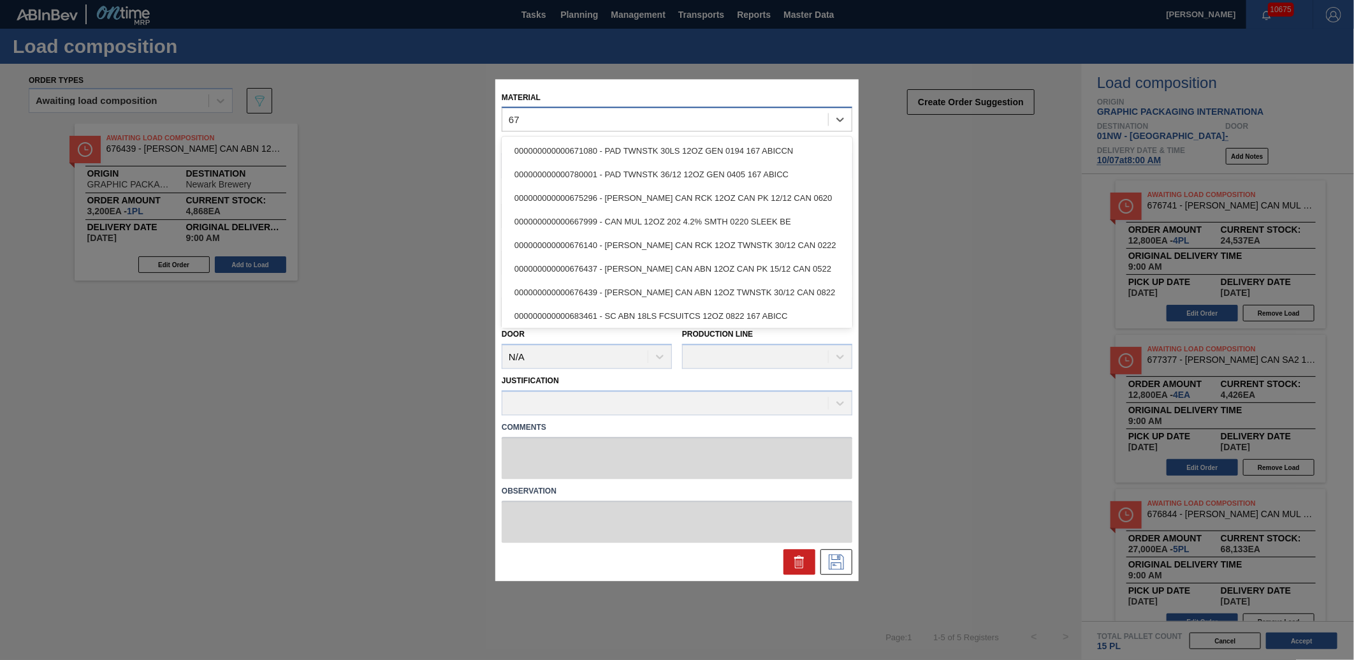
type input "6"
type input "677100"
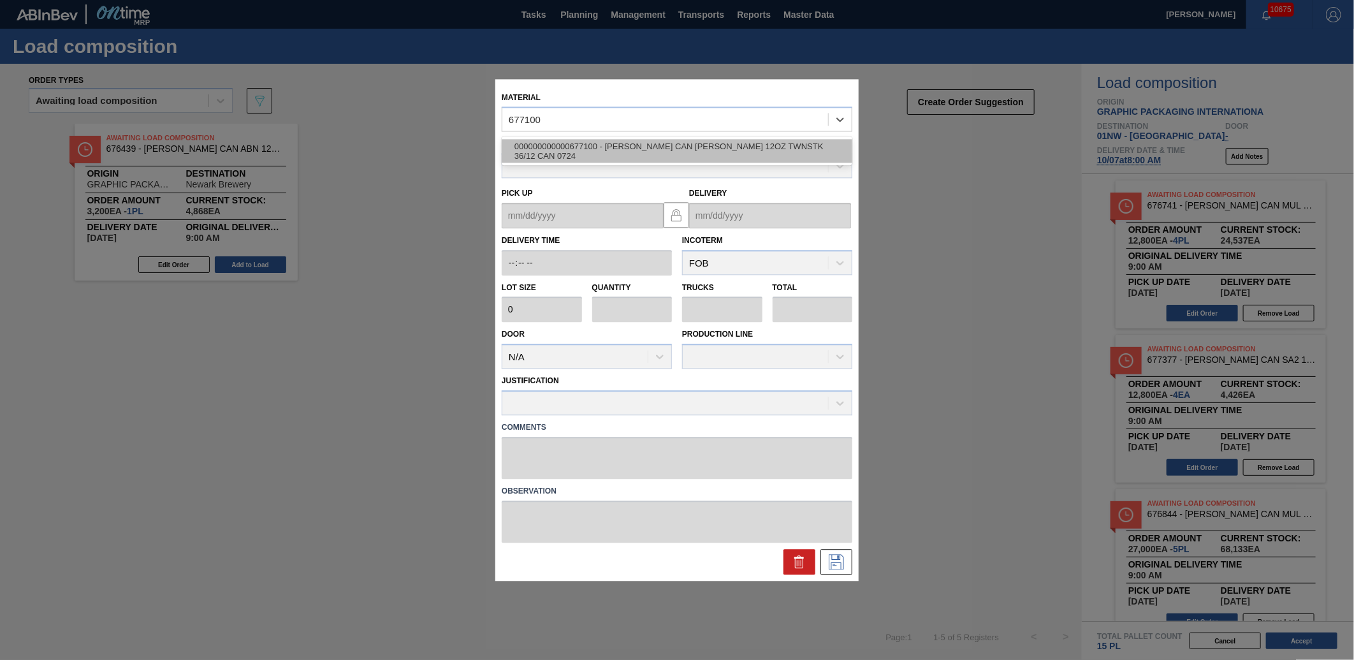
click at [640, 147] on div "000000000000677100 - [PERSON_NAME] CAN [PERSON_NAME] 12OZ TWNSTK 36/12 CAN 0724" at bounding box center [677, 152] width 351 height 24
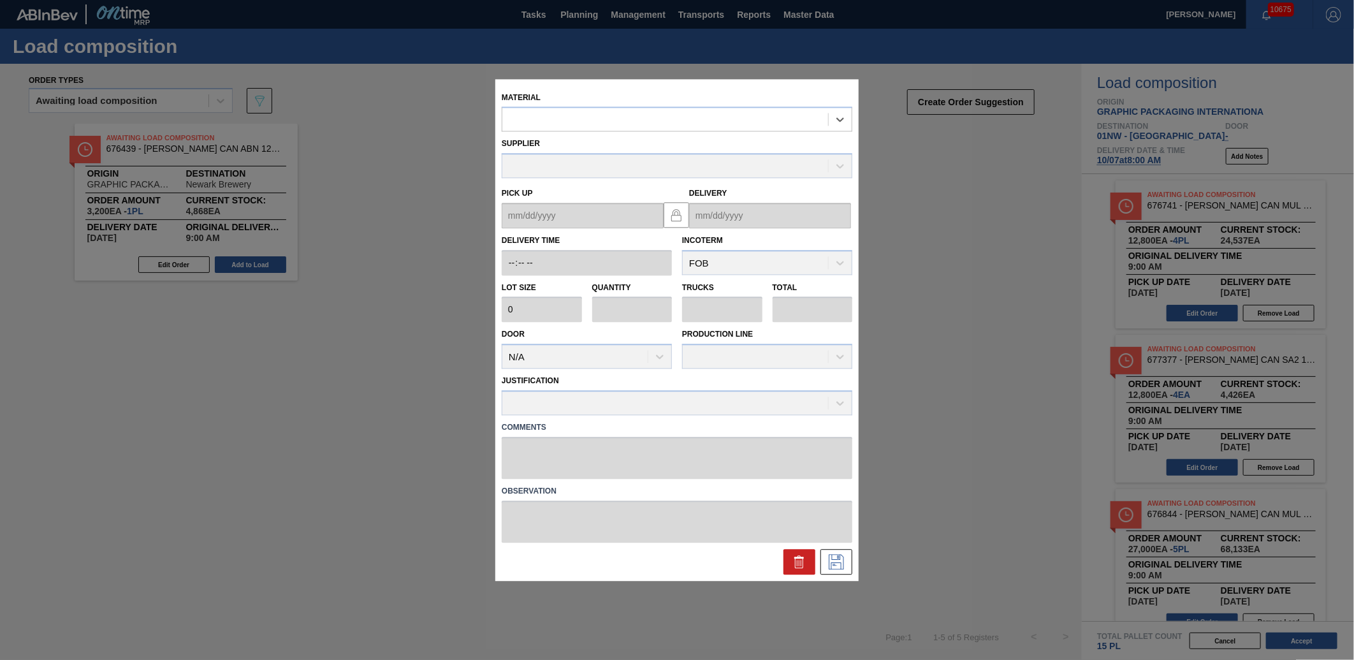
type input "2,400"
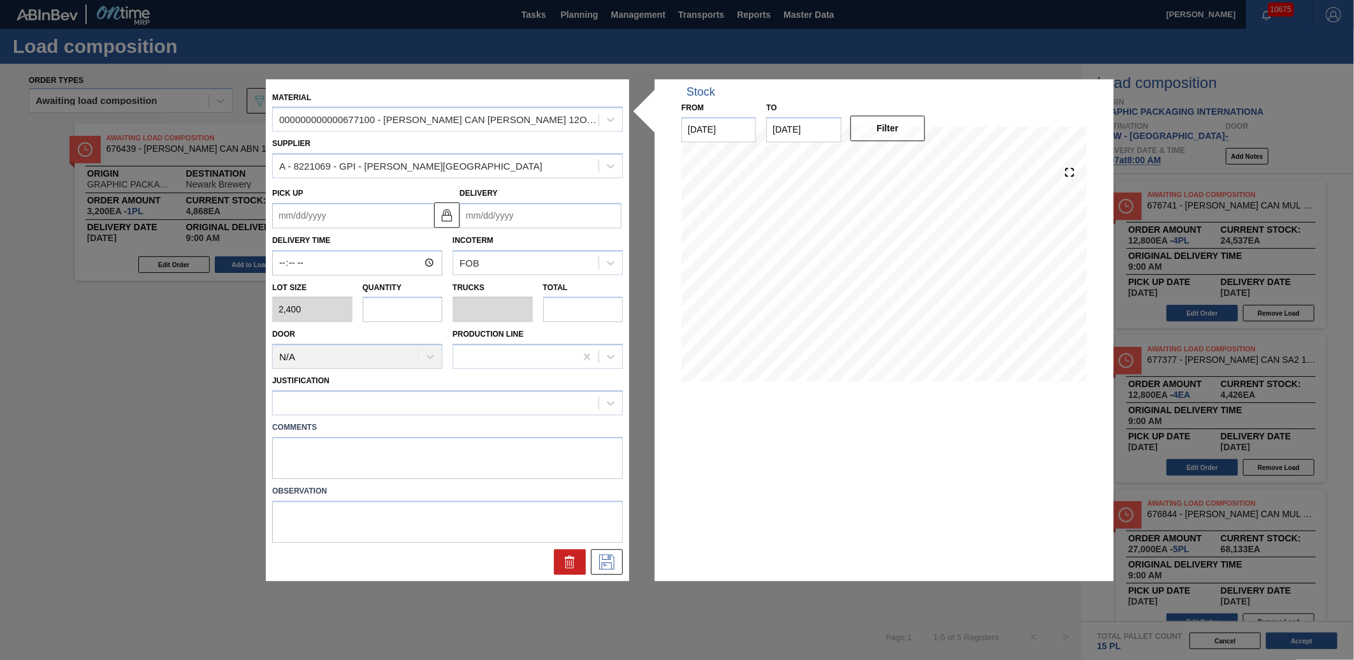
click at [421, 303] on input "text" at bounding box center [403, 309] width 80 height 25
type input "2"
type input "0.077"
type input "4,800"
type input "2"
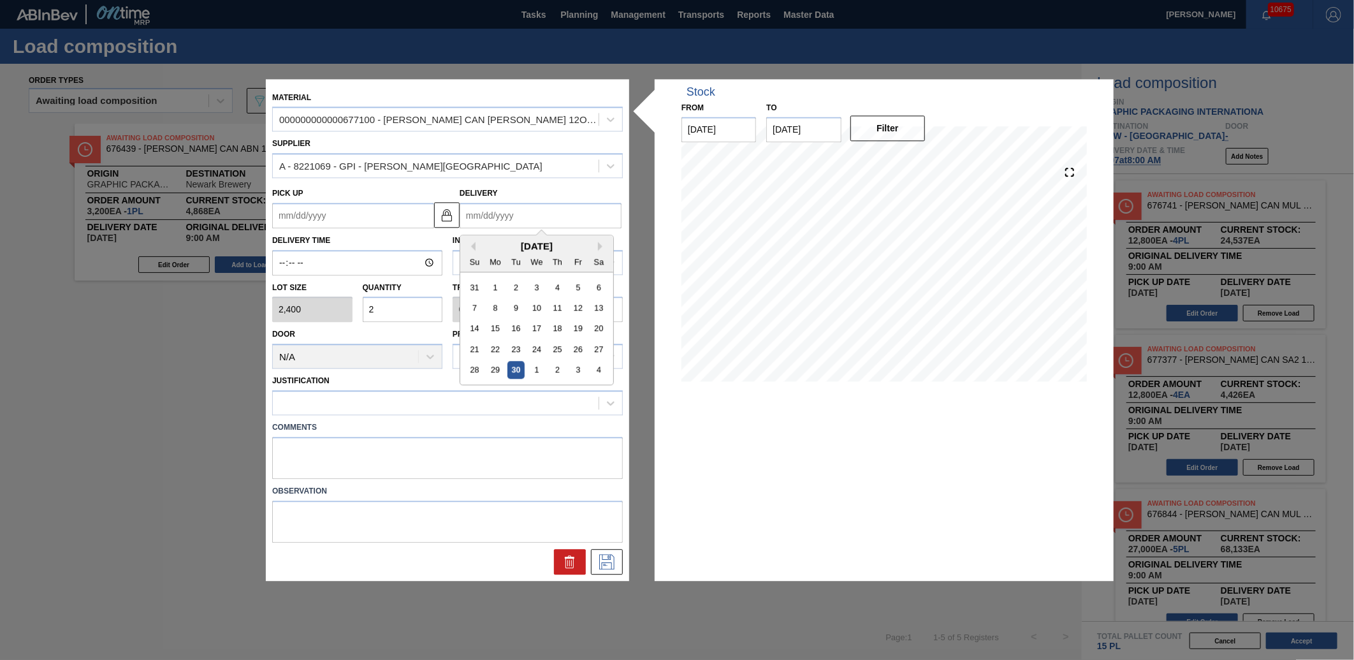
click at [510, 206] on input "Delivery" at bounding box center [540, 215] width 162 height 25
click at [600, 247] on button "Next Month" at bounding box center [602, 246] width 9 height 9
click at [518, 305] on div "7" at bounding box center [515, 307] width 17 height 17
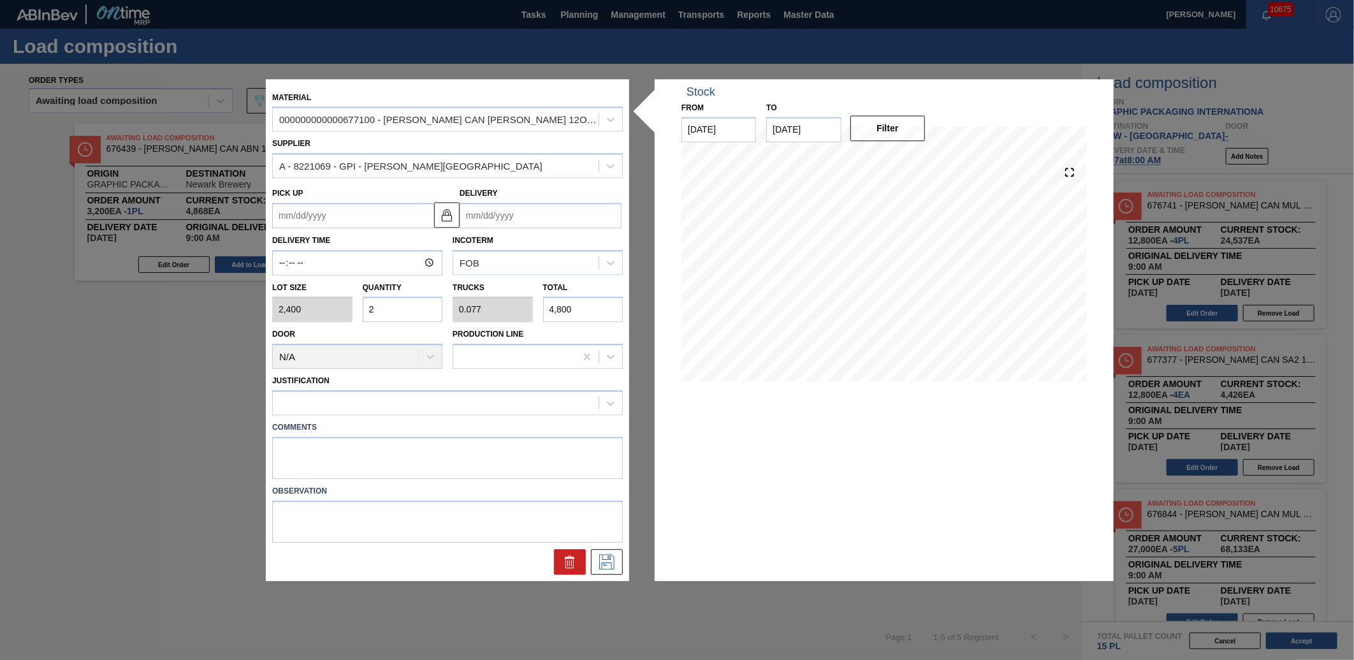
type up "[DATE]"
type input "[DATE]"
click at [279, 265] on input "Delivery Time" at bounding box center [357, 262] width 170 height 25
type input "09:00"
click at [616, 563] on icon at bounding box center [607, 561] width 20 height 15
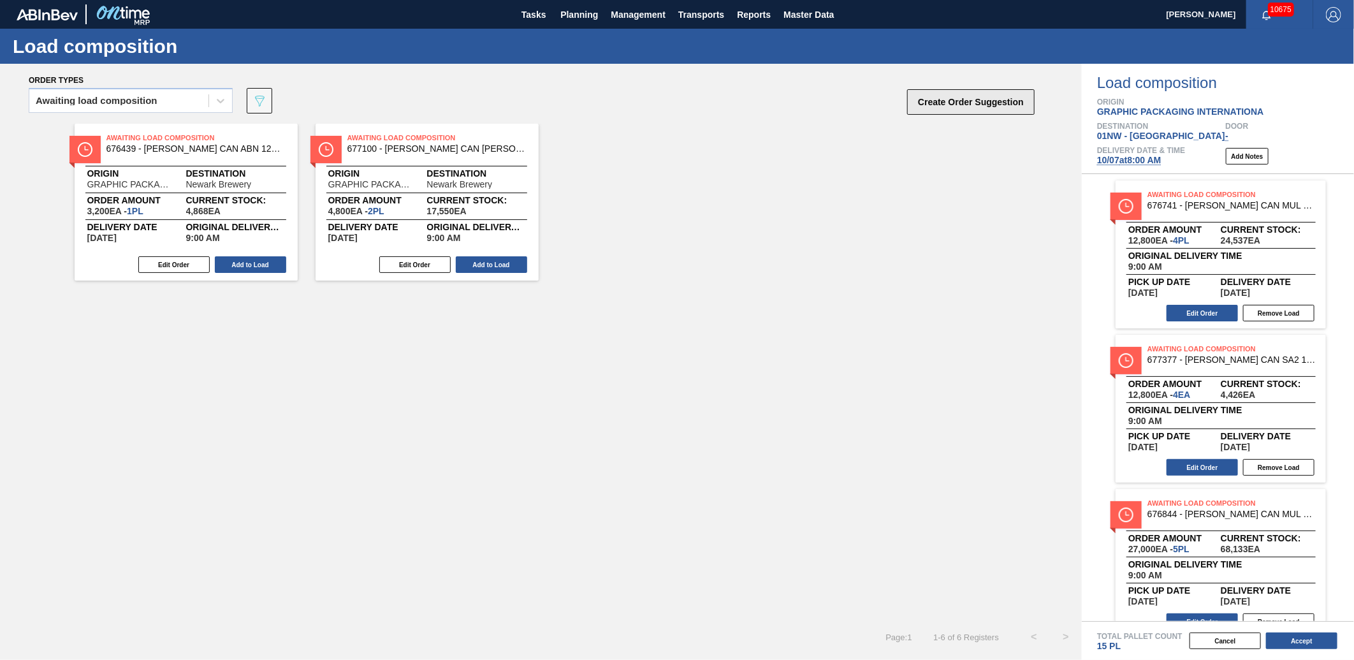
click at [939, 94] on button "Create Order Suggestion" at bounding box center [970, 101] width 127 height 25
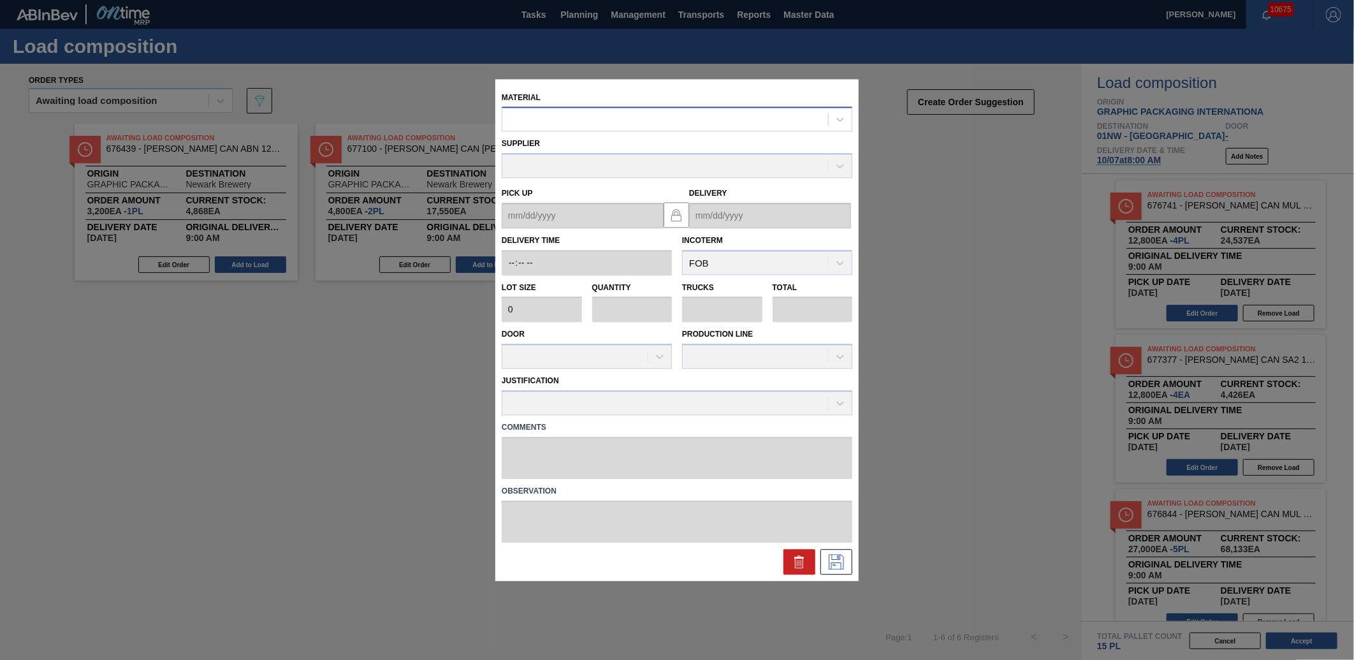
click at [648, 122] on div at bounding box center [665, 119] width 326 height 18
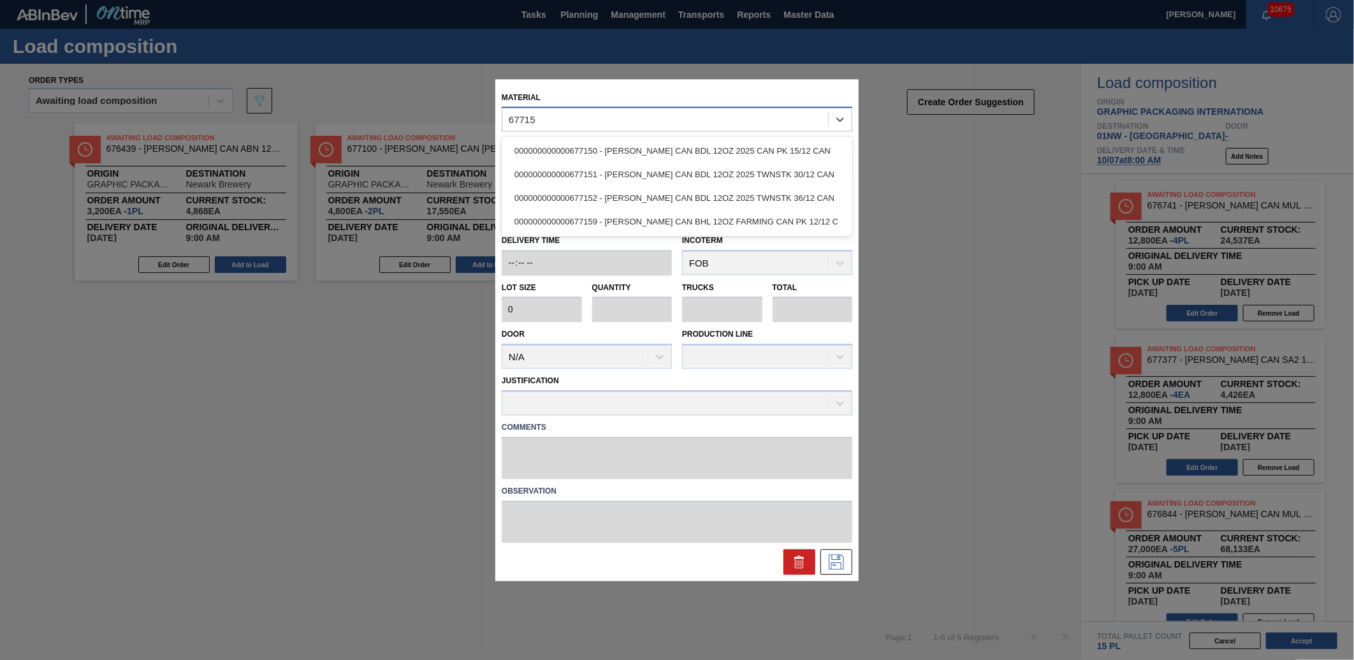
type input "677152"
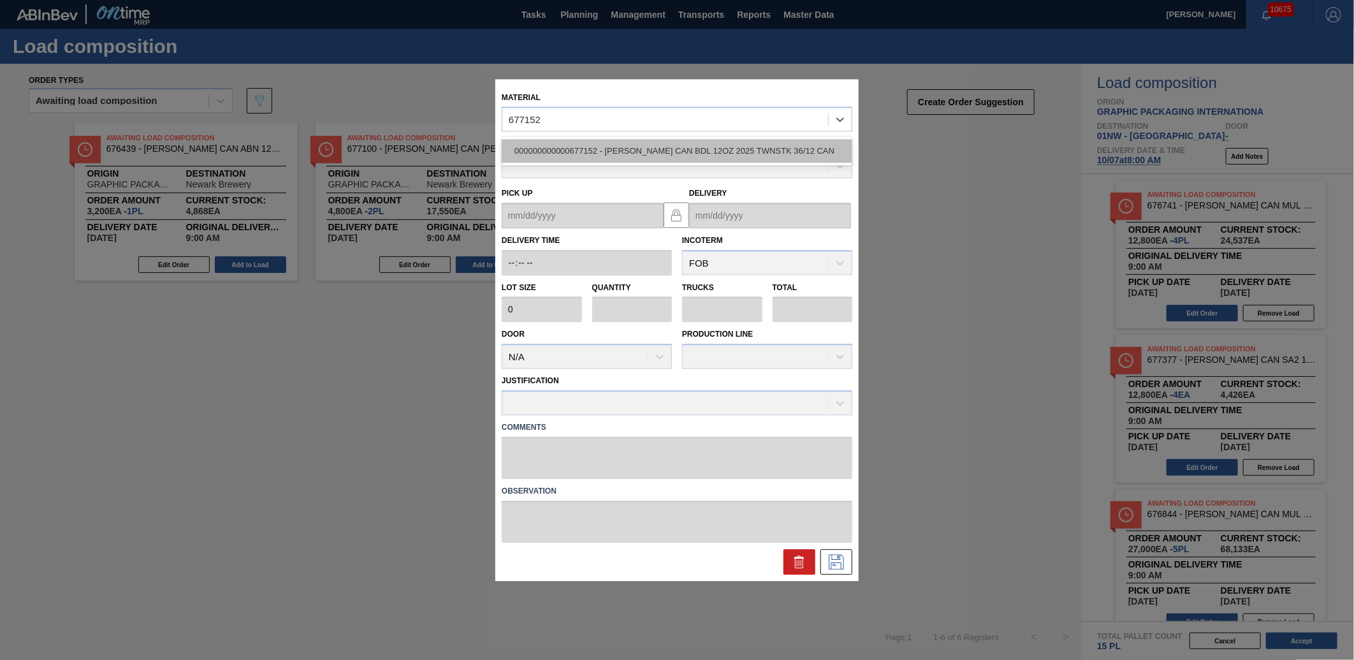
click at [684, 157] on div "000000000000677152 - [PERSON_NAME] CAN BDL 12OZ 2025 TWNSTK 36/12 CAN" at bounding box center [677, 152] width 351 height 24
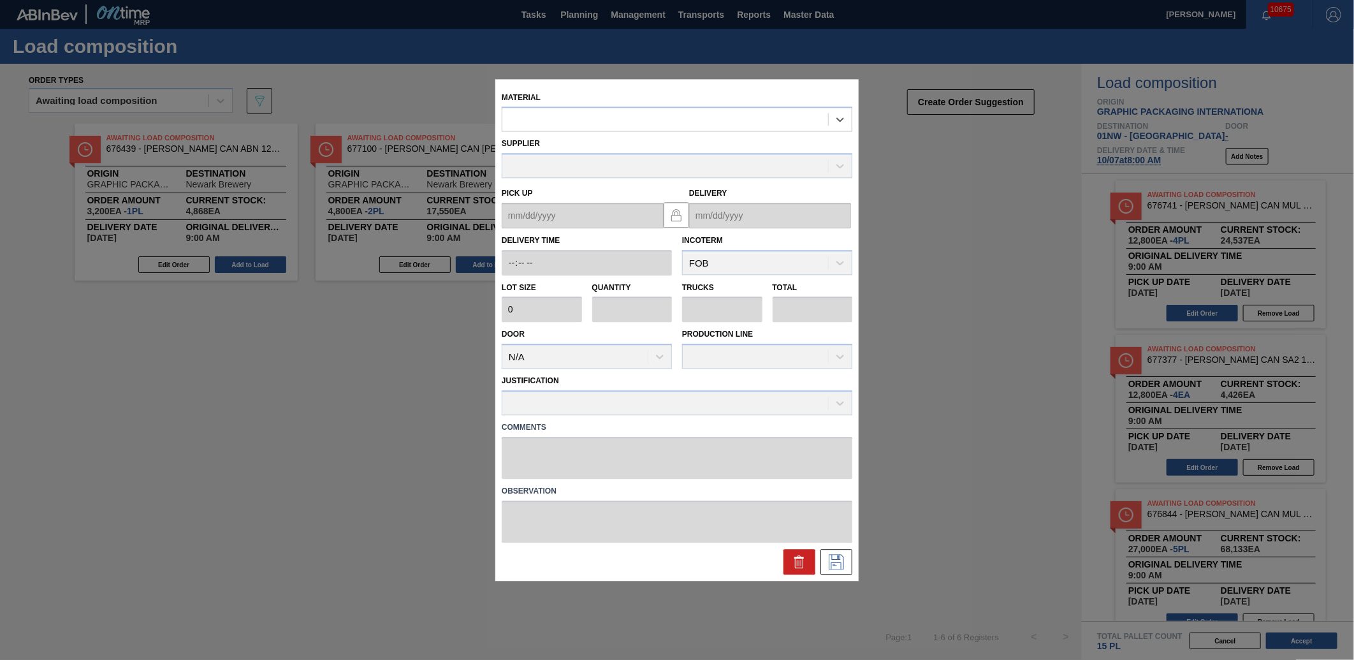
type input "2,400"
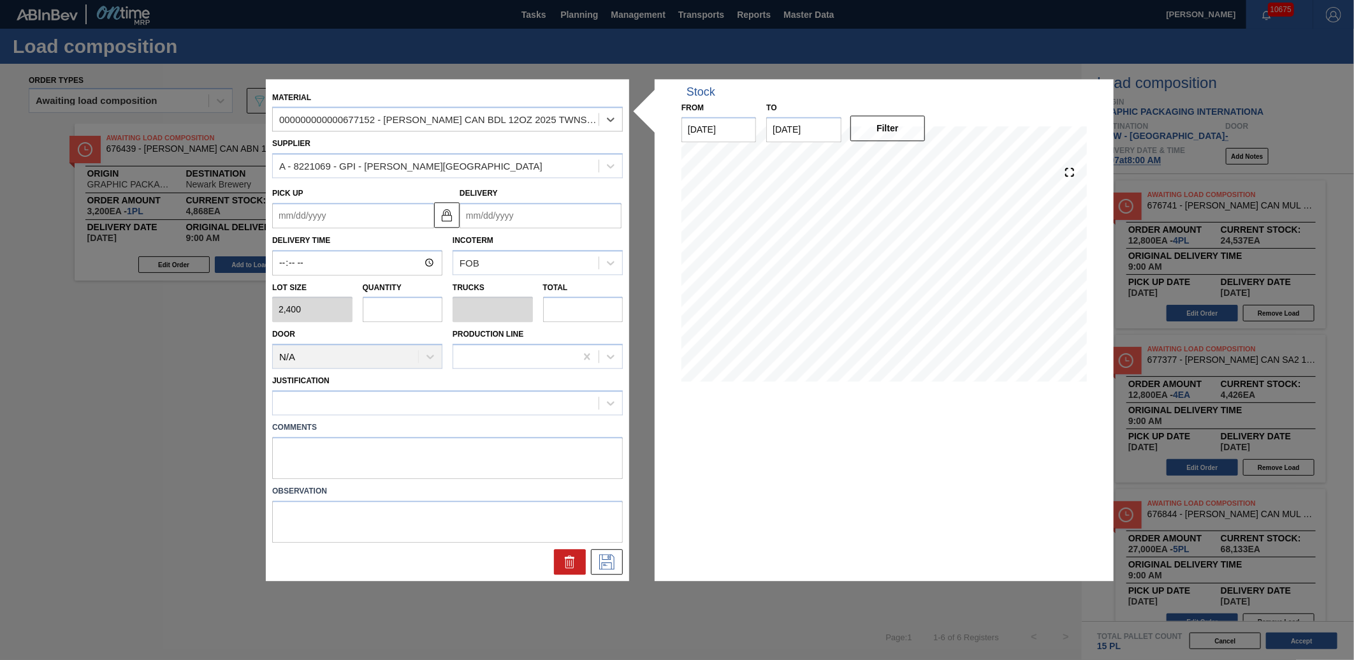
click at [395, 303] on input "text" at bounding box center [403, 309] width 80 height 25
type input "5"
type input "0.192"
type input "12,000"
type input "5"
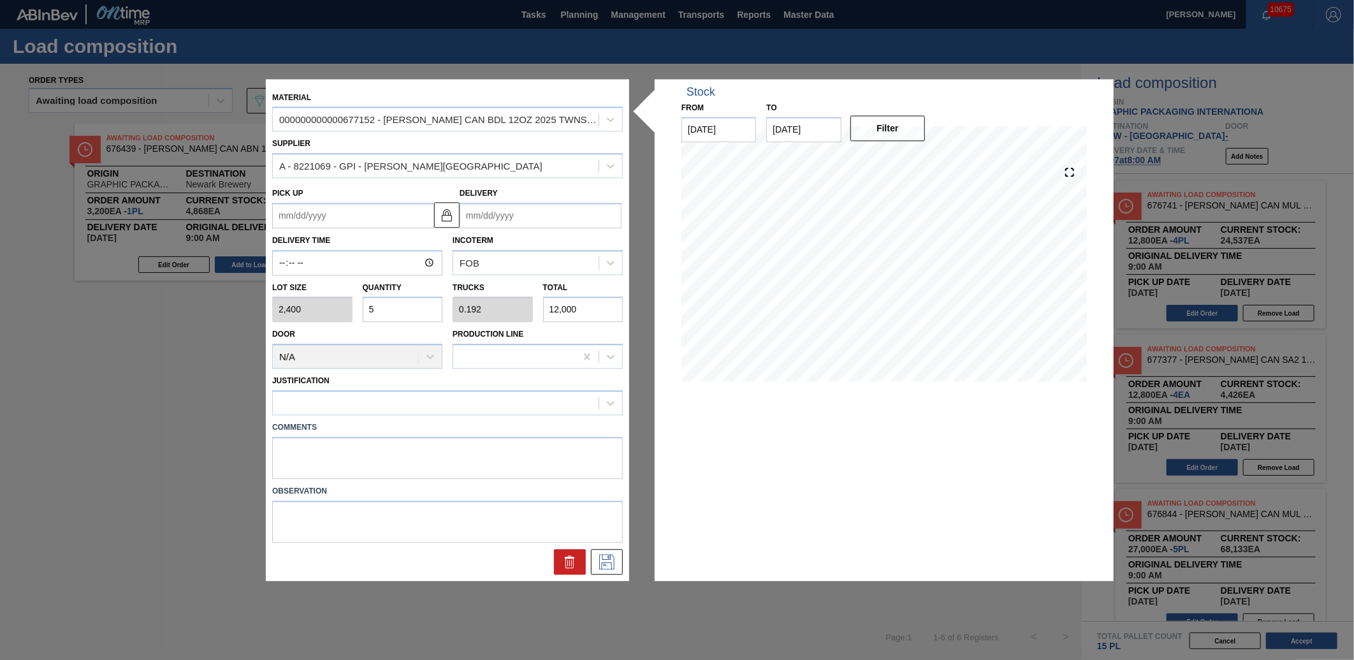
click at [521, 208] on input "Delivery" at bounding box center [540, 215] width 162 height 25
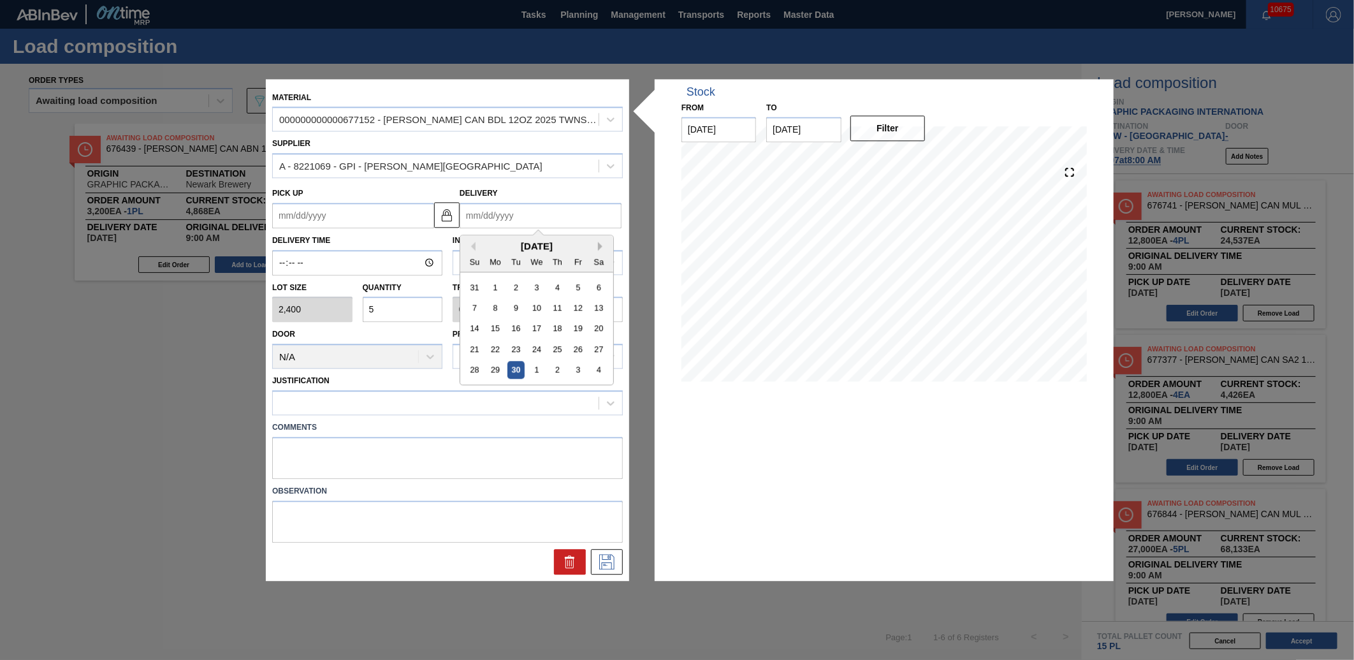
click at [599, 247] on button "Next Month" at bounding box center [602, 246] width 9 height 9
click at [512, 303] on div "7" at bounding box center [515, 307] width 17 height 17
type up "[DATE]"
type input "[DATE]"
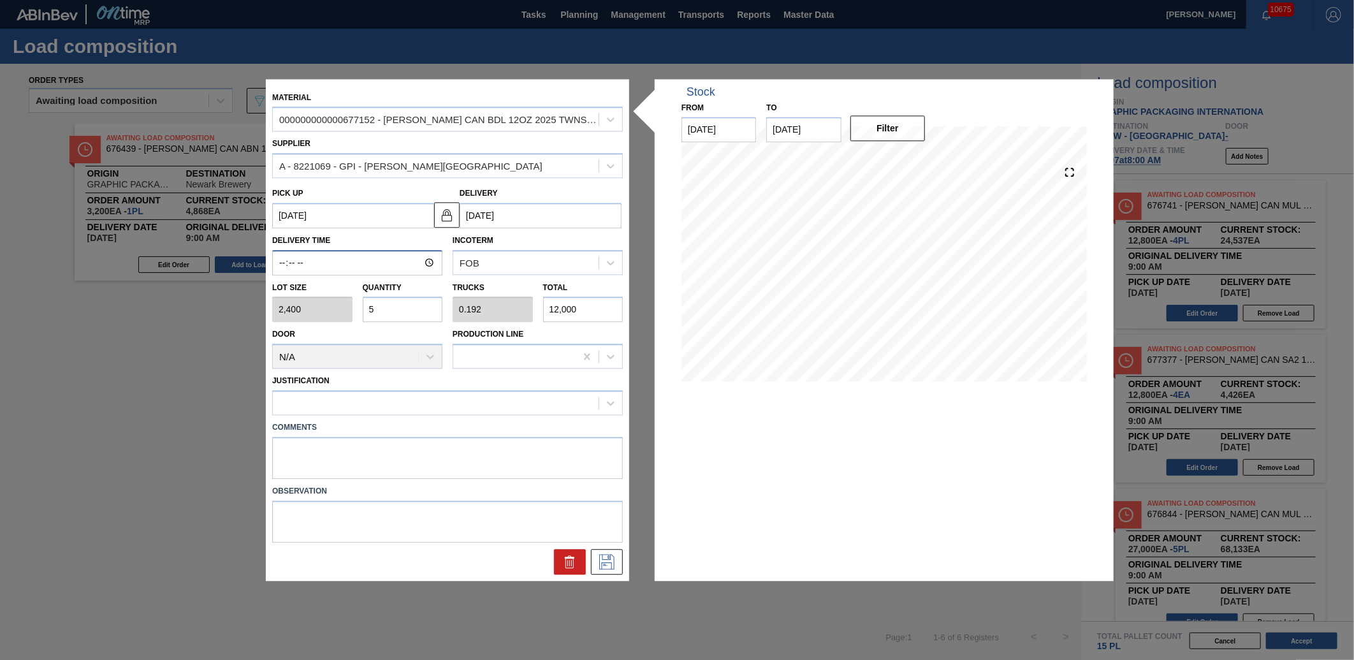
click at [285, 264] on input "Delivery Time" at bounding box center [357, 262] width 170 height 25
type input "09:00"
click at [618, 556] on button at bounding box center [607, 561] width 32 height 25
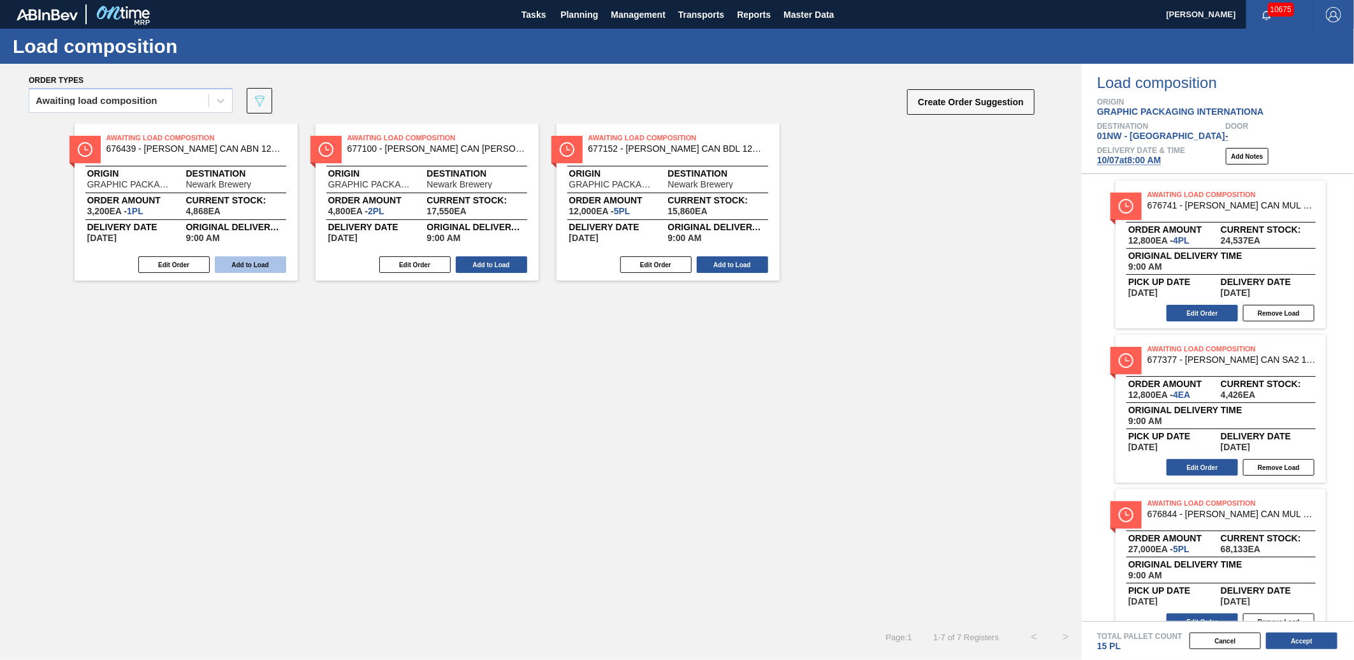
click at [247, 259] on button "Add to Load" at bounding box center [250, 264] width 71 height 17
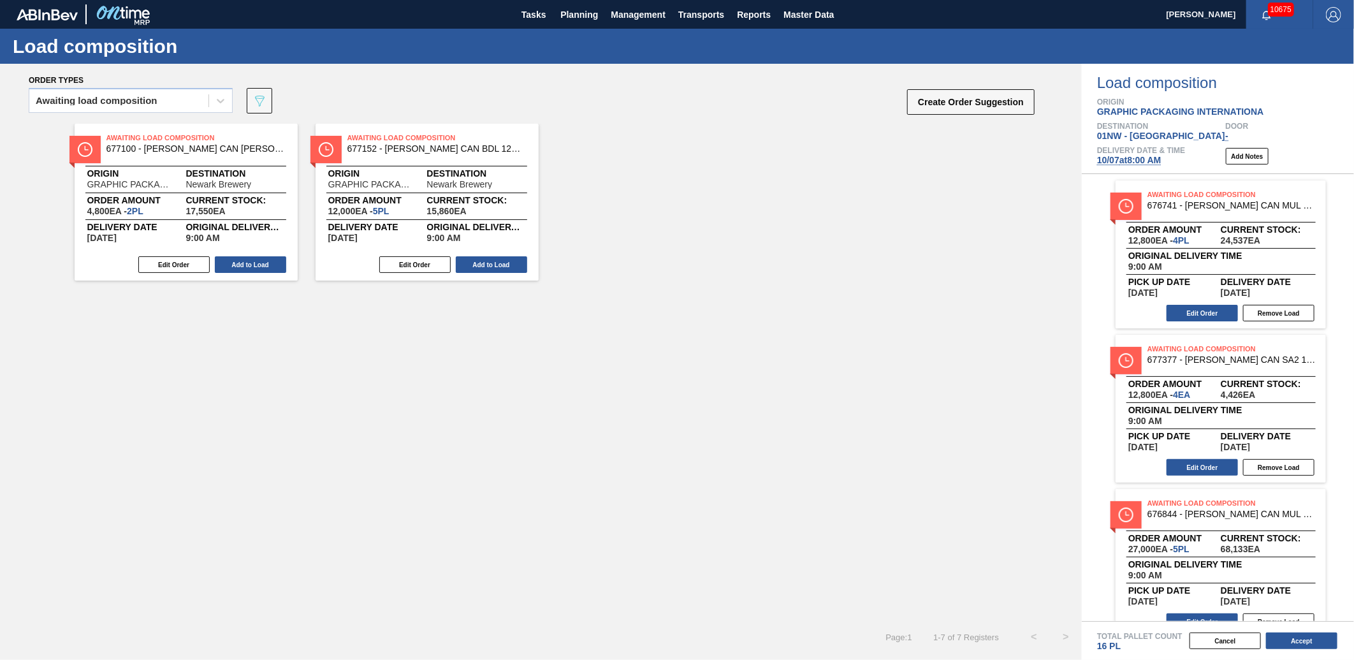
click at [247, 259] on button "Add to Load" at bounding box center [250, 264] width 71 height 17
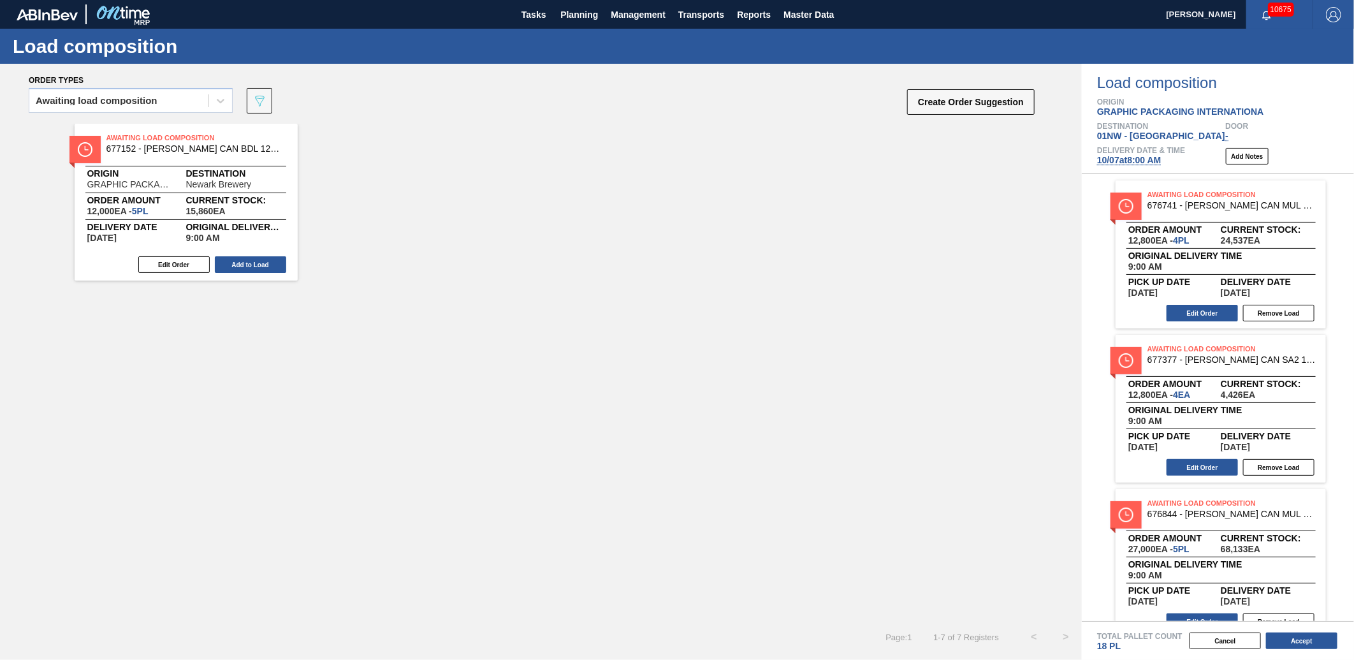
click at [247, 259] on button "Add to Load" at bounding box center [250, 264] width 71 height 17
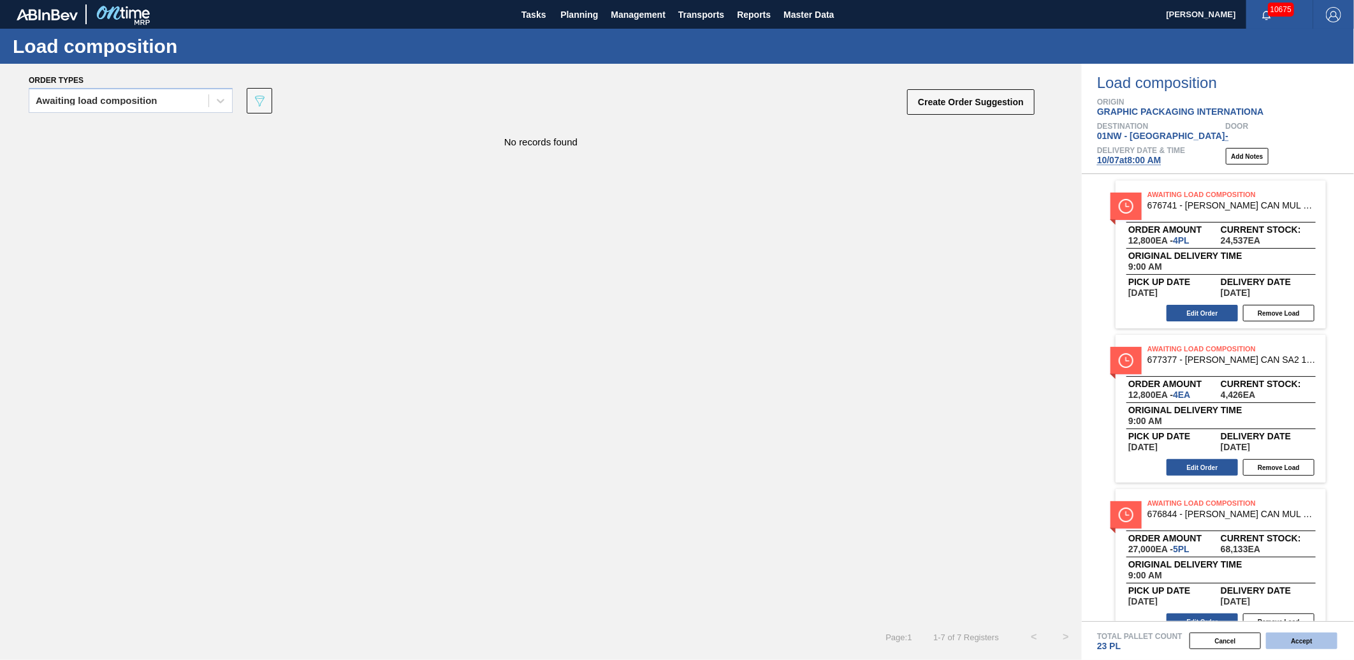
click at [1300, 640] on button "Accept" at bounding box center [1301, 640] width 71 height 17
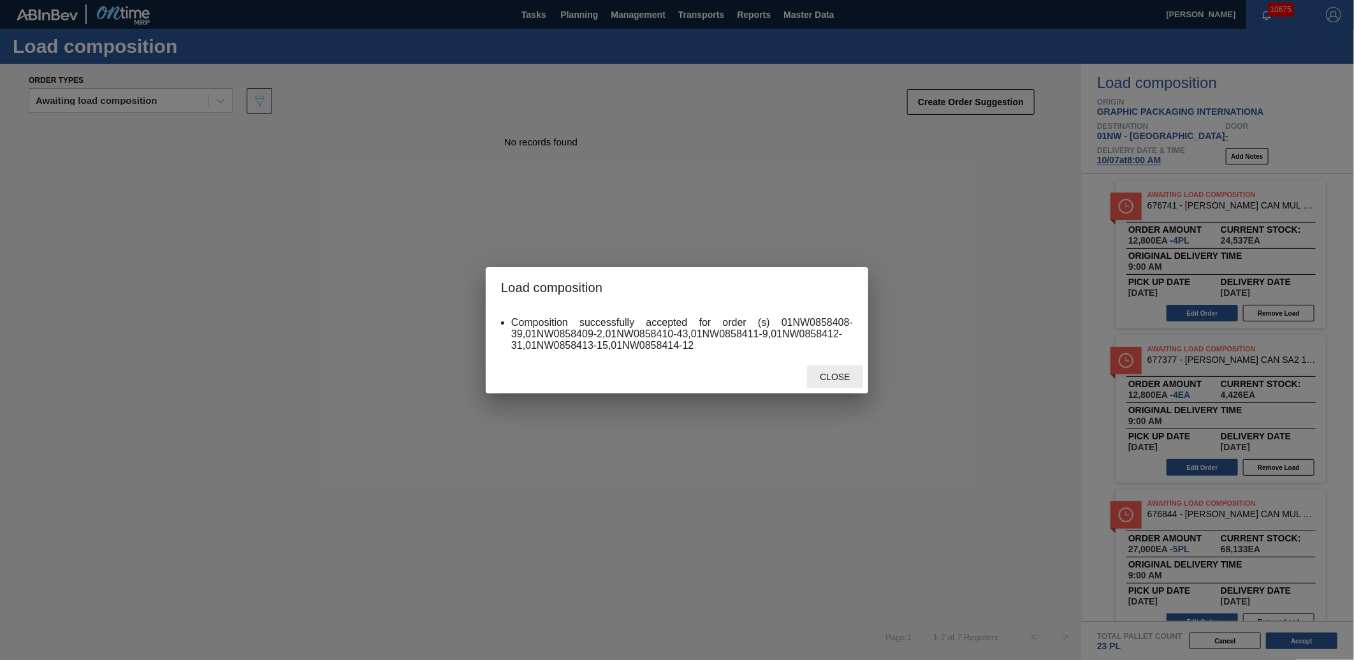
click at [852, 379] on span "Close" at bounding box center [834, 377] width 50 height 10
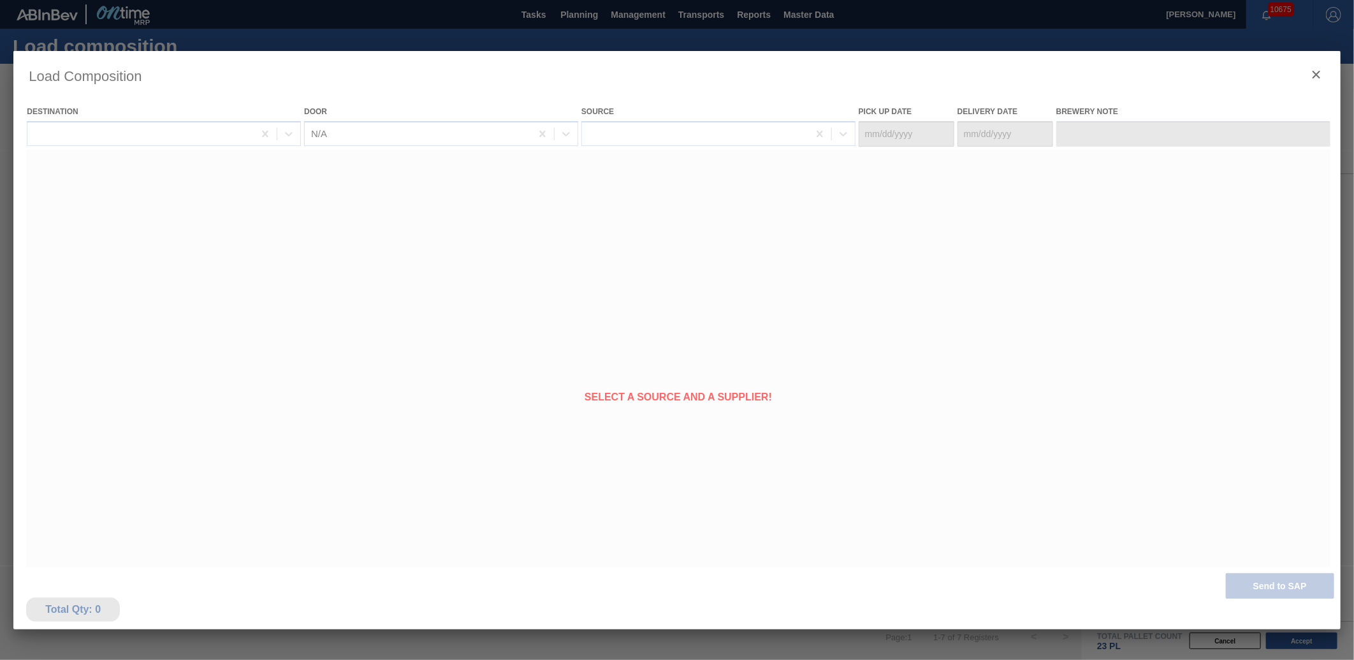
type Date "[DATE]"
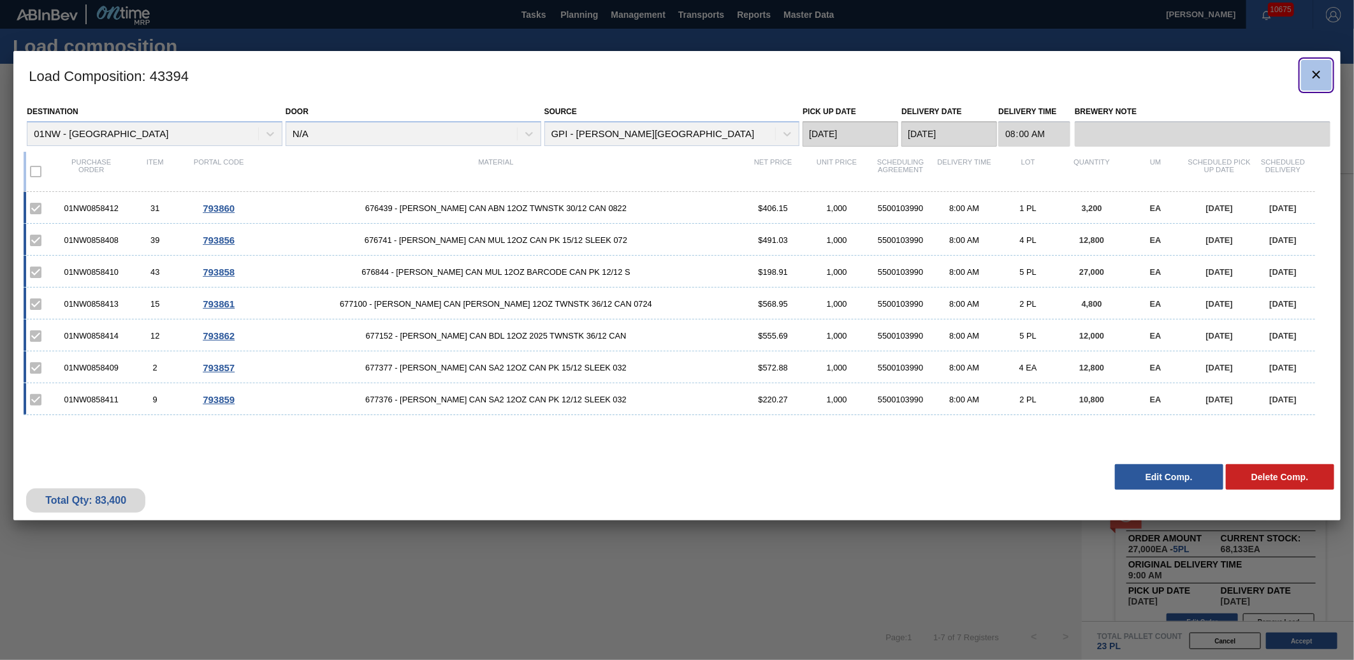
click at [1320, 70] on icon "botão de ícone" at bounding box center [1315, 74] width 15 height 15
